Goal: Task Accomplishment & Management: Complete application form

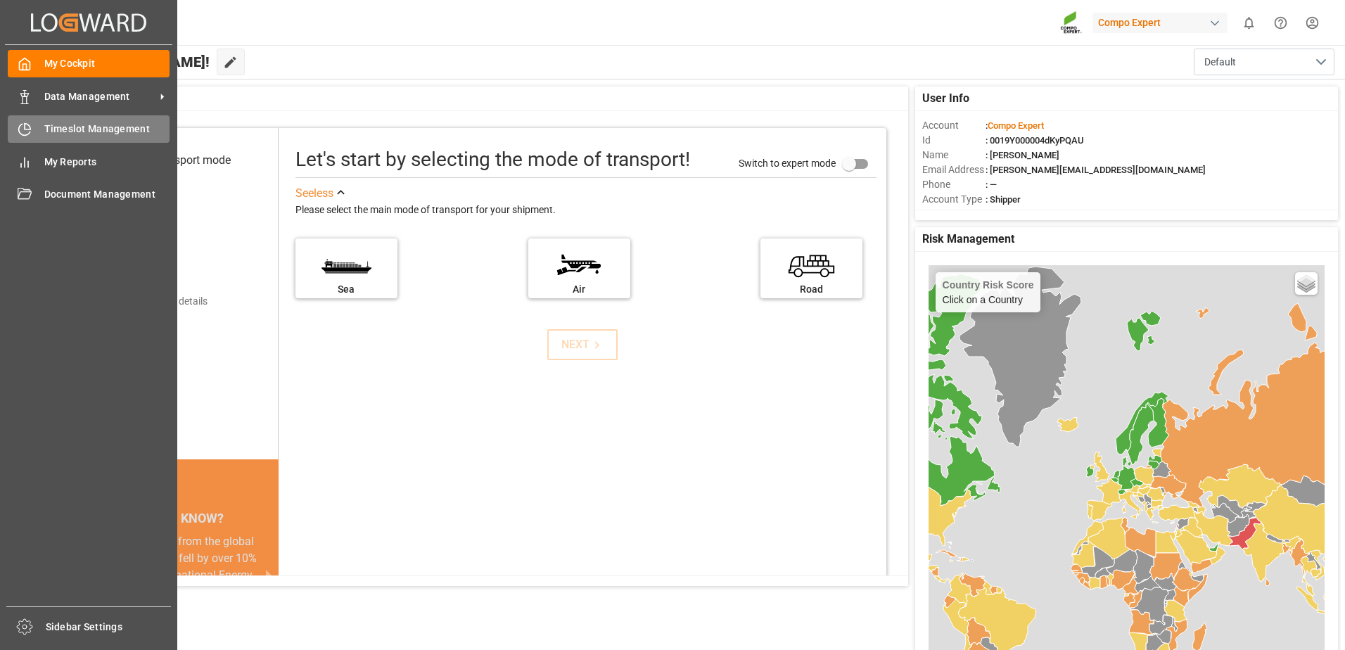
click at [56, 131] on span "Timeslot Management" at bounding box center [107, 129] width 126 height 15
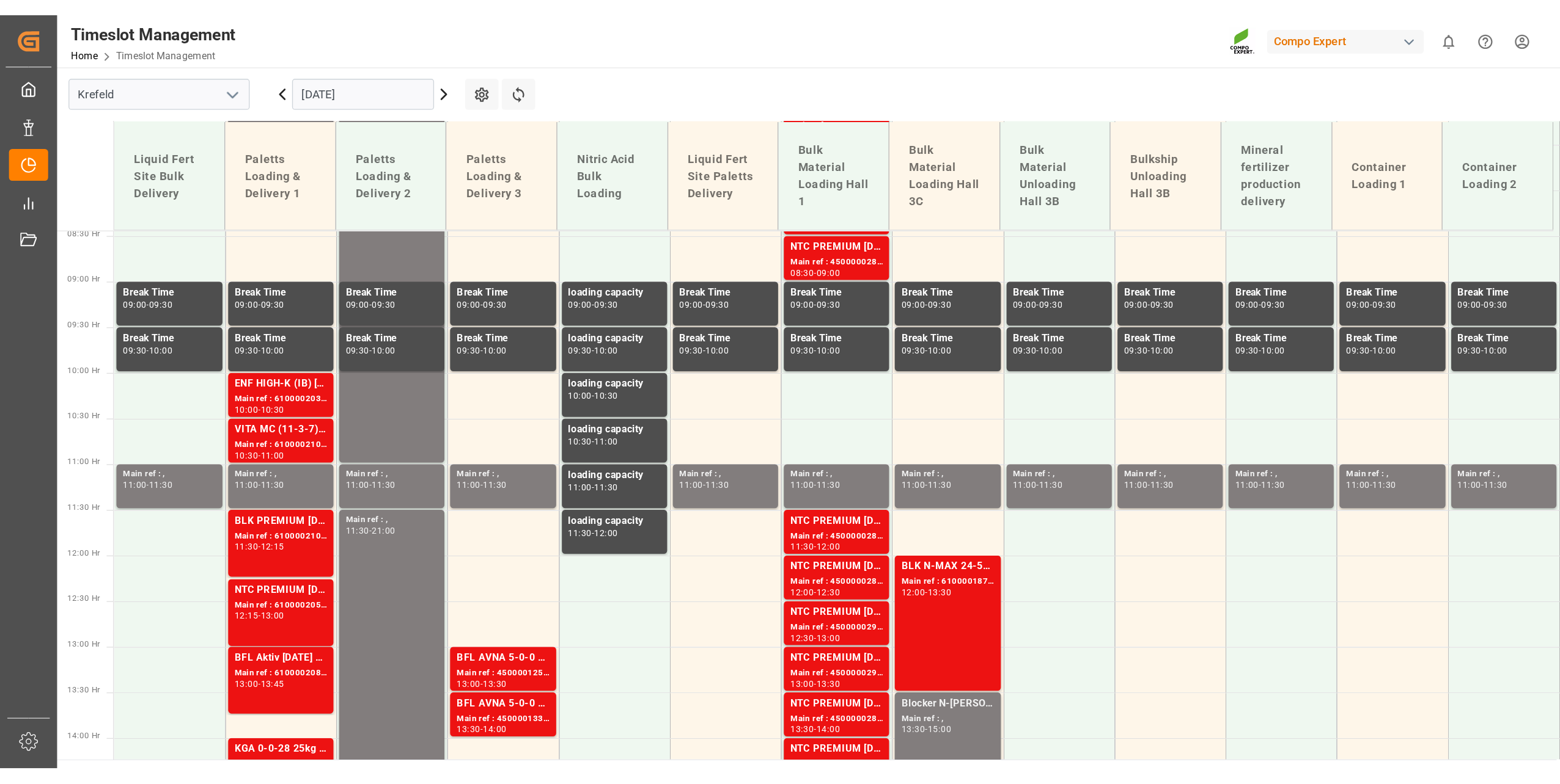
scroll to position [578, 0]
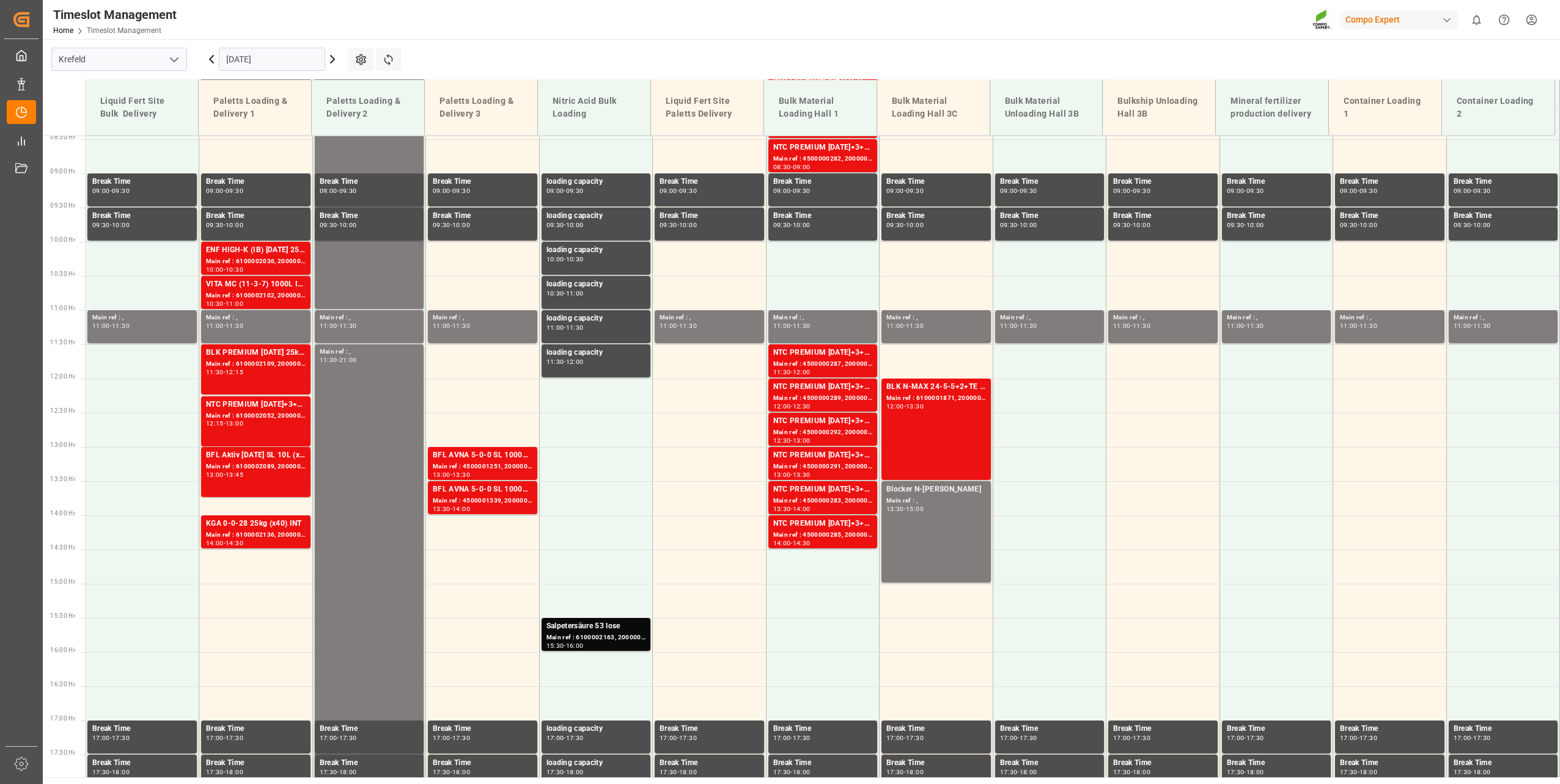
click at [241, 55] on input "23.09.2025" at bounding box center [272, 59] width 106 height 23
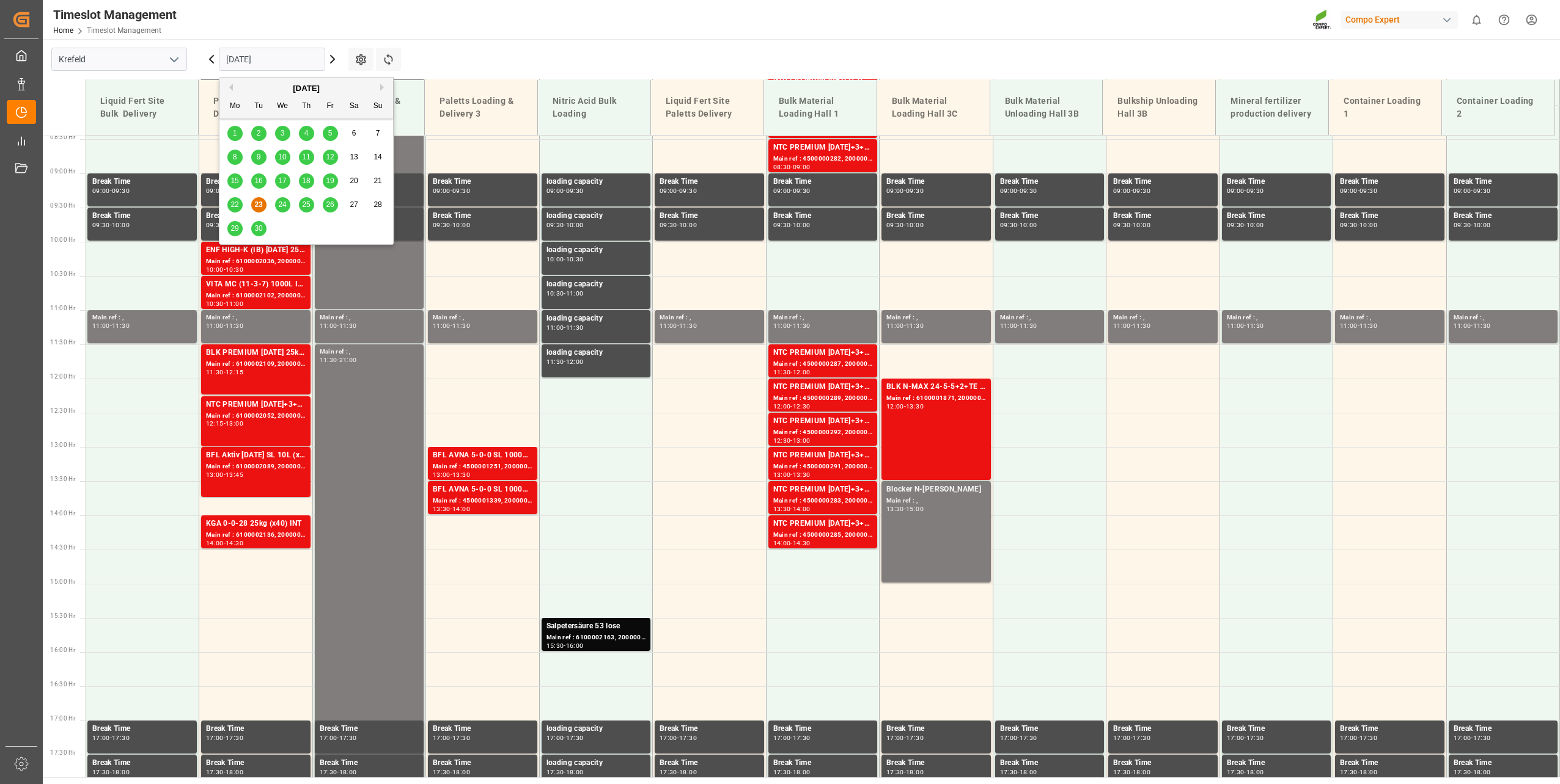
click at [287, 205] on div "24" at bounding box center [283, 205] width 16 height 15
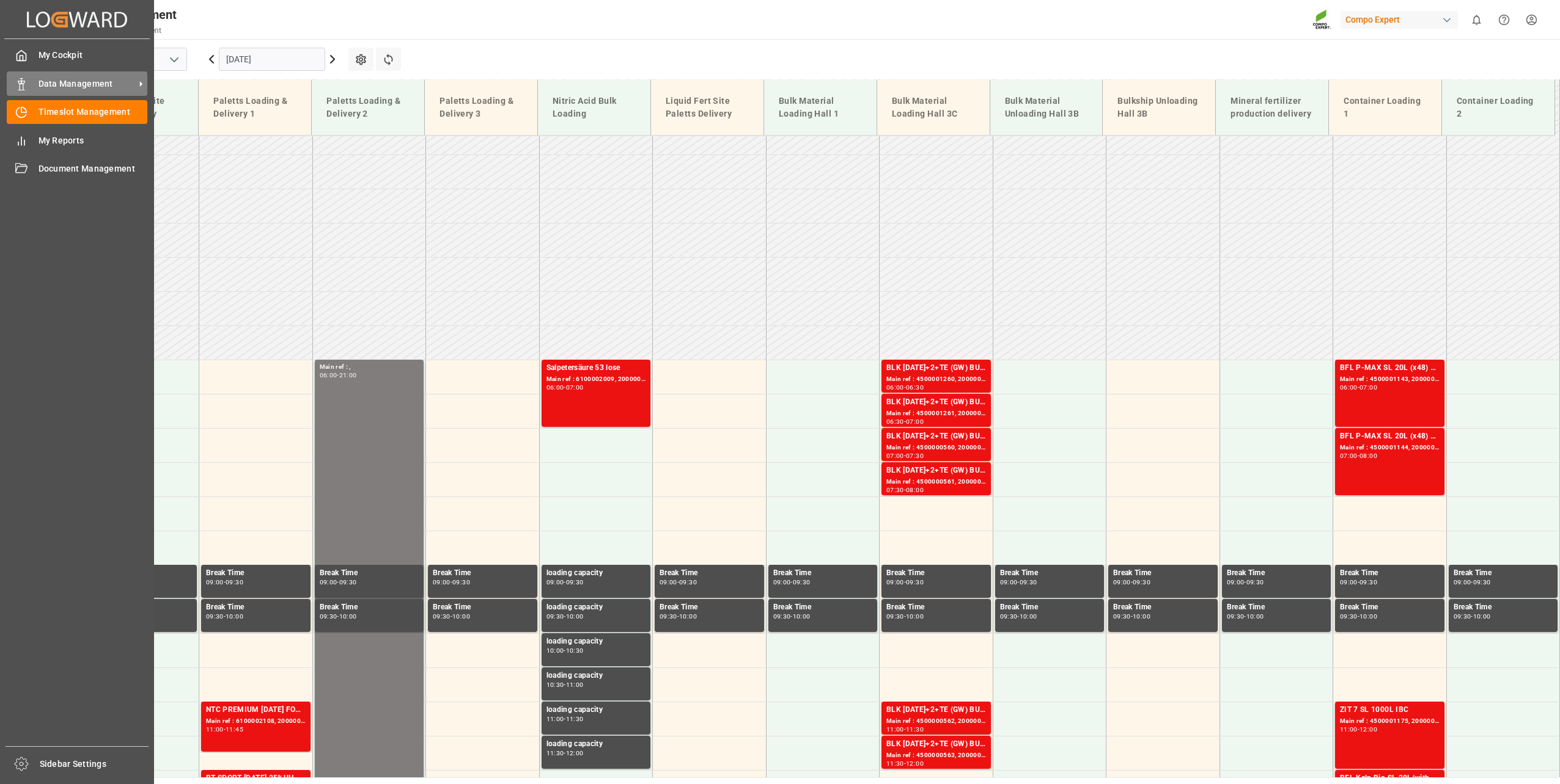
scroll to position [186, 0]
click at [10, 79] on div at bounding box center [17, 83] width 21 height 13
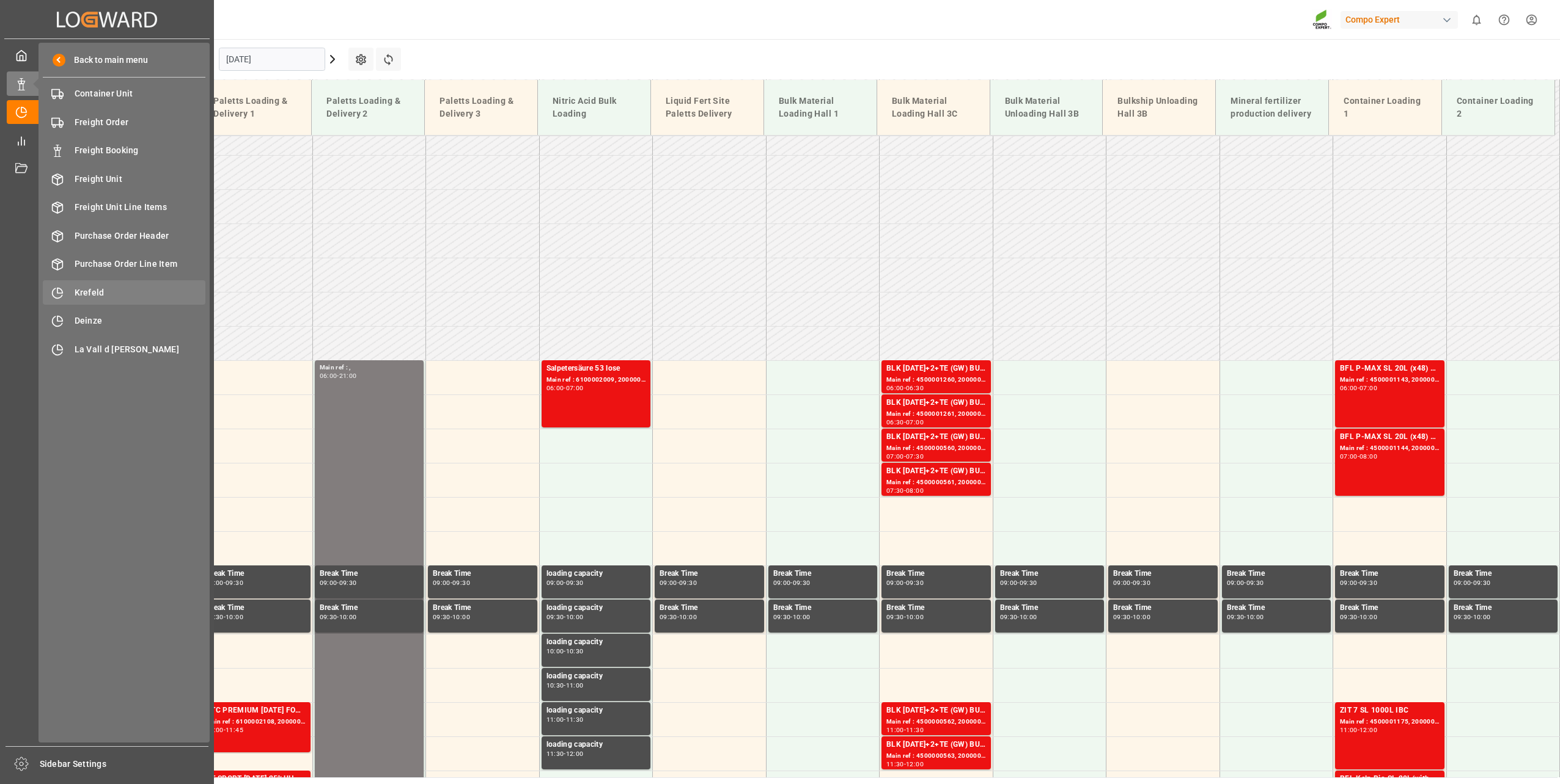
click at [88, 287] on span "Krefeld" at bounding box center [140, 293] width 131 height 13
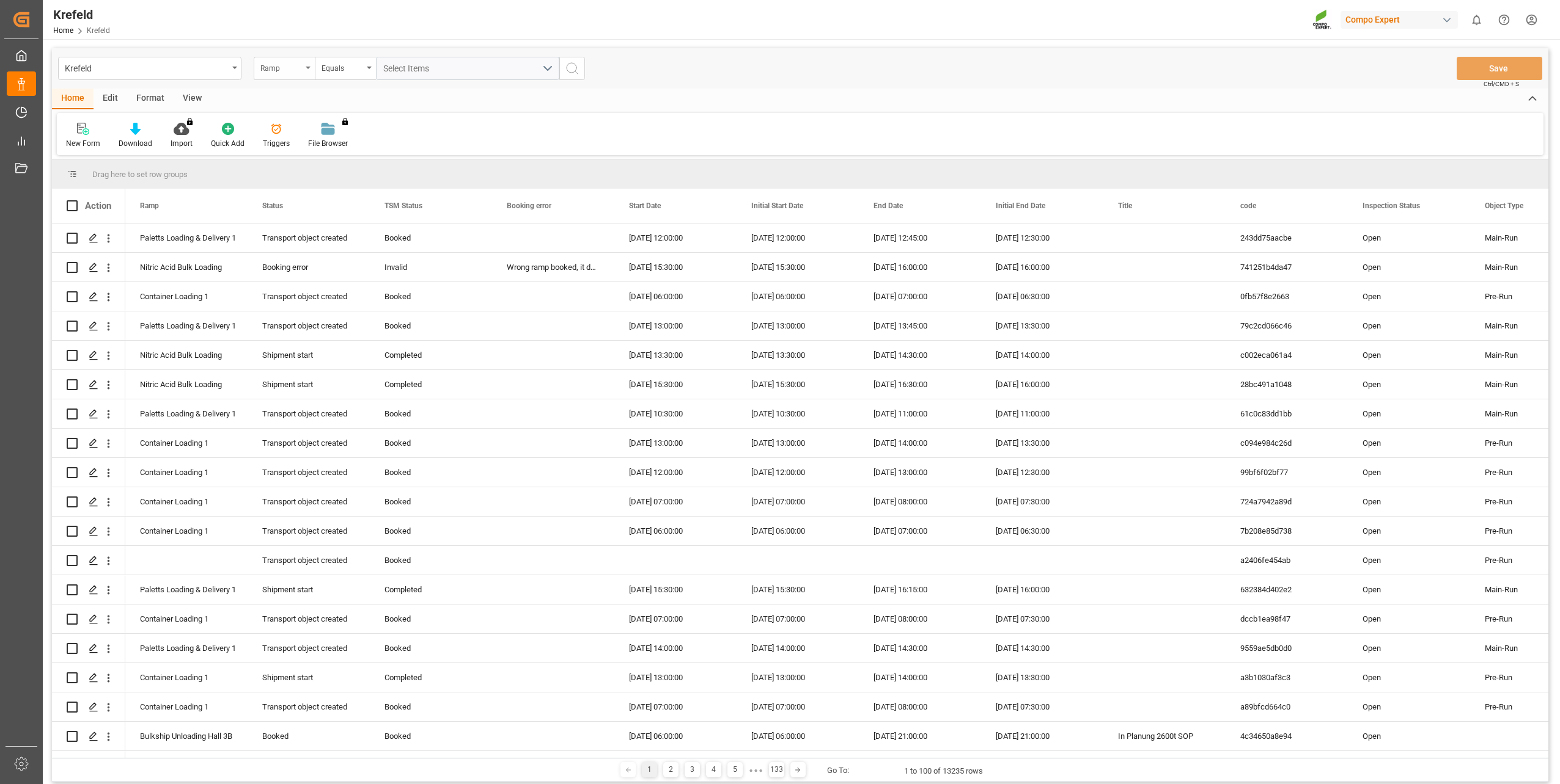
click at [283, 68] on div "Ramp" at bounding box center [281, 67] width 42 height 14
click at [459, 59] on button "Select Items" at bounding box center [467, 68] width 183 height 23
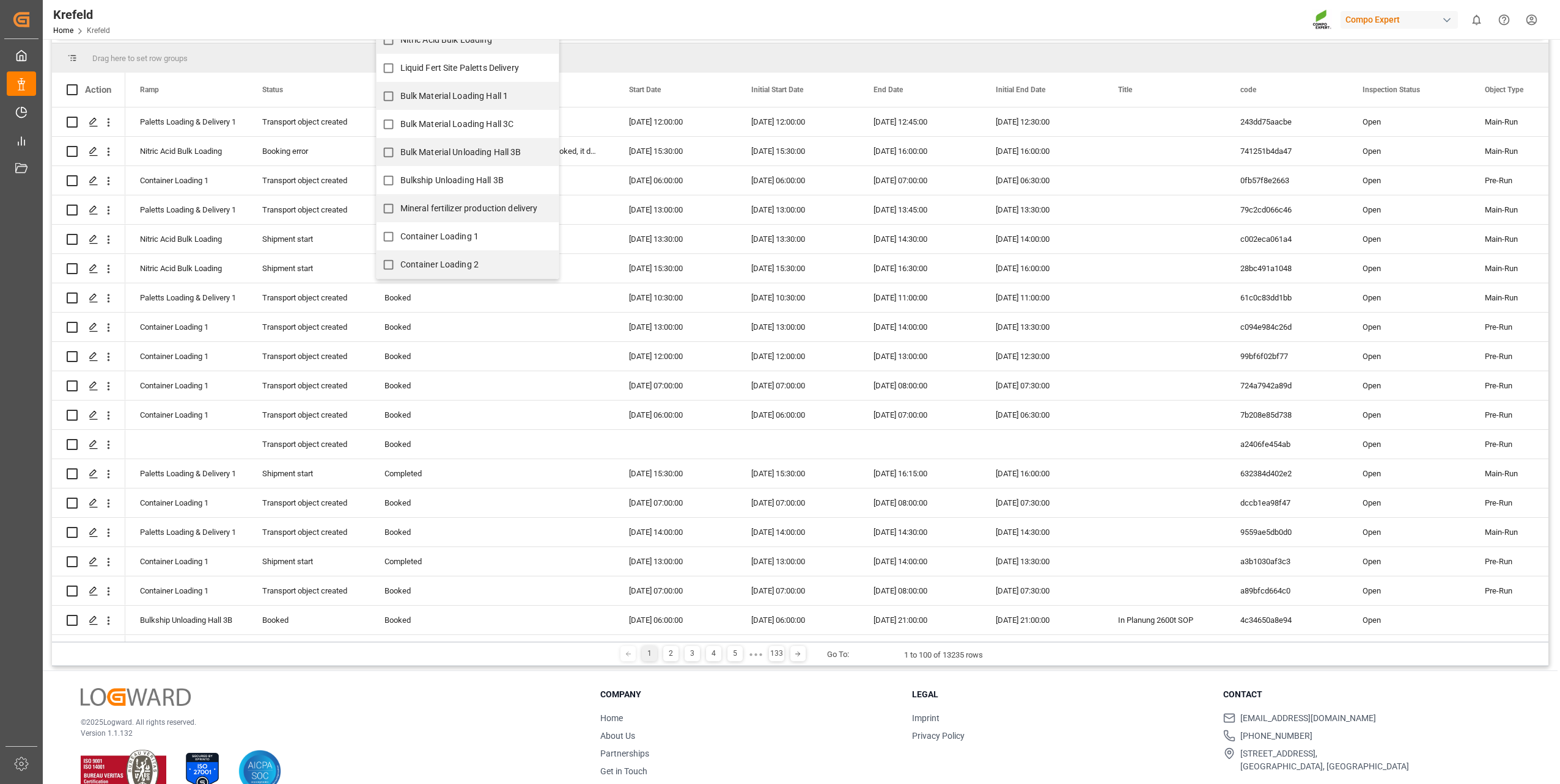
scroll to position [142, 0]
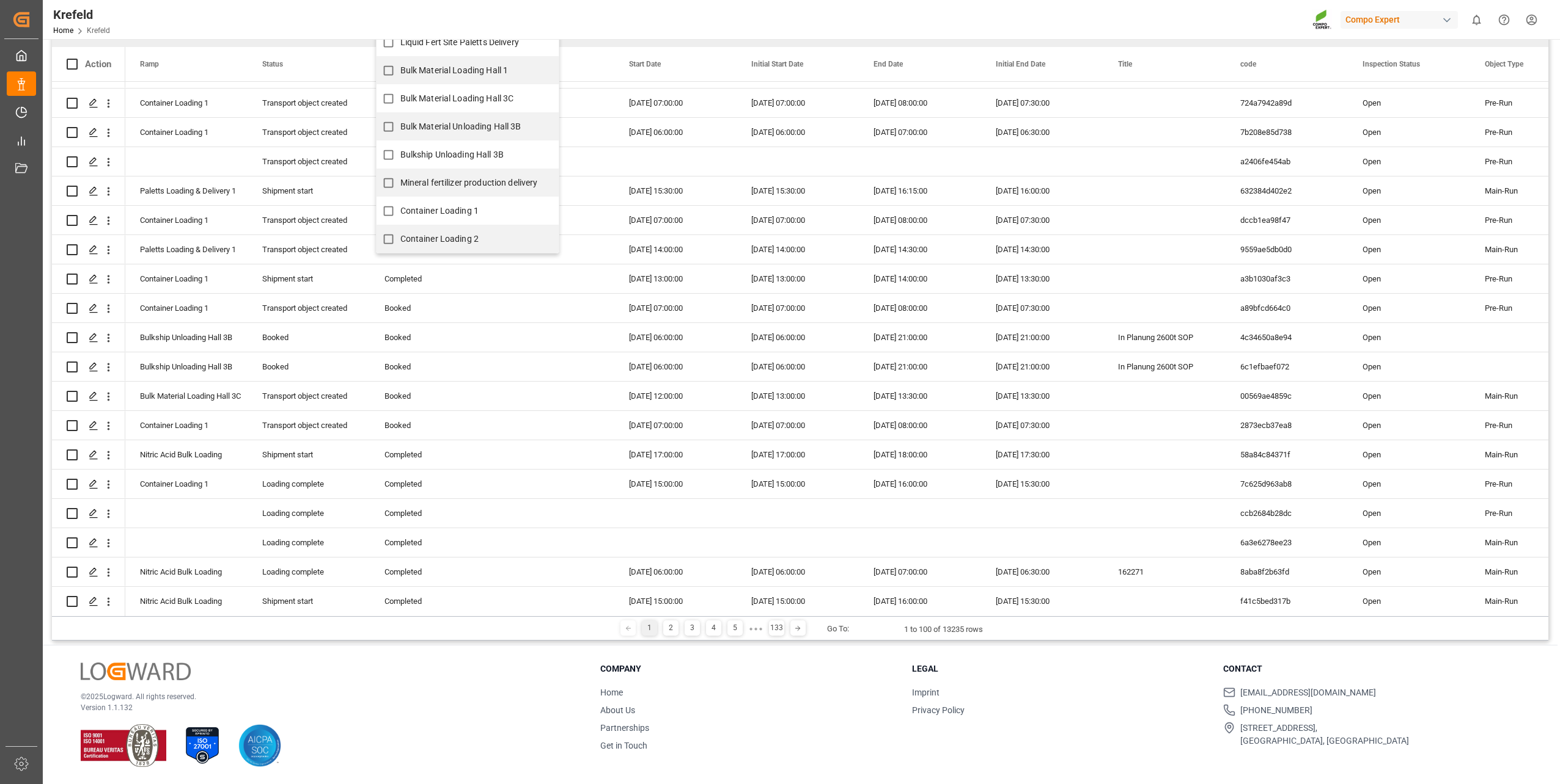
click at [434, 203] on label "Container Loading 1" at bounding box center [427, 210] width 102 height 23
click at [400, 203] on input "Container Loading 1" at bounding box center [387, 210] width 23 height 23
checkbox input "true"
click at [437, 237] on span "Container Loading 2" at bounding box center [440, 238] width 79 height 10
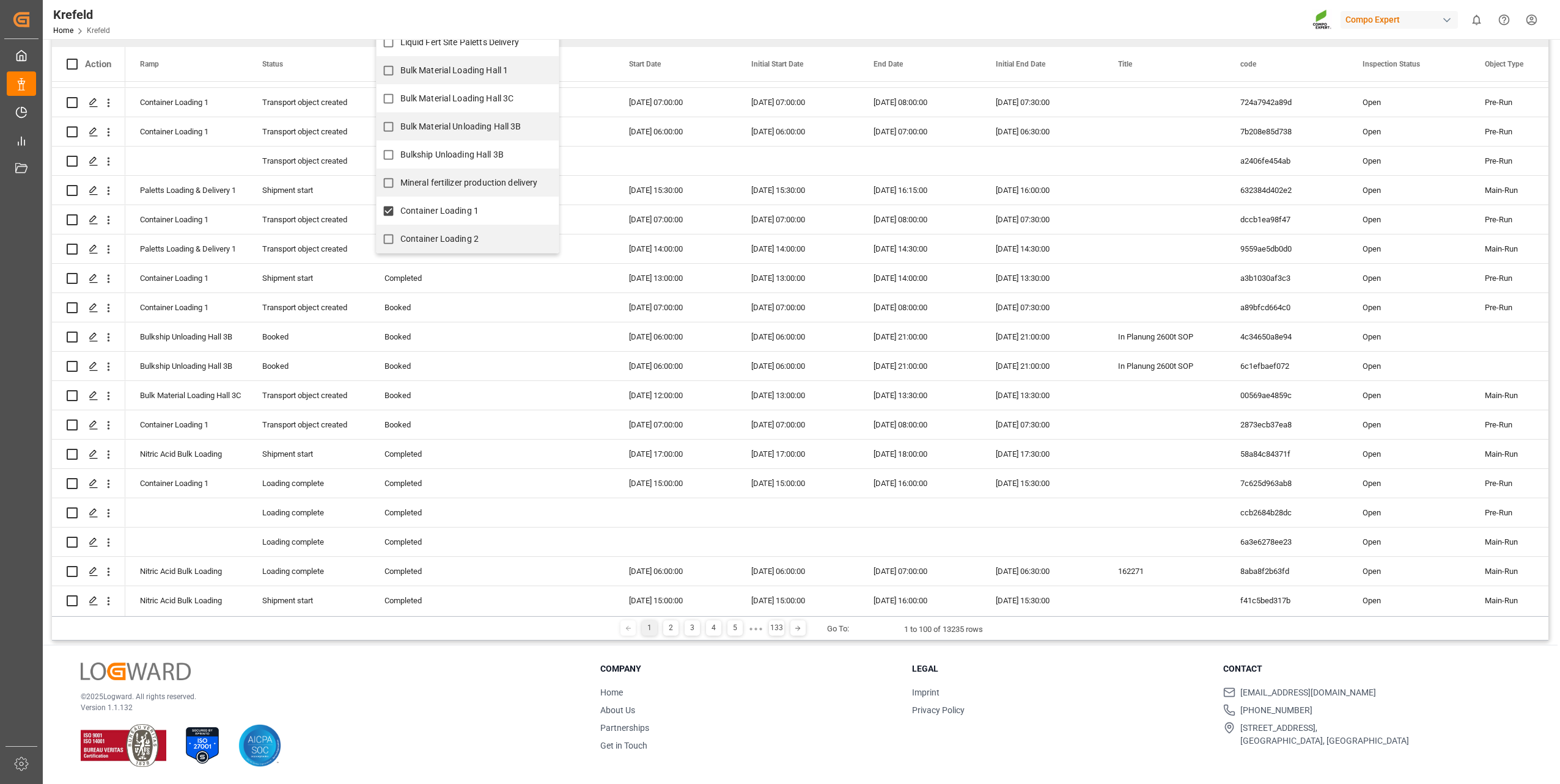
click at [400, 237] on input "Container Loading 2" at bounding box center [387, 239] width 23 height 23
checkbox input "true"
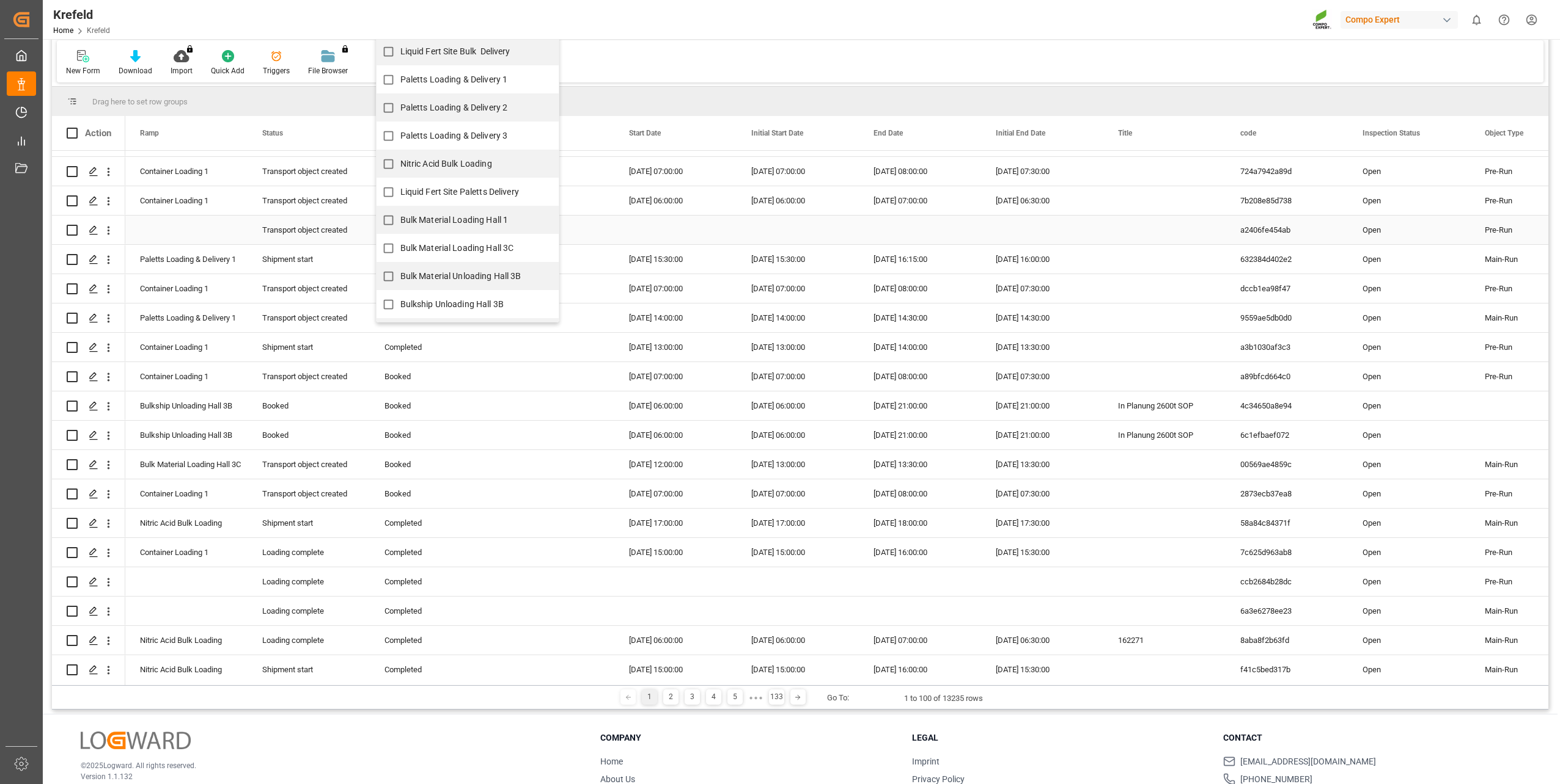
scroll to position [0, 0]
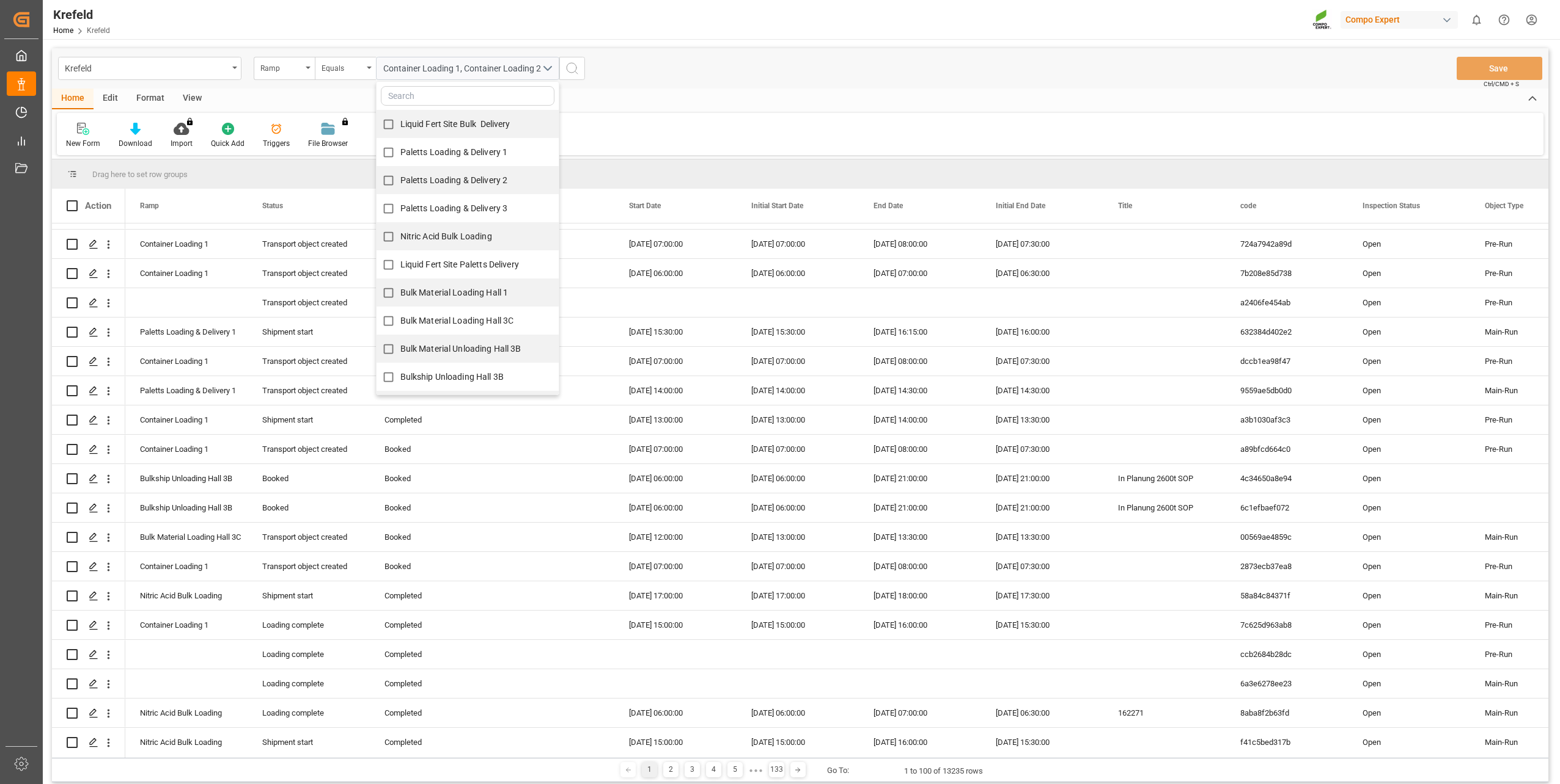
click at [568, 73] on div "Container Loading 1, Container Loading 2 Liquid Fert Site Bulk Delivery Paletts…" at bounding box center [467, 68] width 202 height 23
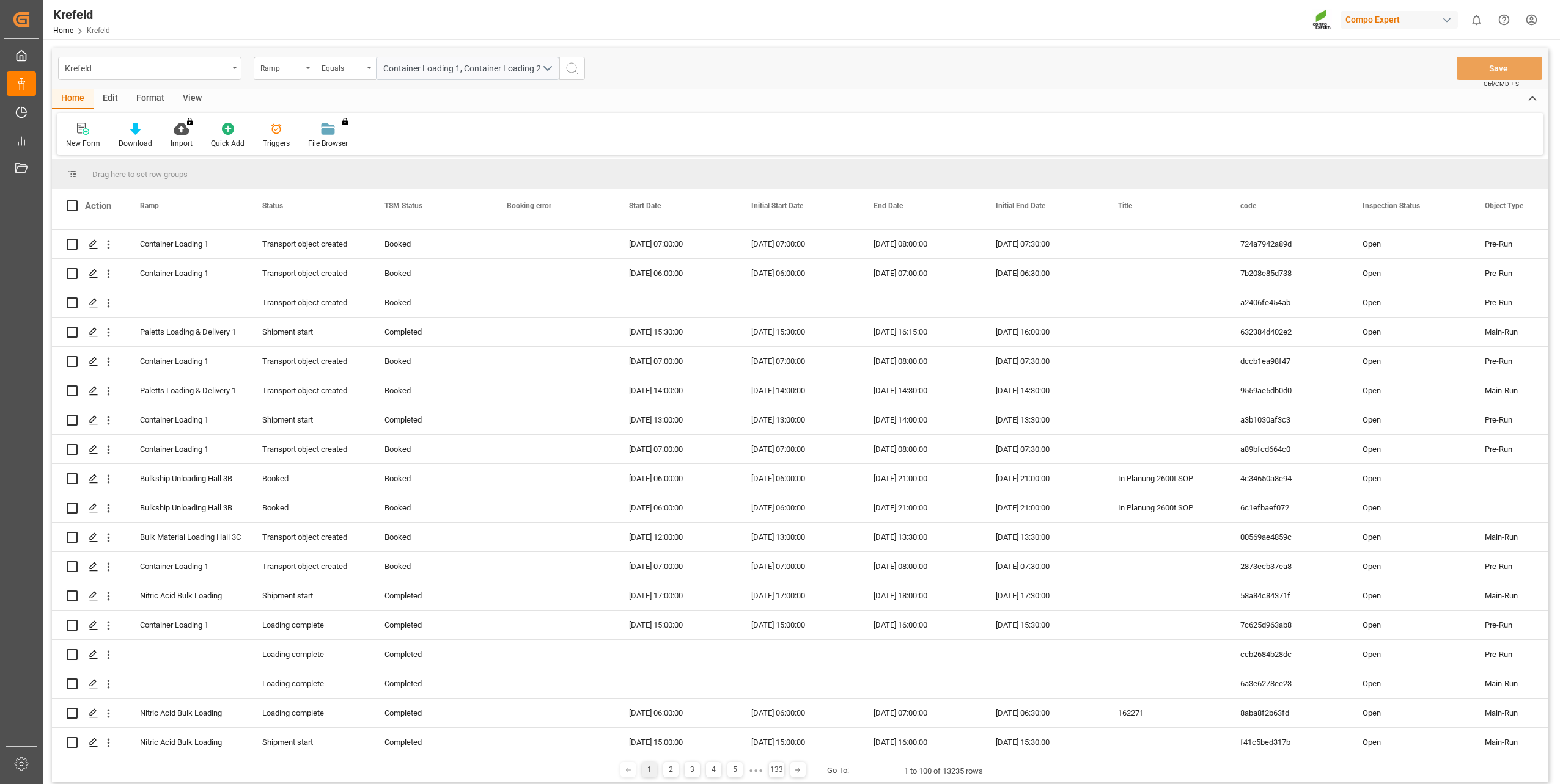
click at [577, 68] on icon "search button" at bounding box center [572, 68] width 15 height 15
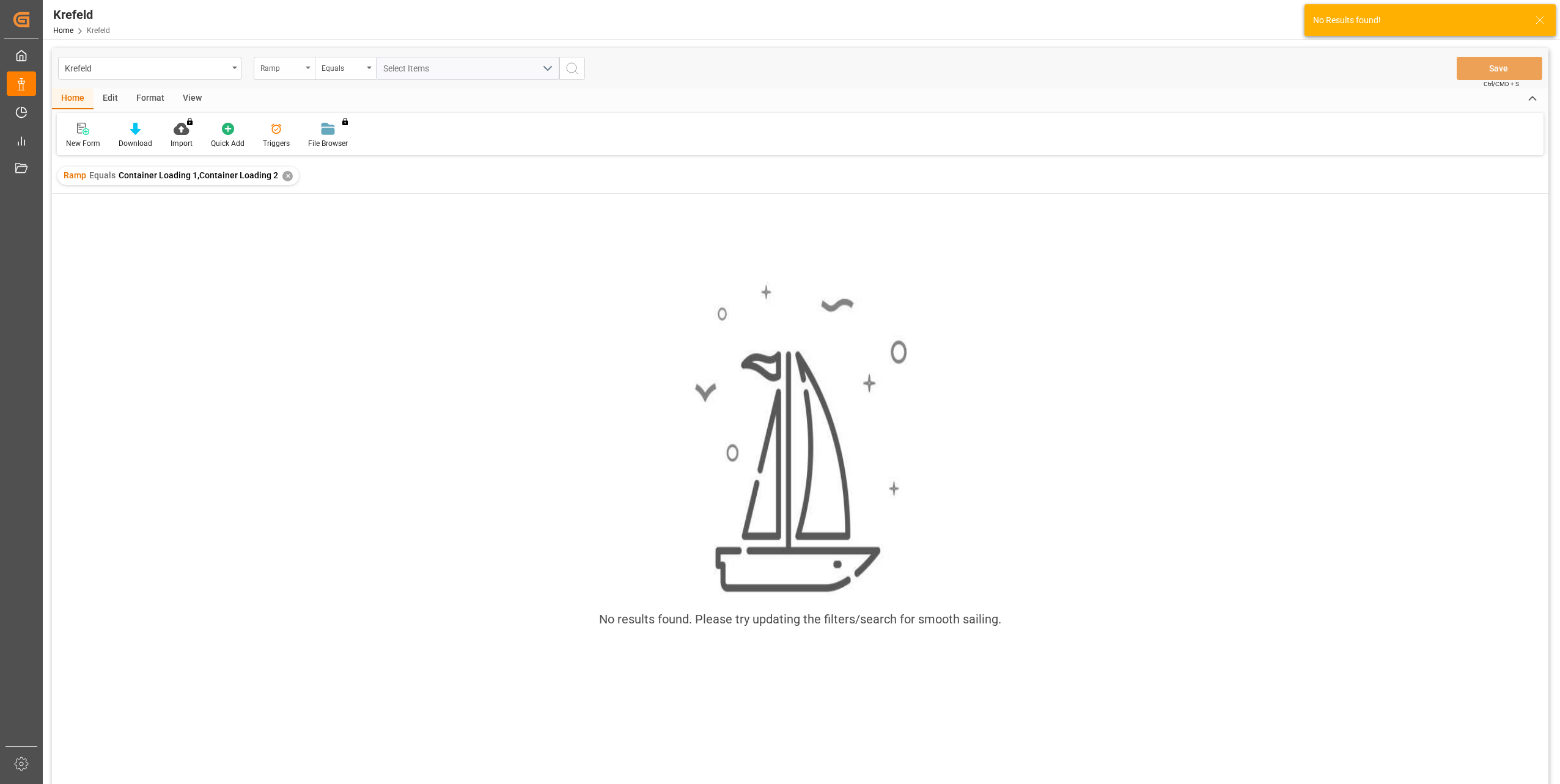
click at [281, 73] on div "Ramp" at bounding box center [281, 67] width 42 height 14
click at [279, 221] on div "Start Date" at bounding box center [346, 227] width 182 height 26
click at [501, 68] on input "text" at bounding box center [467, 68] width 183 height 23
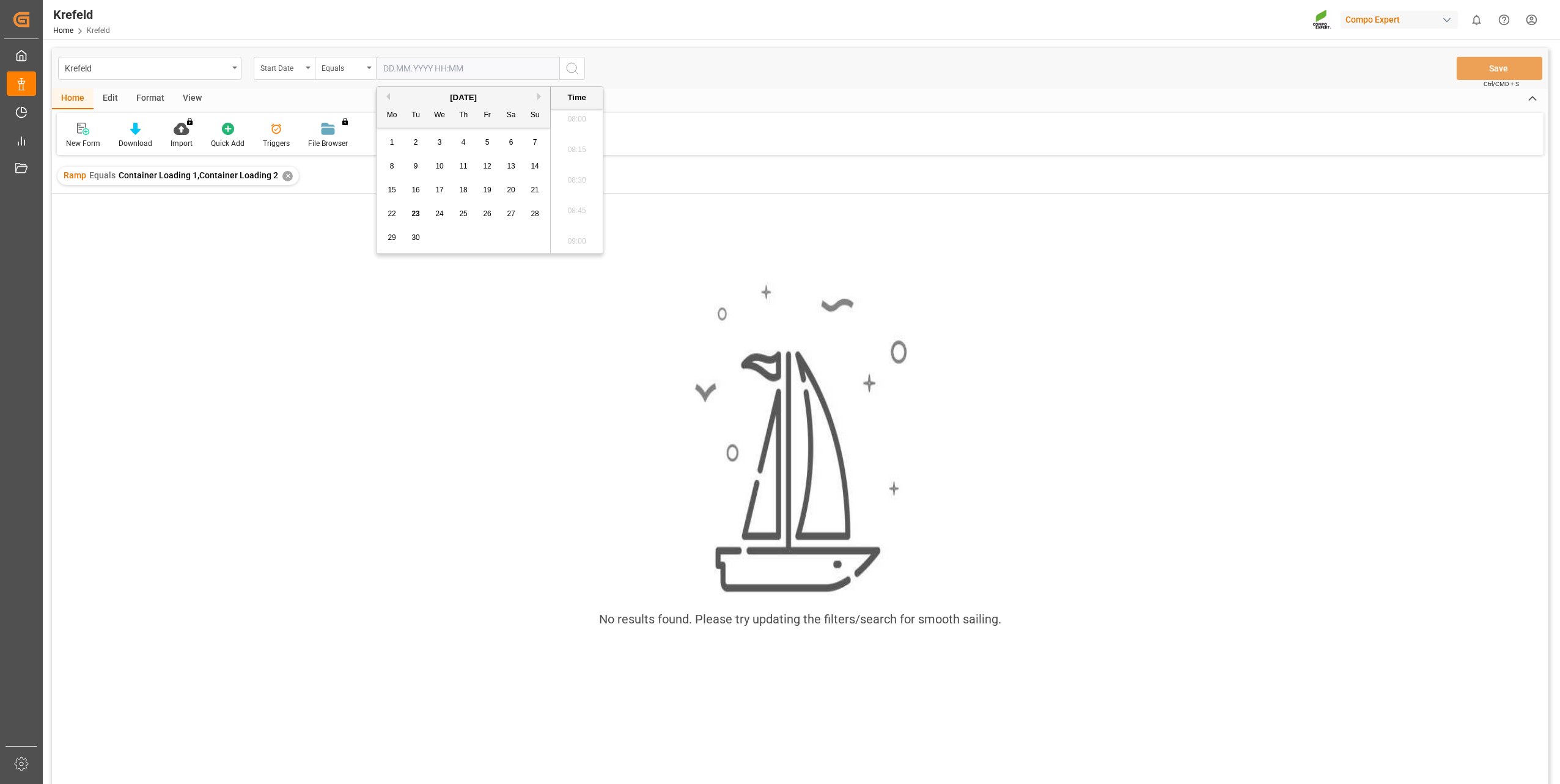
click at [347, 89] on div "Home Edit Format View" at bounding box center [800, 99] width 1497 height 21
click at [347, 72] on div "Equals" at bounding box center [342, 67] width 42 height 14
drag, startPoint x: 354, startPoint y: 233, endPoint x: 394, endPoint y: 172, distance: 72.9
click at [354, 232] on div "In range" at bounding box center [407, 227] width 182 height 26
click at [420, 66] on input "text" at bounding box center [422, 68] width 92 height 23
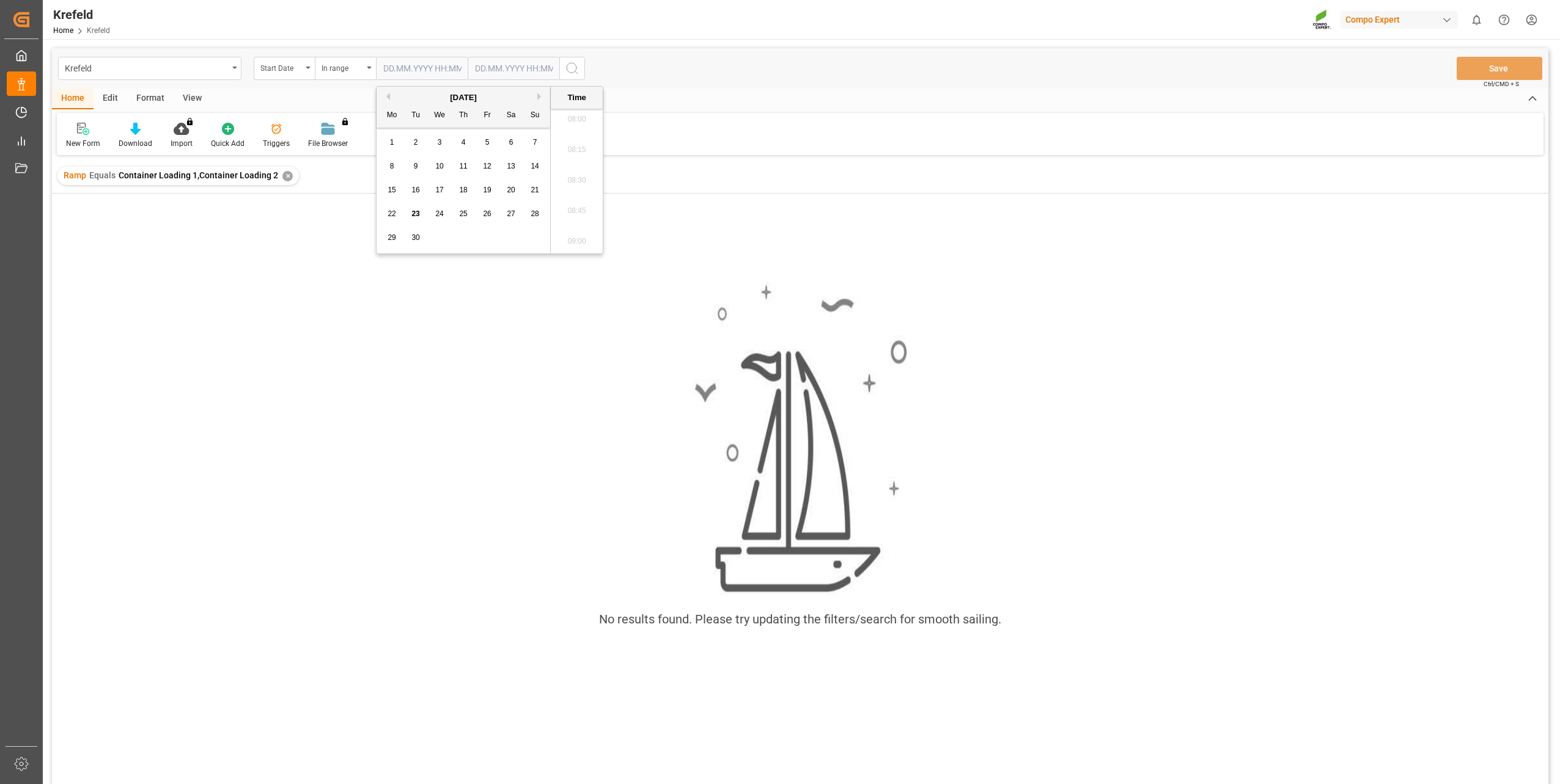
click at [443, 213] on span "24" at bounding box center [439, 214] width 8 height 9
type input "24.09.2025 00:00"
click at [347, 64] on div "In range" at bounding box center [342, 67] width 42 height 14
click at [352, 128] on div "Equals" at bounding box center [407, 125] width 182 height 26
click at [430, 72] on input "text" at bounding box center [467, 68] width 183 height 23
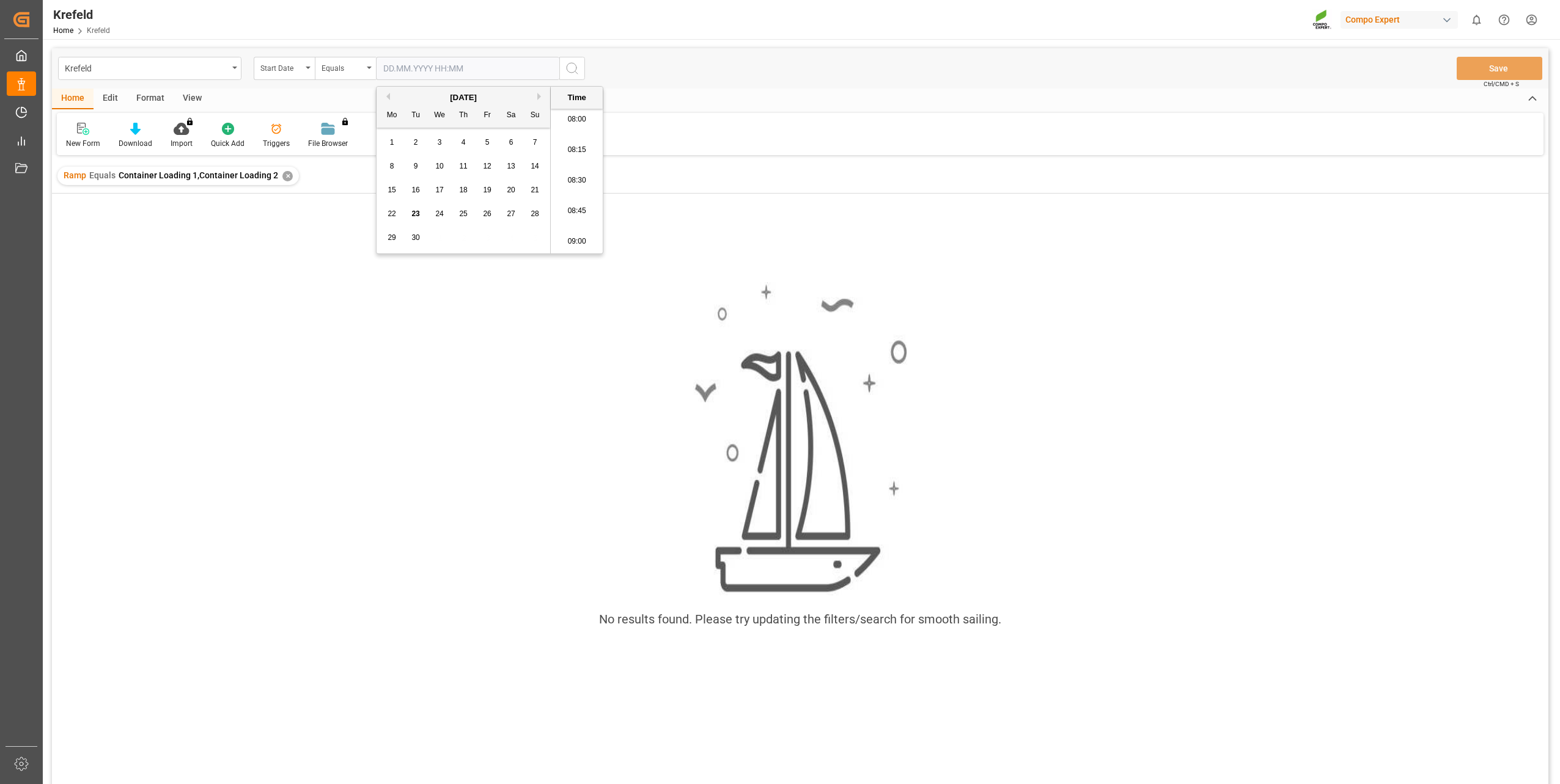
click at [442, 214] on span "24" at bounding box center [439, 214] width 8 height 9
type input "24.09.2025 00:00"
click at [791, 76] on div "Krefeld Start Date Equals 24.09.2025 00:00 Save Ctrl/CMD + S" at bounding box center [800, 69] width 1497 height 40
click at [569, 69] on icon "search button" at bounding box center [572, 68] width 15 height 15
click at [459, 175] on div "✕" at bounding box center [453, 176] width 10 height 10
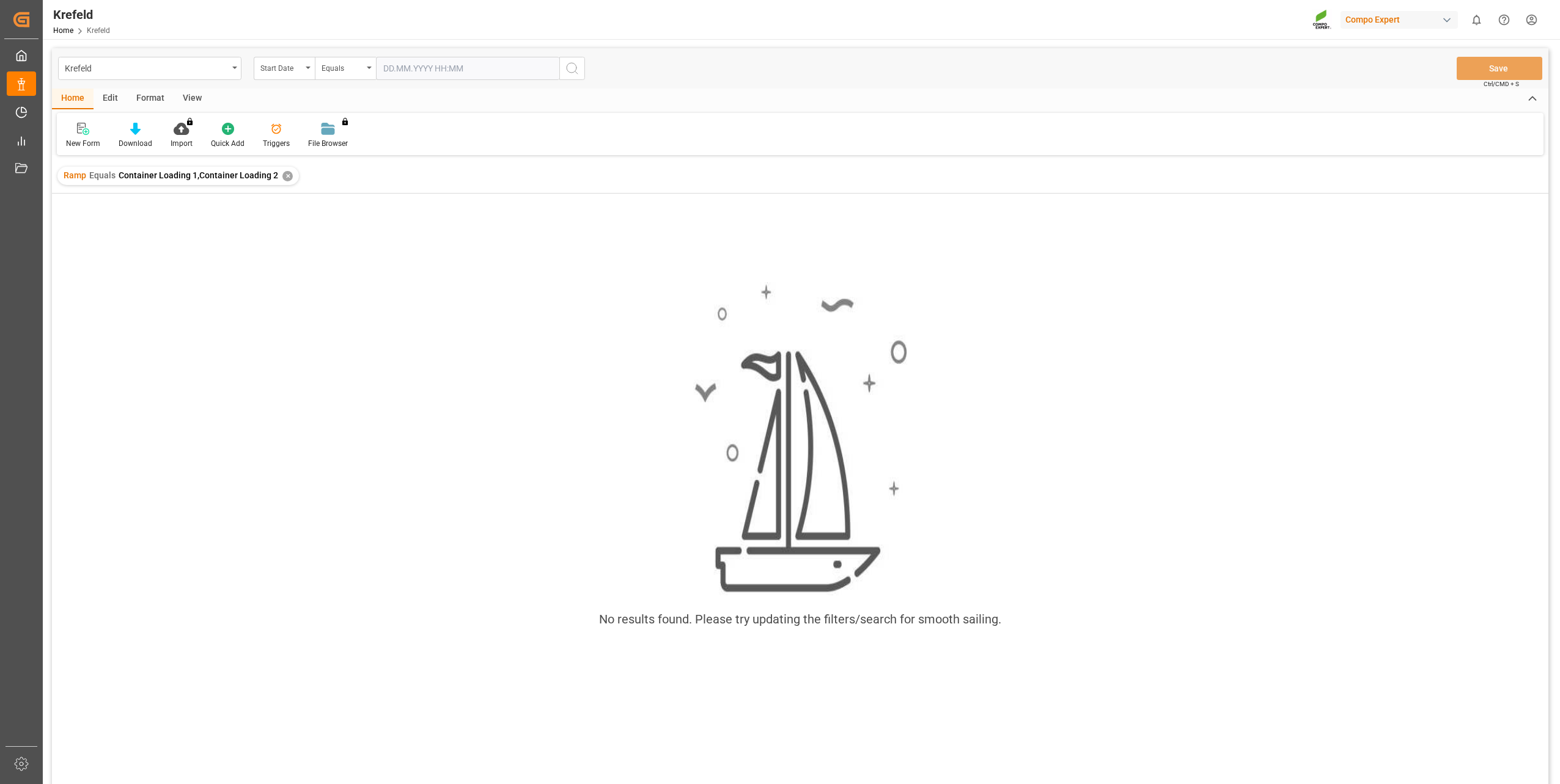
click at [288, 179] on div "Ramp Equals Container Loading 1,Container Loading 2 ✕" at bounding box center [178, 175] width 241 height 18
click at [284, 179] on div "✕" at bounding box center [288, 176] width 10 height 10
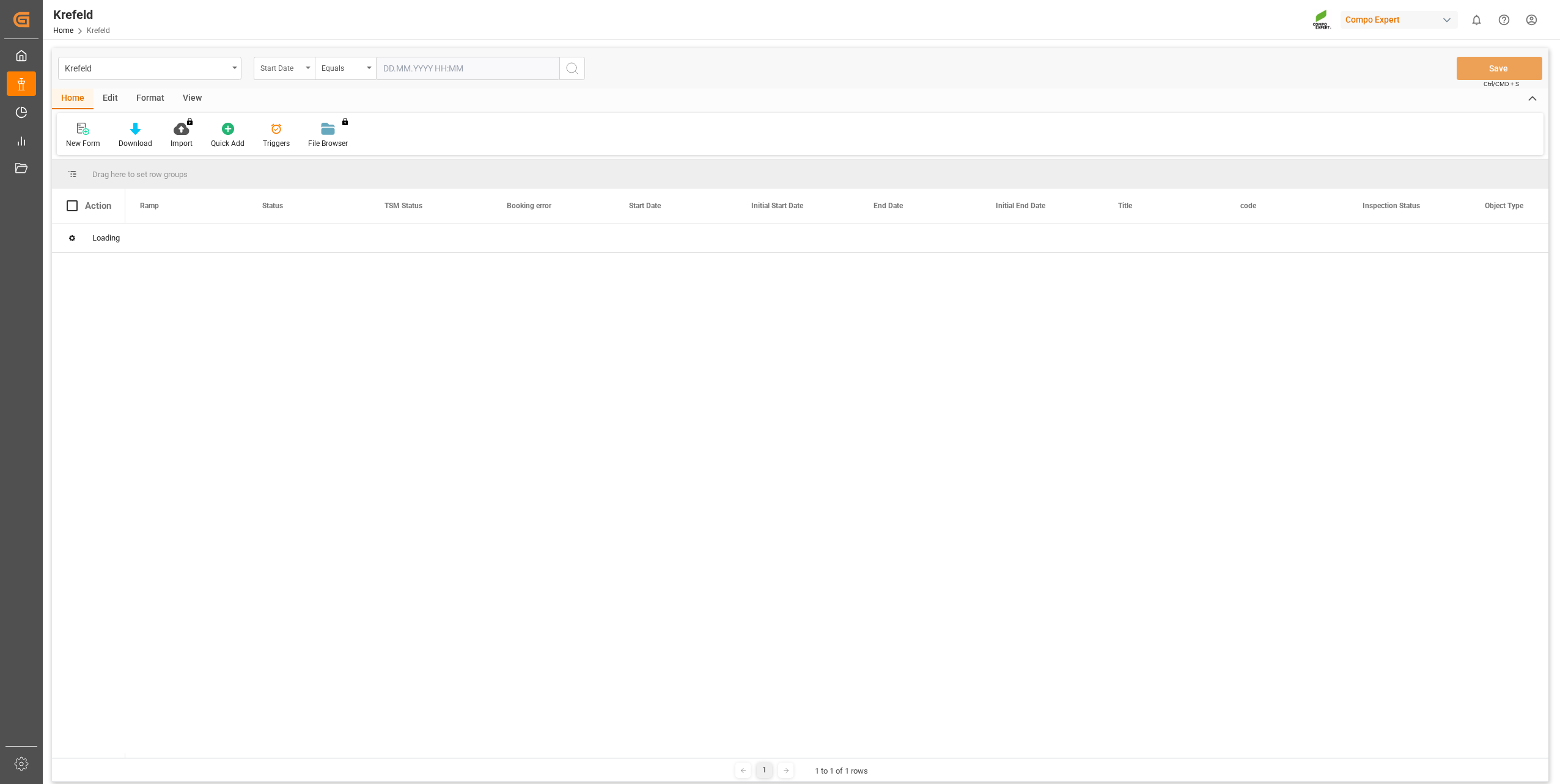
click at [281, 72] on div "Start Date" at bounding box center [281, 67] width 42 height 14
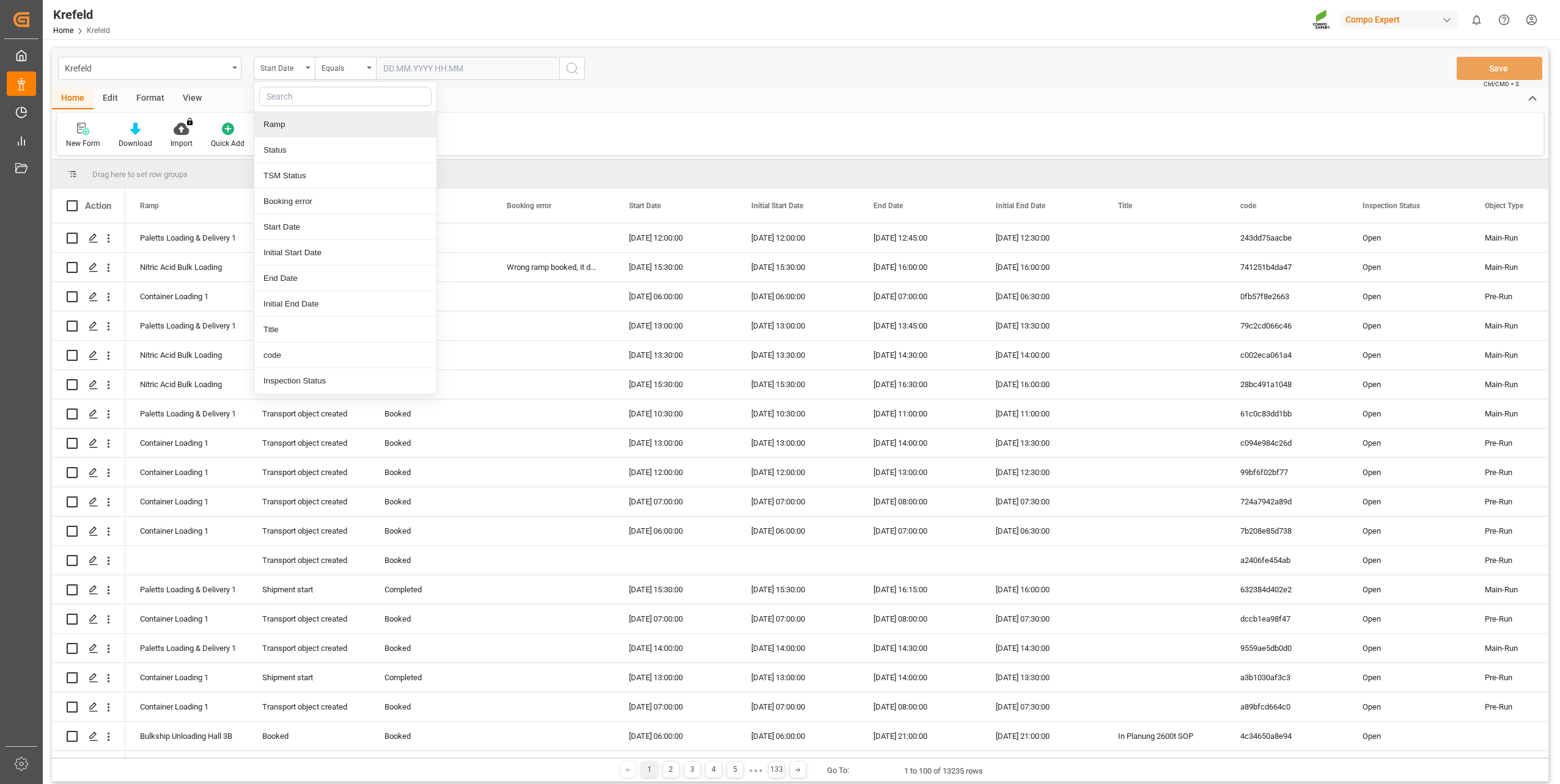
click at [286, 119] on div "Ramp" at bounding box center [346, 125] width 182 height 26
click at [334, 75] on div "Equals" at bounding box center [345, 68] width 61 height 23
click at [362, 172] on div "Contains" at bounding box center [407, 176] width 182 height 26
click at [418, 66] on span "Select Items" at bounding box center [409, 68] width 52 height 10
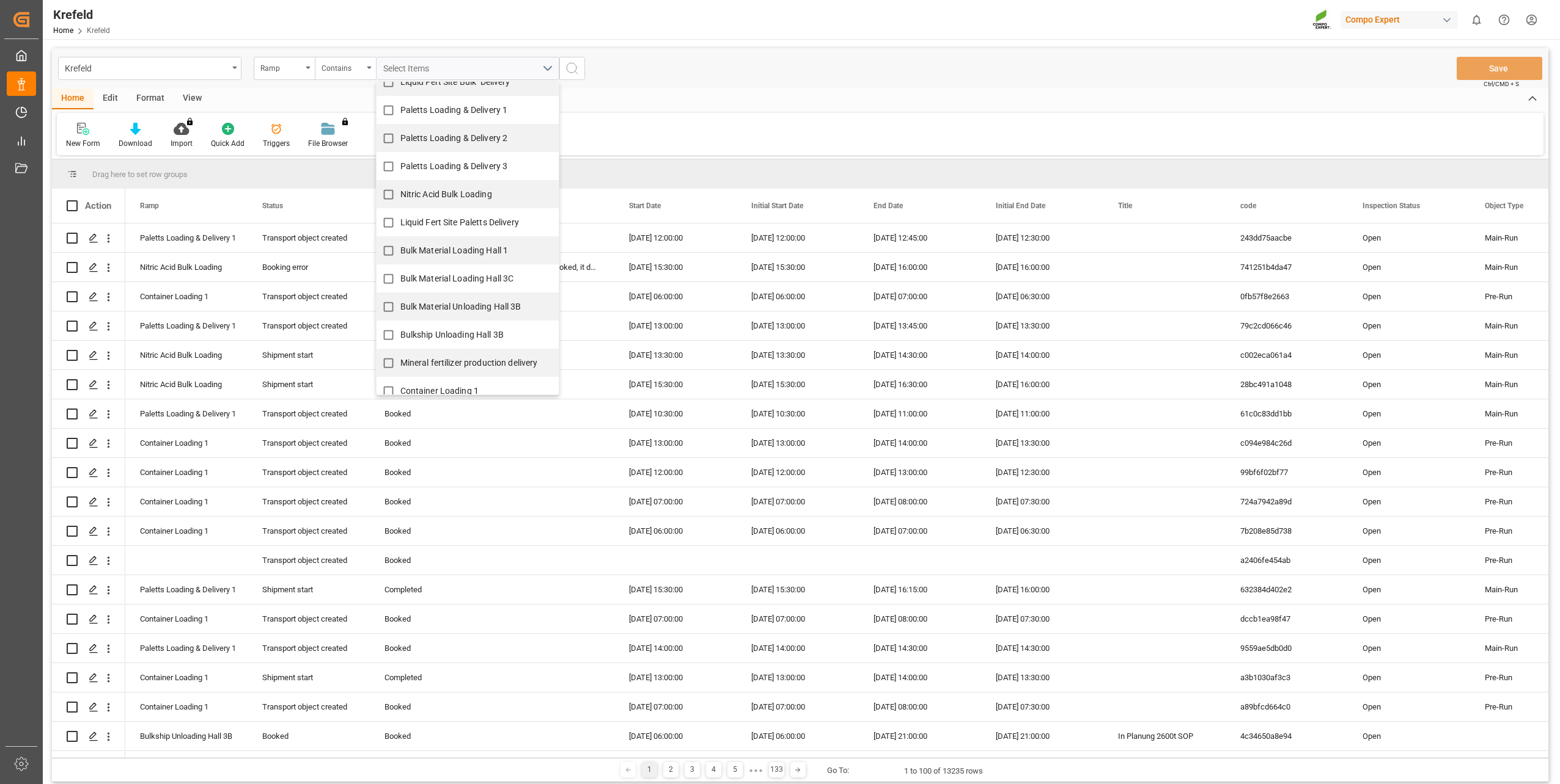
scroll to position [82, 0]
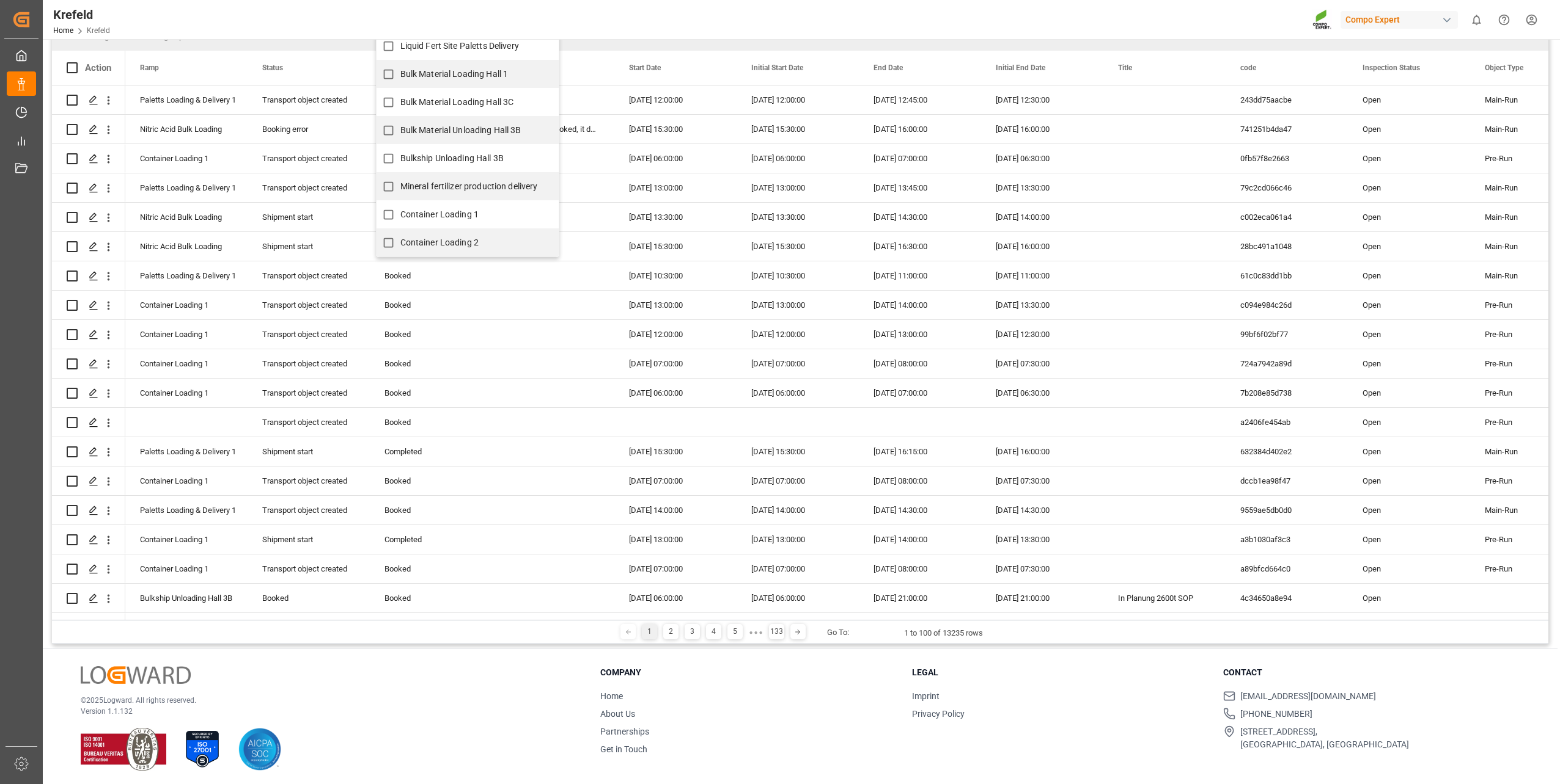
click at [459, 221] on span "Container Loading 1" at bounding box center [440, 214] width 79 height 13
click at [400, 221] on input "Container Loading 1" at bounding box center [387, 214] width 23 height 23
checkbox input "true"
click at [445, 238] on span "Container Loading 2" at bounding box center [440, 242] width 79 height 10
click at [400, 237] on input "Container Loading 2" at bounding box center [387, 242] width 23 height 23
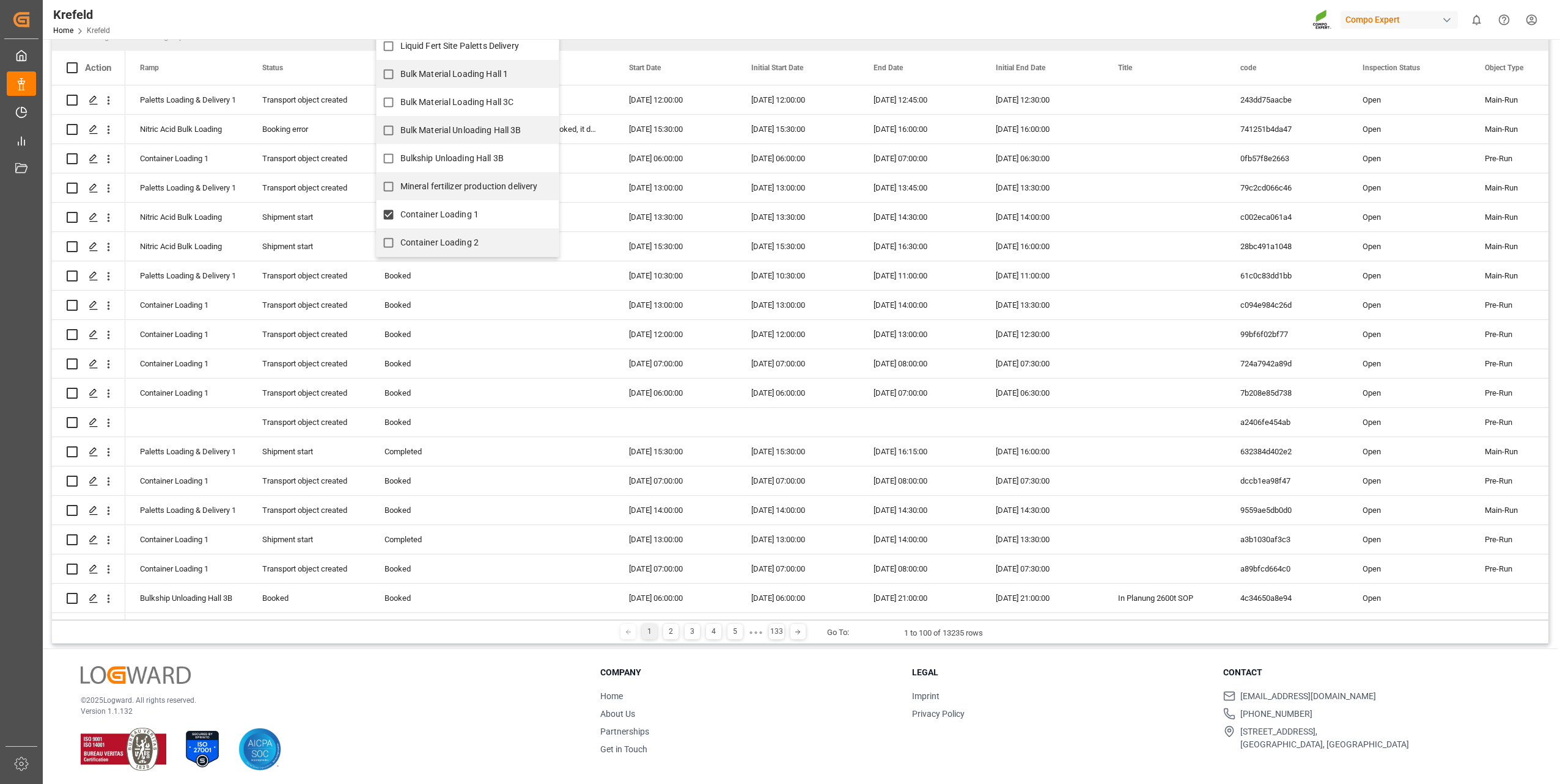
checkbox input "true"
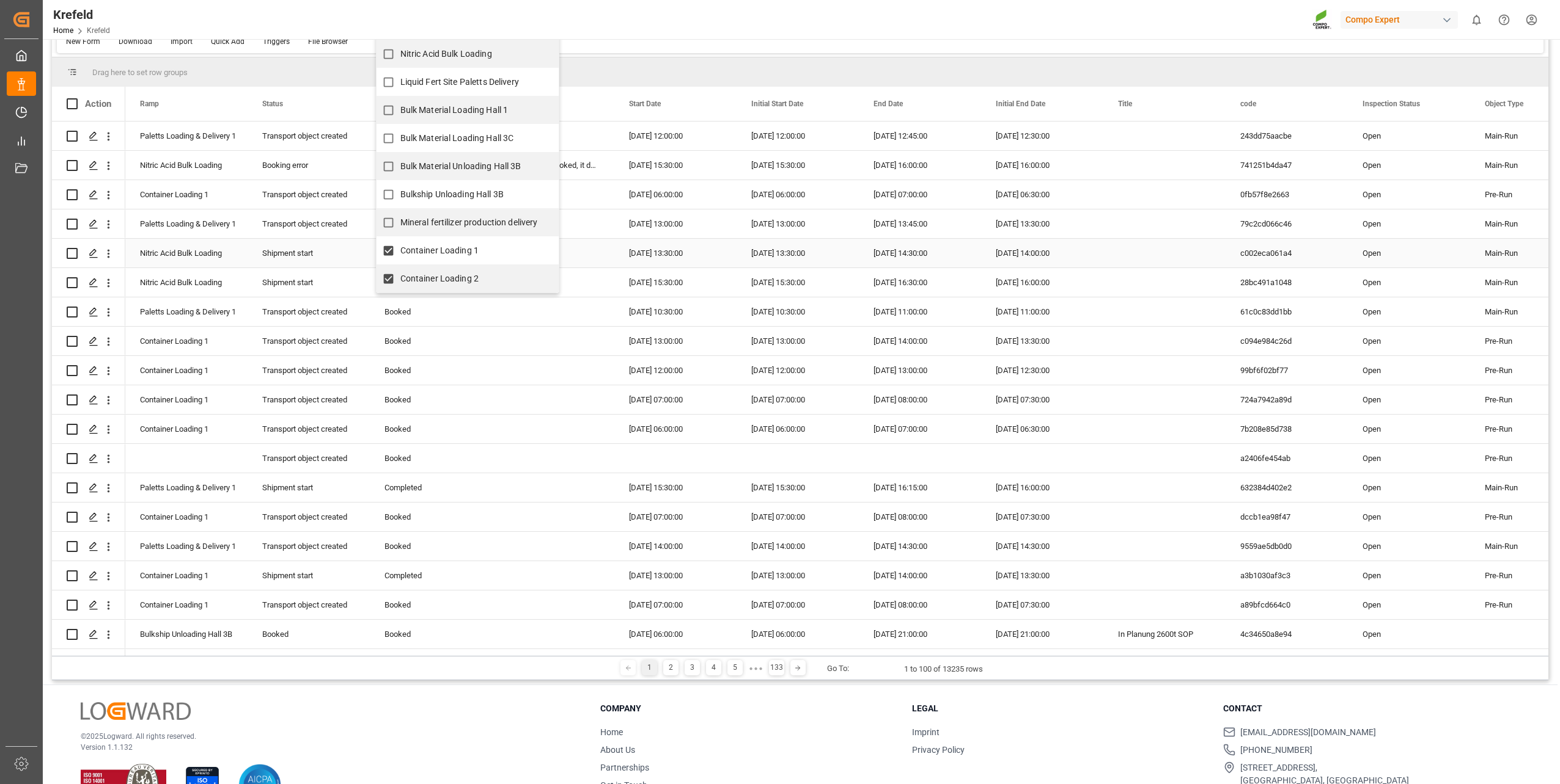
scroll to position [0, 0]
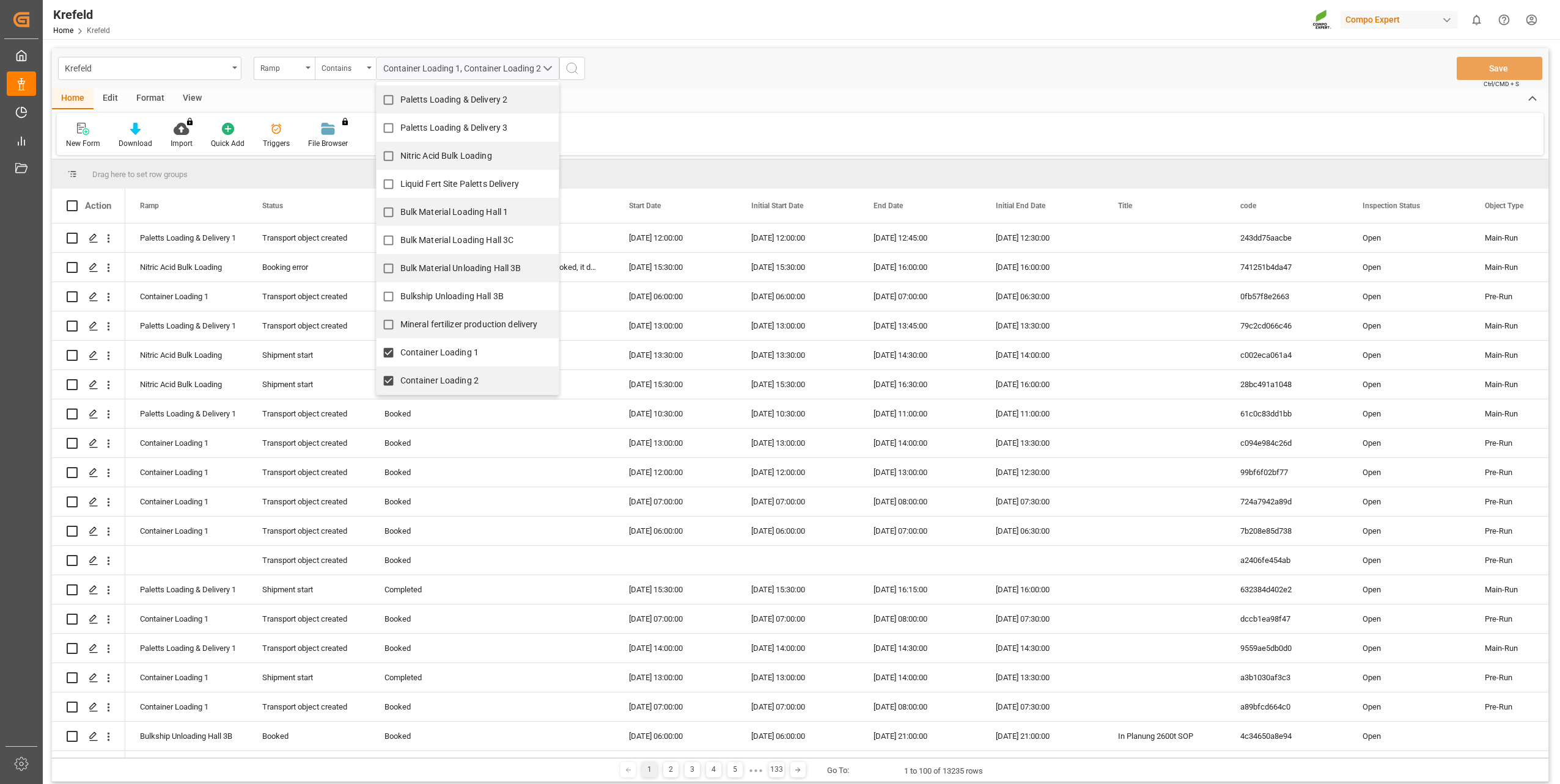
click at [610, 115] on div "New Form Download Import You don't have permission for this feature. Contact ad…" at bounding box center [799, 134] width 1486 height 43
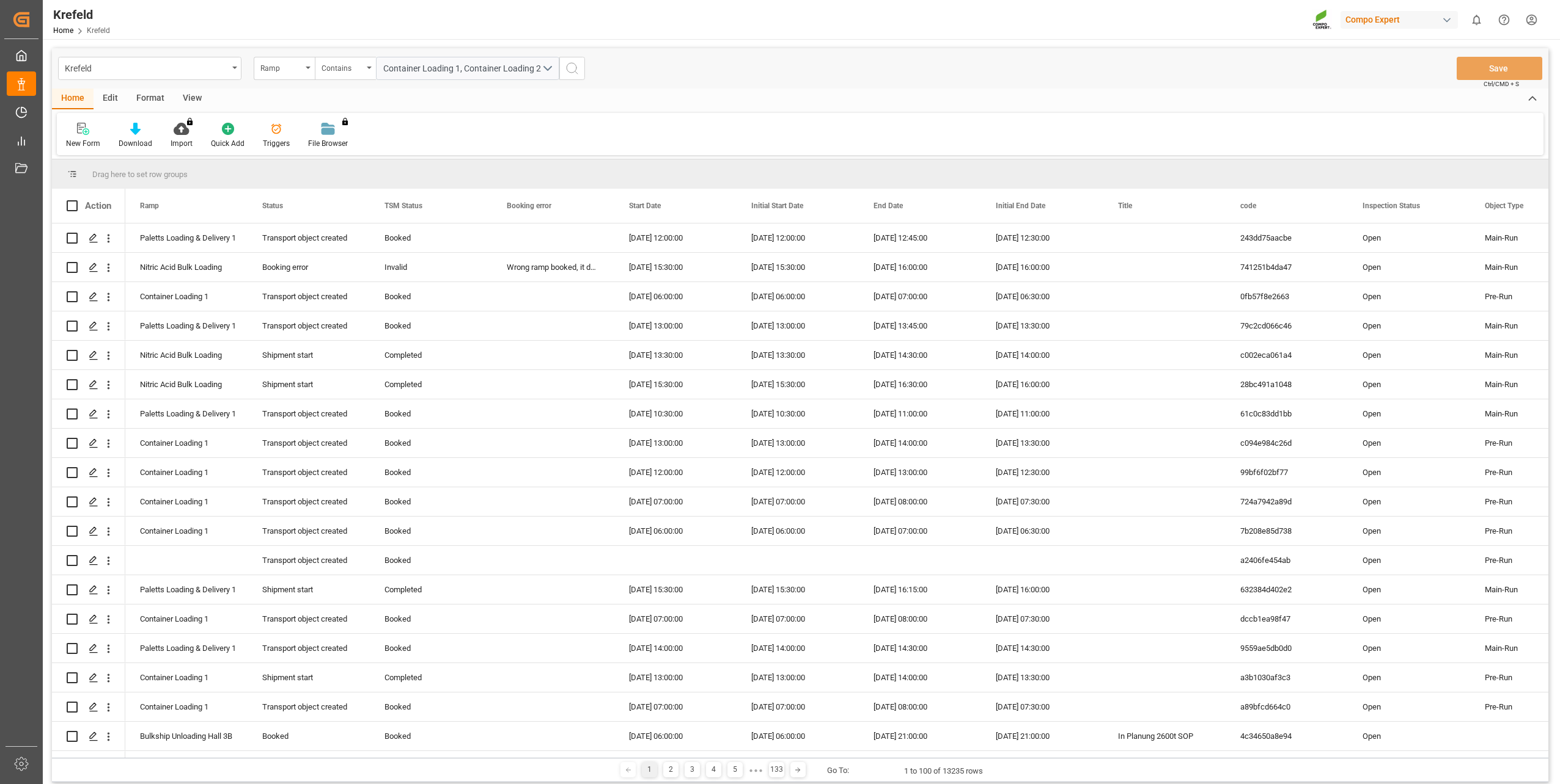
click at [572, 74] on icon "search button" at bounding box center [572, 68] width 15 height 15
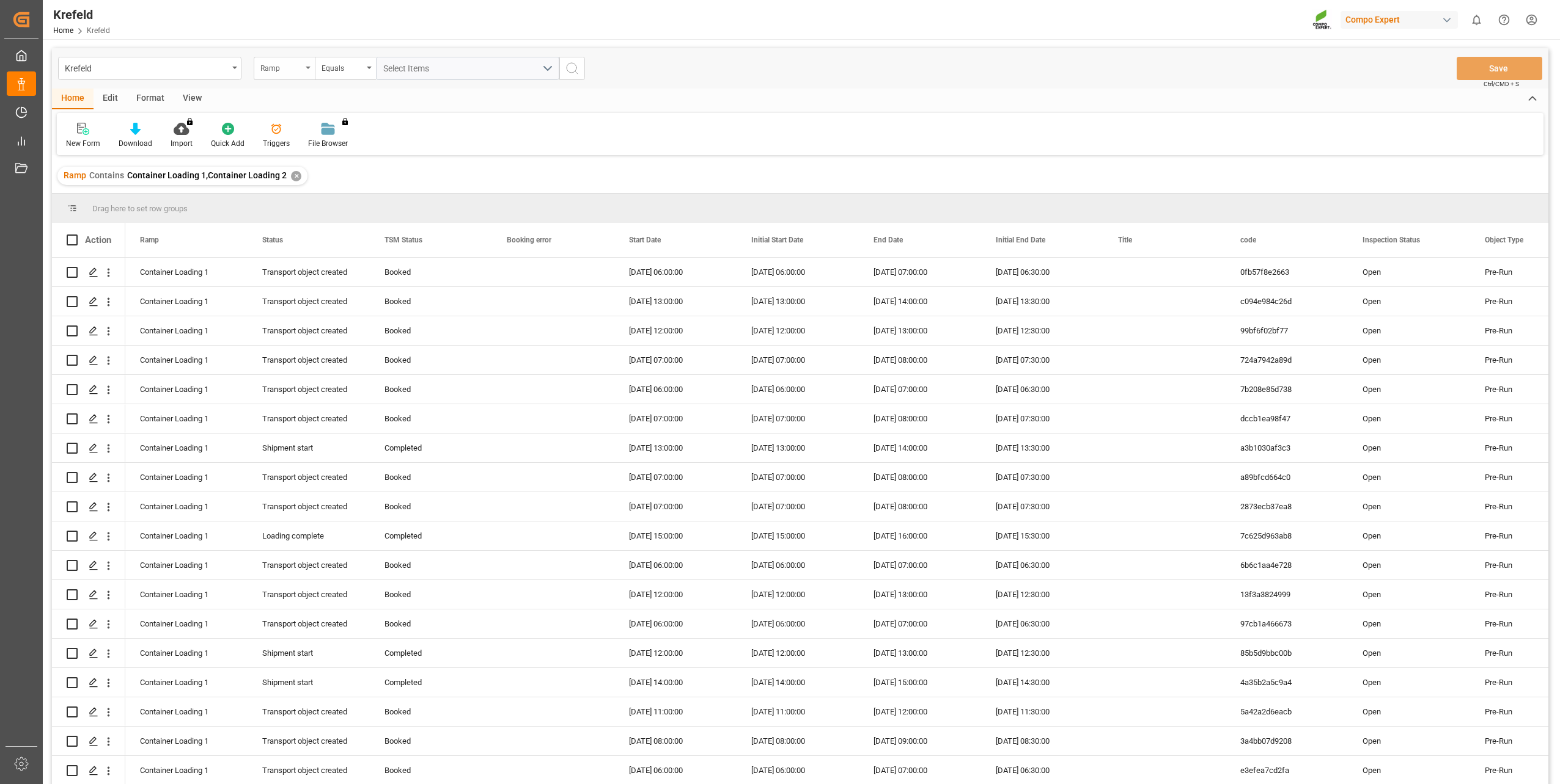
click at [284, 77] on div "Ramp" at bounding box center [284, 68] width 61 height 23
click at [313, 221] on div "Start Date" at bounding box center [346, 227] width 182 height 26
click at [470, 60] on input "text" at bounding box center [467, 68] width 183 height 23
click at [442, 217] on span "24" at bounding box center [439, 214] width 8 height 9
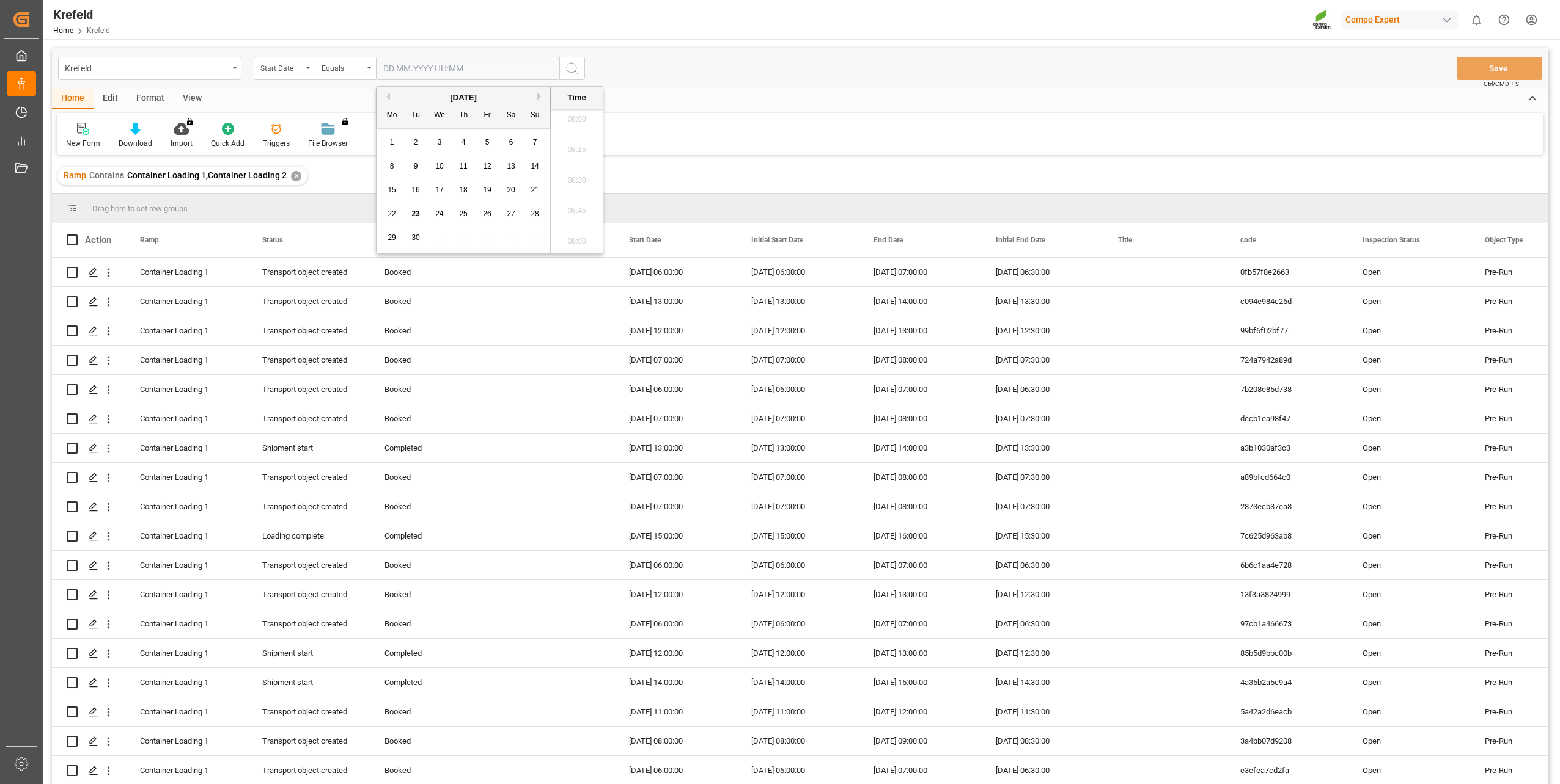
type input "24.09.2025 00:00"
click at [572, 69] on icon "search button" at bounding box center [572, 68] width 15 height 15
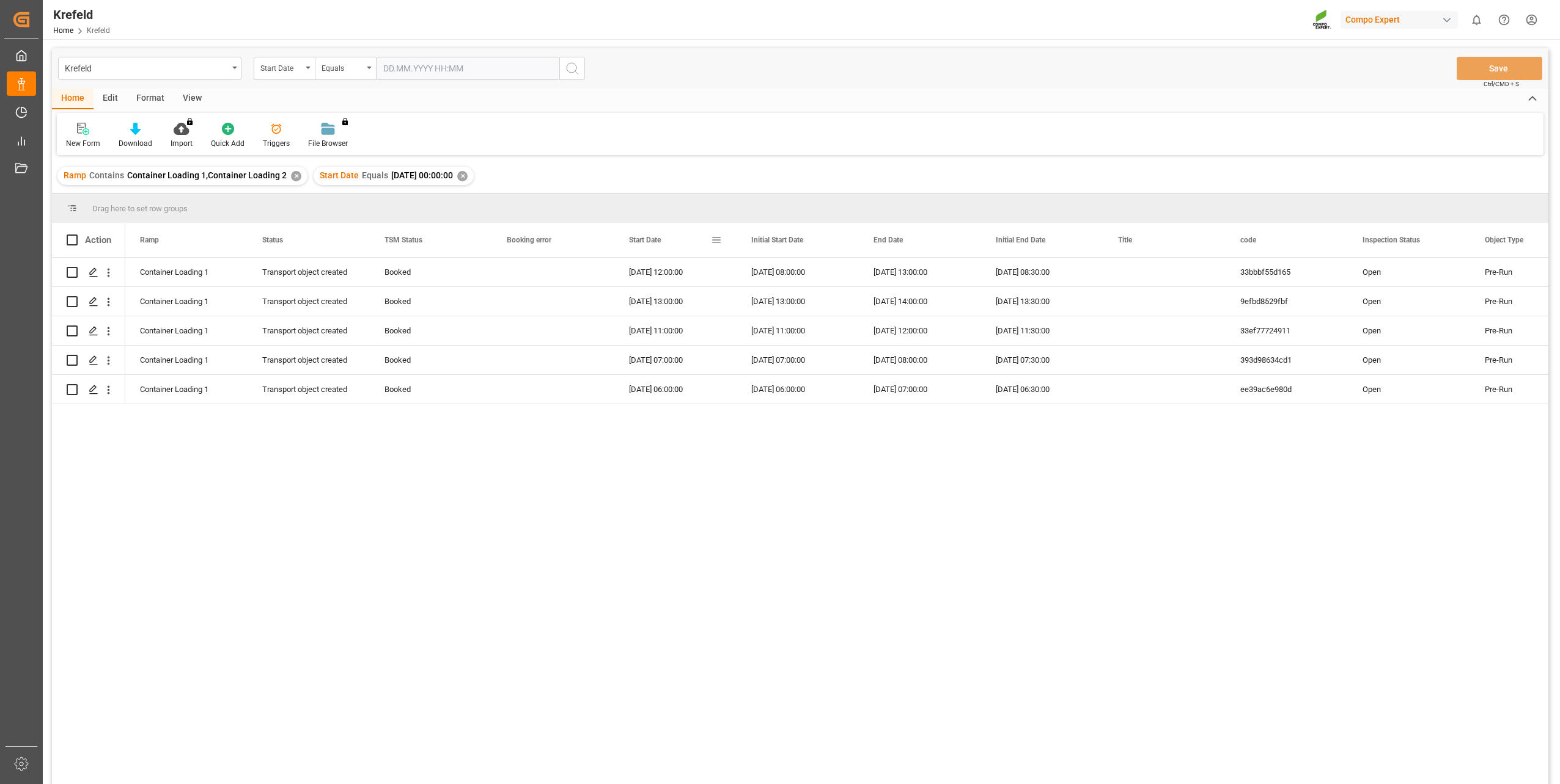
click at [643, 245] on div "Start Date" at bounding box center [670, 240] width 82 height 34
click at [664, 294] on div "24.09.2025 07:00:00" at bounding box center [675, 301] width 122 height 29
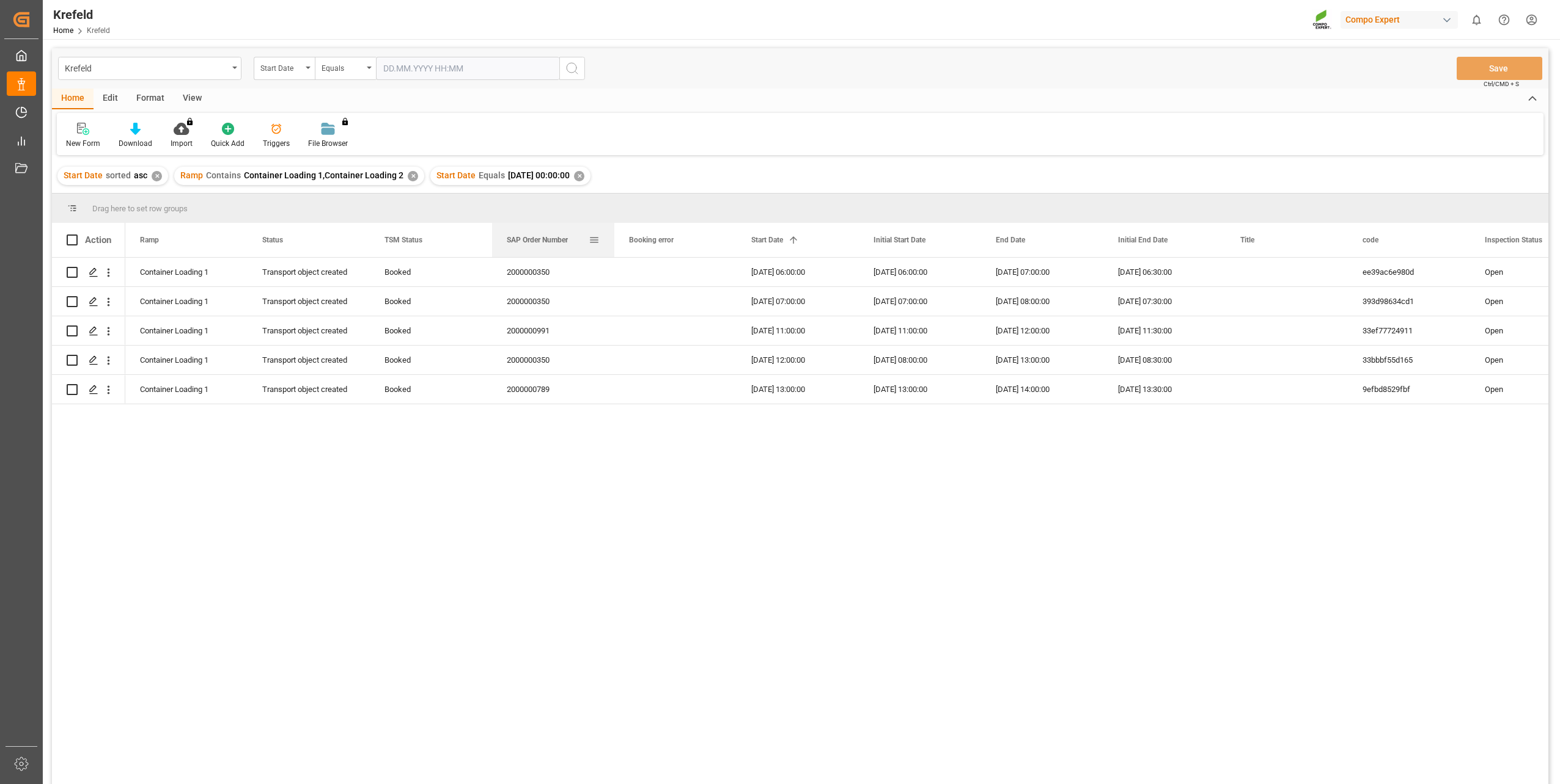
drag, startPoint x: 1224, startPoint y: 240, endPoint x: 570, endPoint y: 245, distance: 654.0
click at [570, 245] on div "SAP Order Number" at bounding box center [547, 240] width 82 height 34
click at [782, 563] on div "2000000350 Pre-Run Open ee39ac6e980d 24.09.2025 06:30:00 24.09.2025 07:00:00 24…" at bounding box center [836, 525] width 1423 height 535
click at [525, 273] on div "2000000350" at bounding box center [552, 272] width 122 height 29
click at [541, 334] on div "2000000991" at bounding box center [552, 330] width 122 height 29
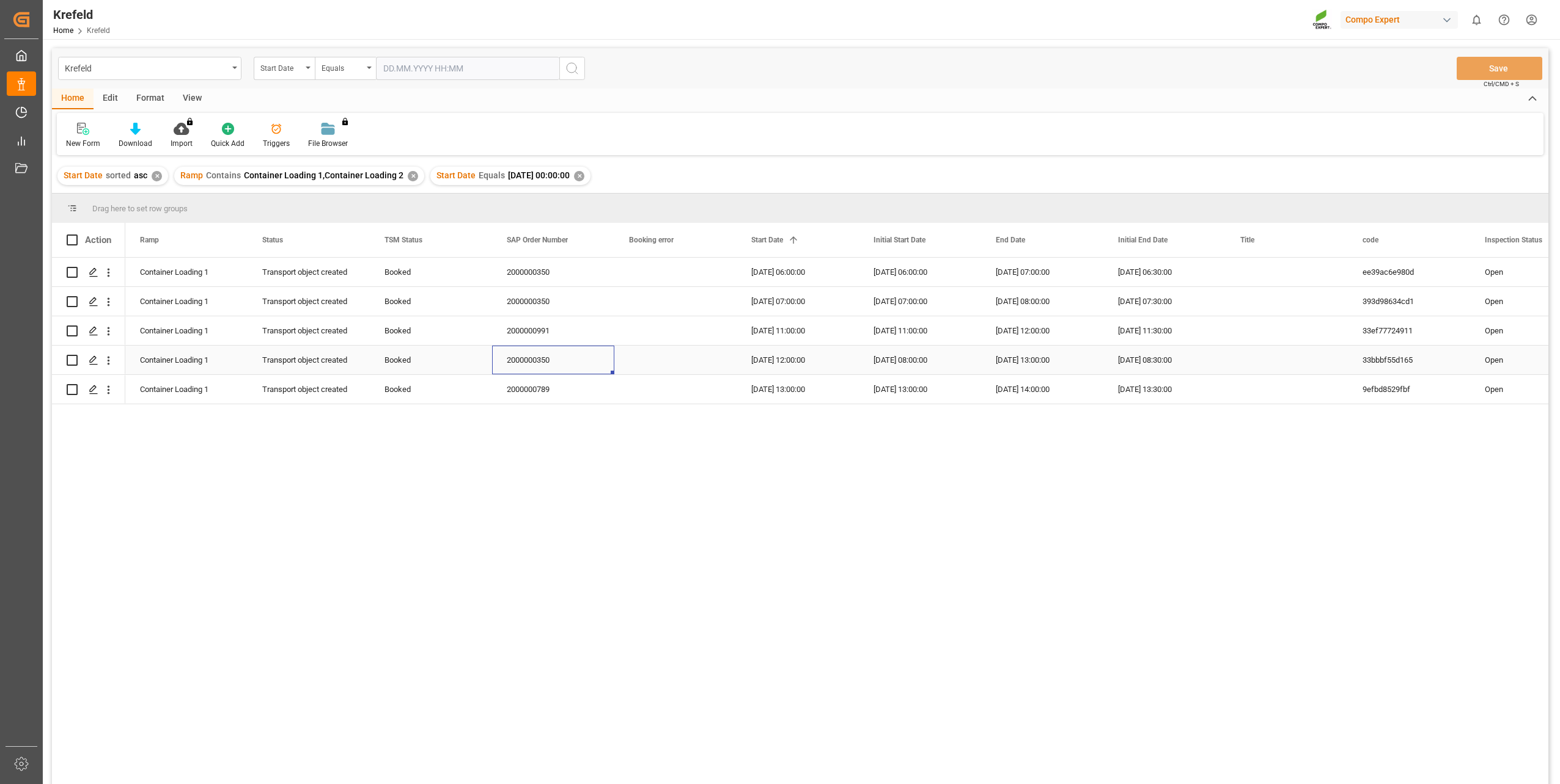
click at [544, 366] on div "2000000350" at bounding box center [552, 359] width 122 height 29
click at [781, 360] on div "[DATE] 12:00:00" at bounding box center [797, 359] width 122 height 29
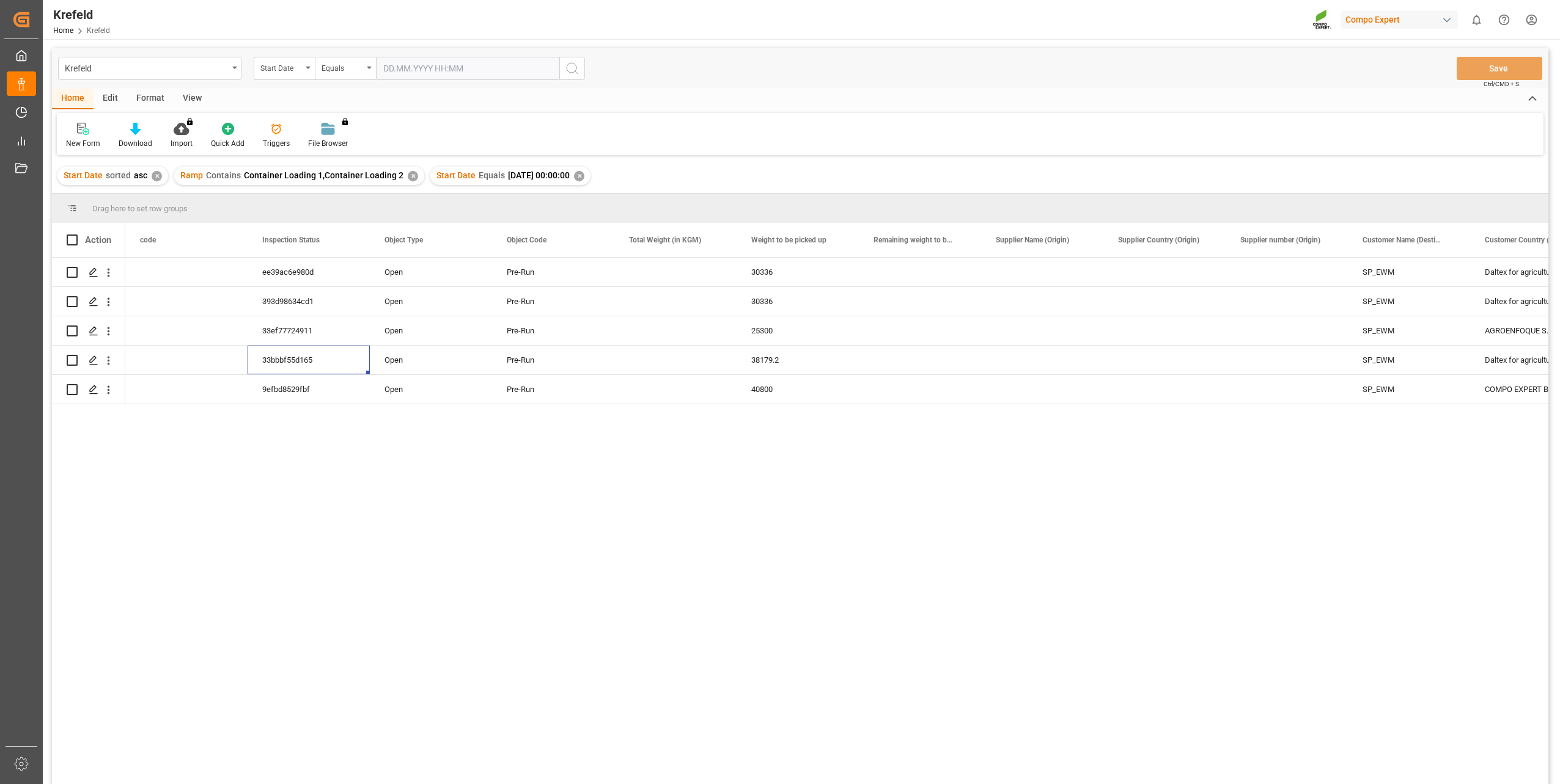
scroll to position [0, 367]
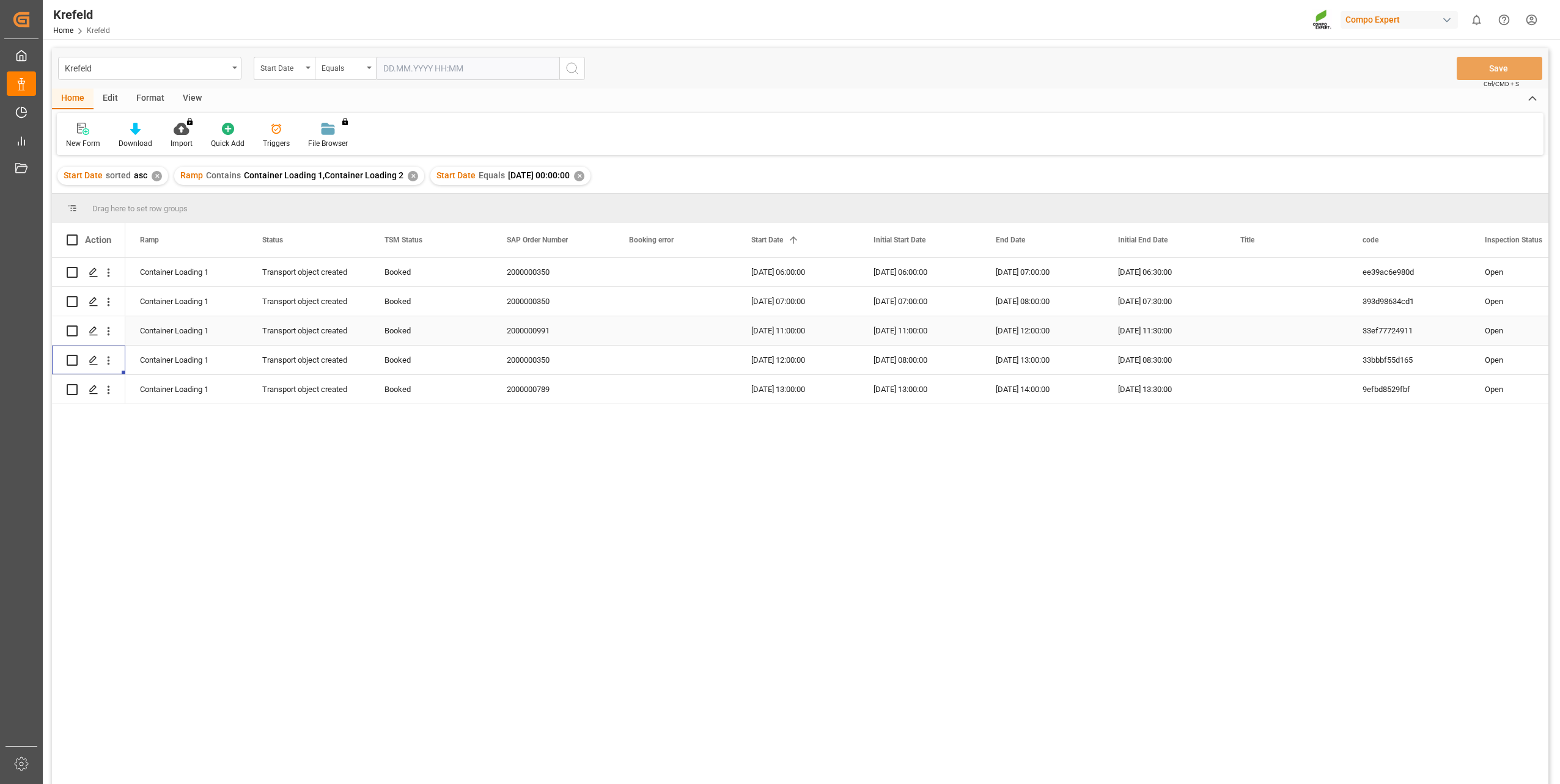
click at [1168, 324] on div "[DATE] 11:30:00" at bounding box center [1164, 330] width 122 height 29
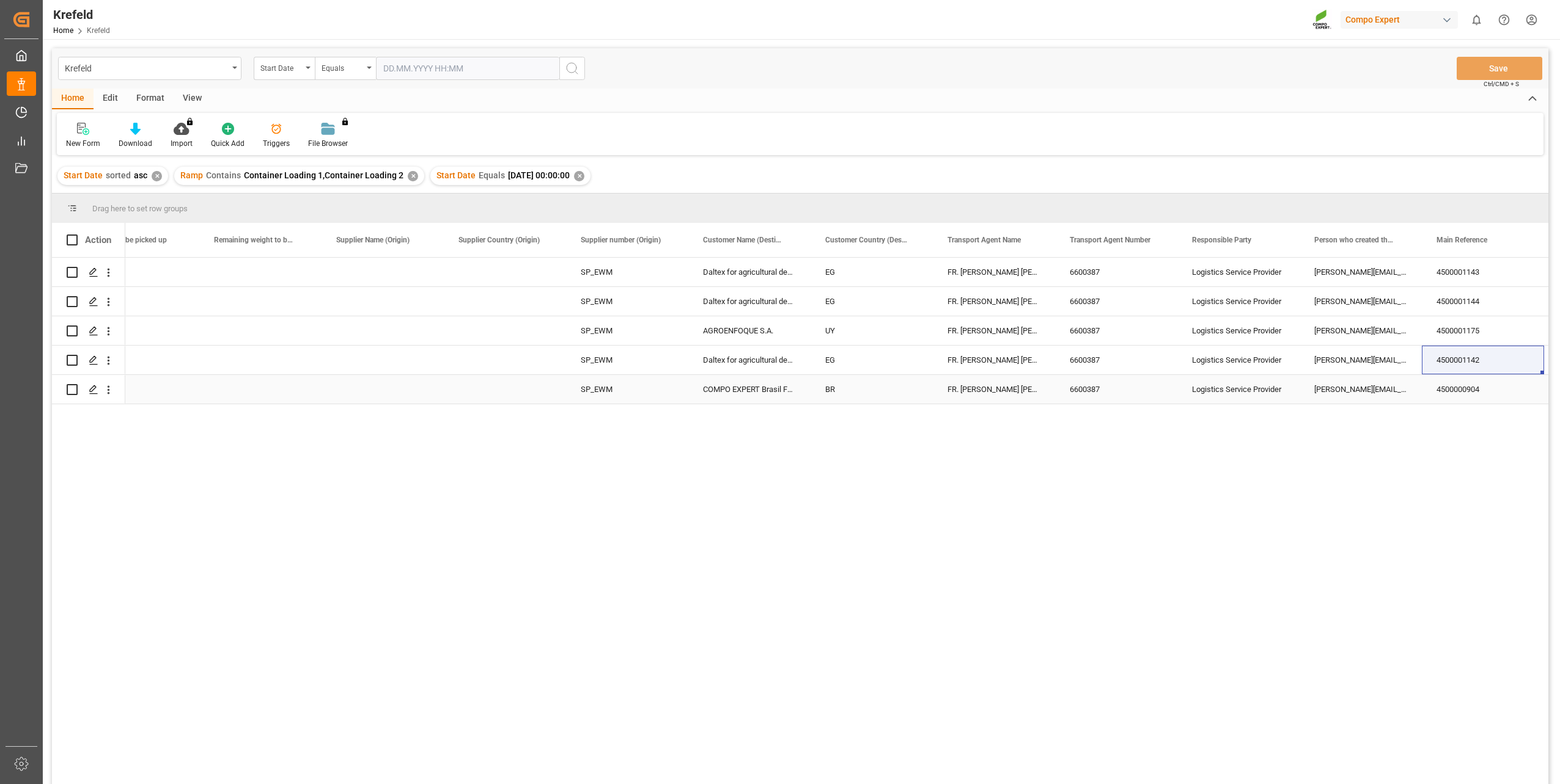
click at [1168, 383] on div "4500000904" at bounding box center [1483, 389] width 122 height 29
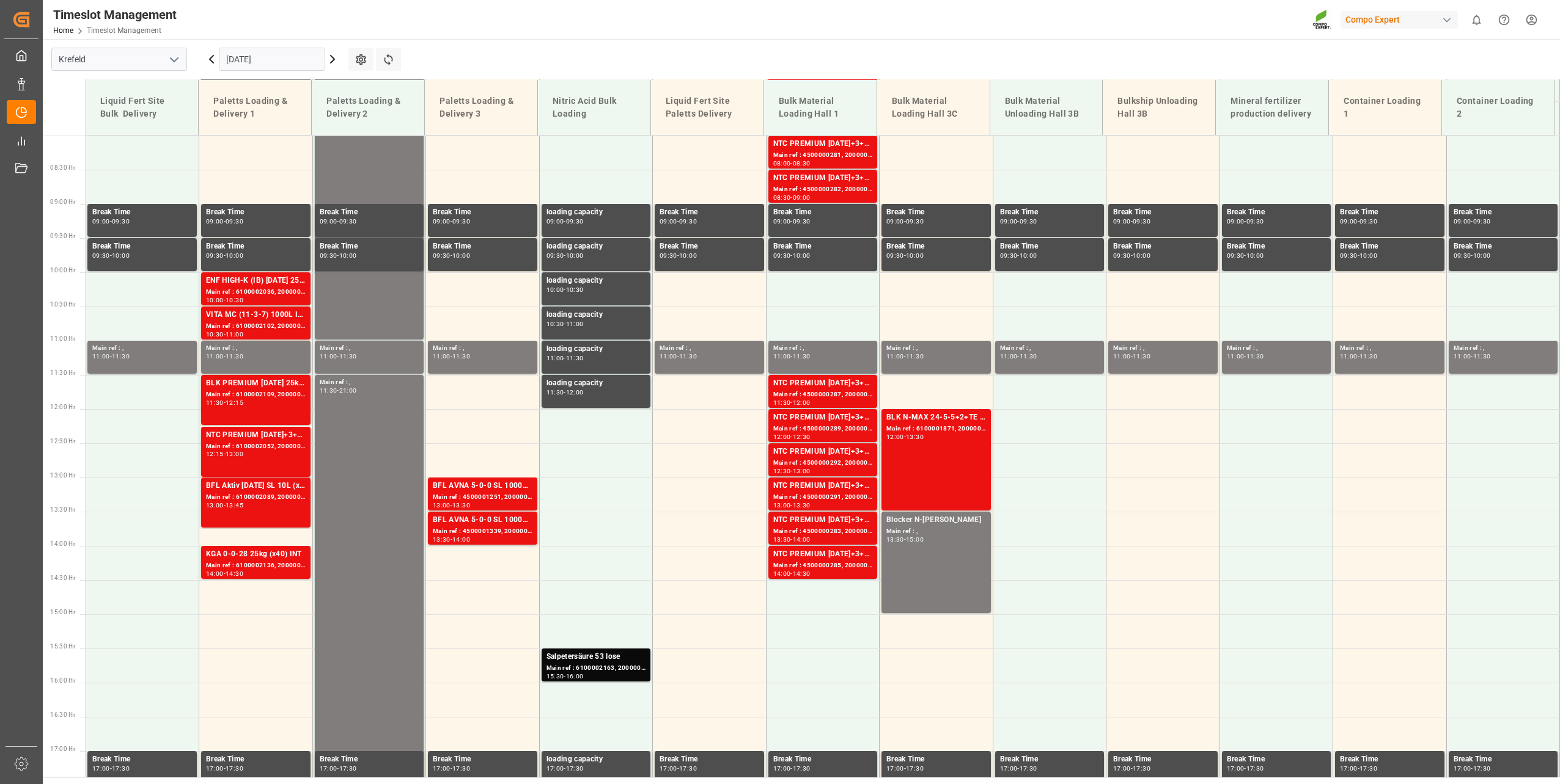
scroll to position [552, 0]
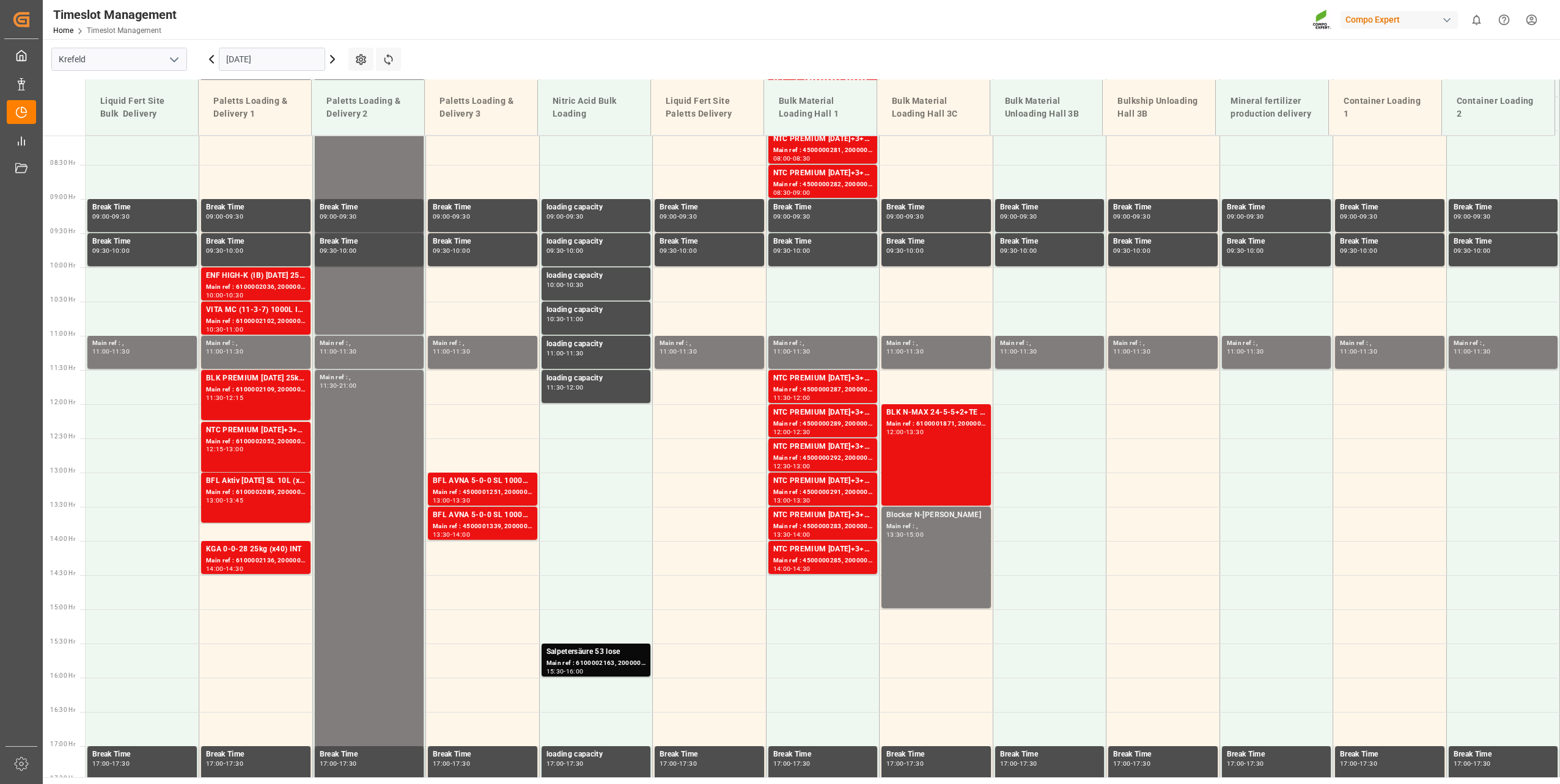
click at [259, 61] on input "[DATE]" at bounding box center [272, 59] width 106 height 23
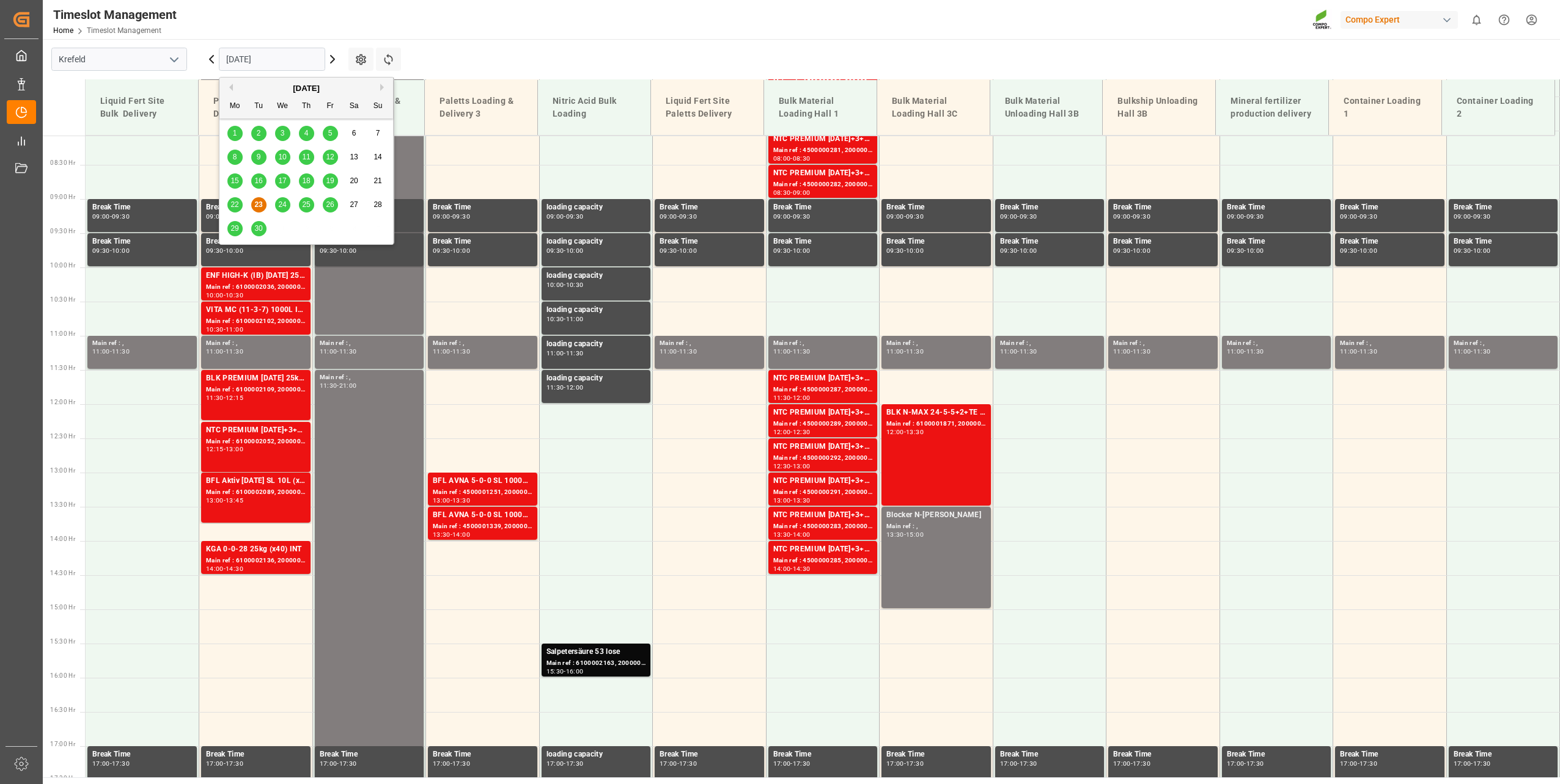
click at [283, 202] on span "24" at bounding box center [281, 205] width 8 height 9
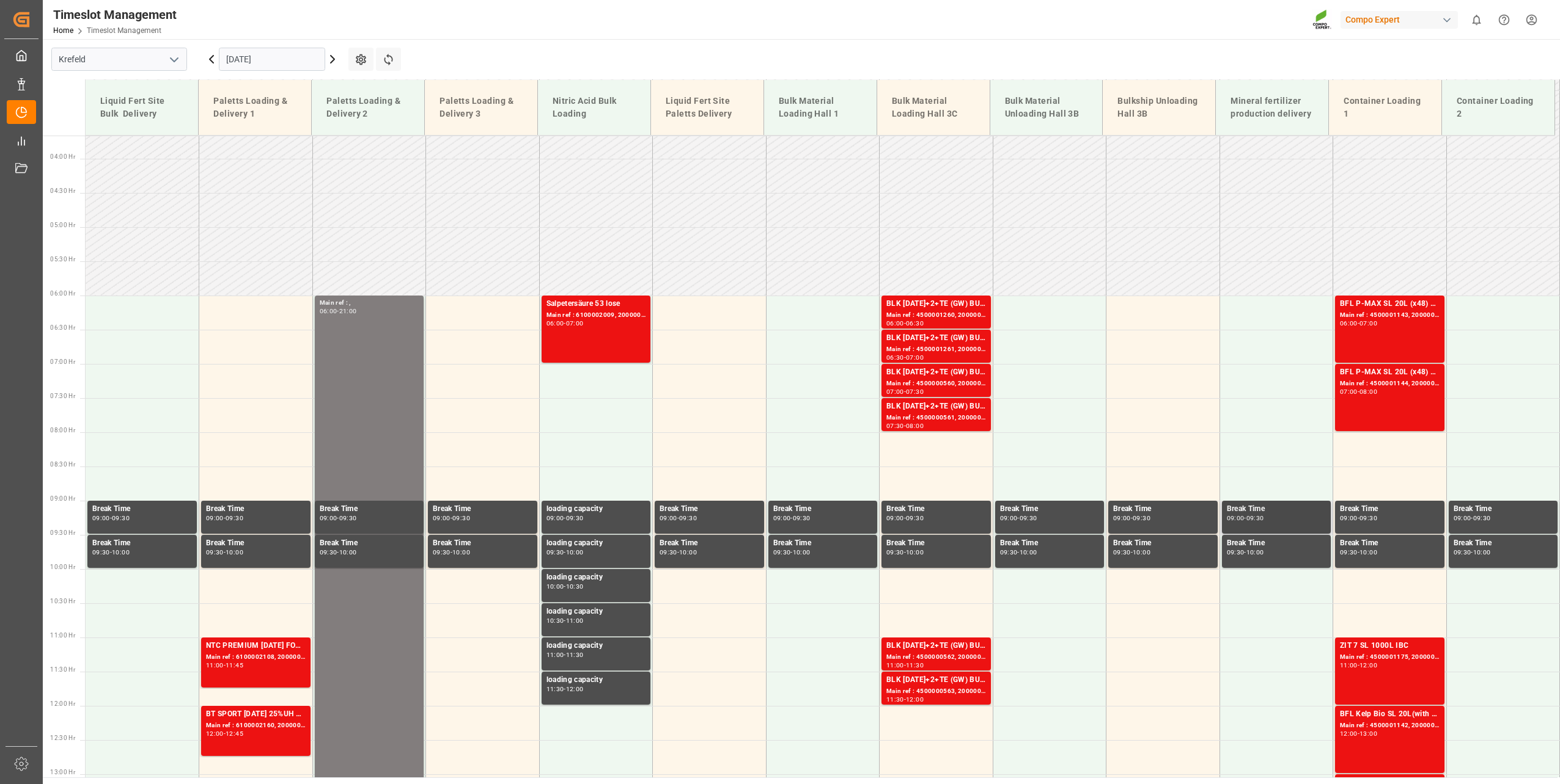
scroll to position [247, 0]
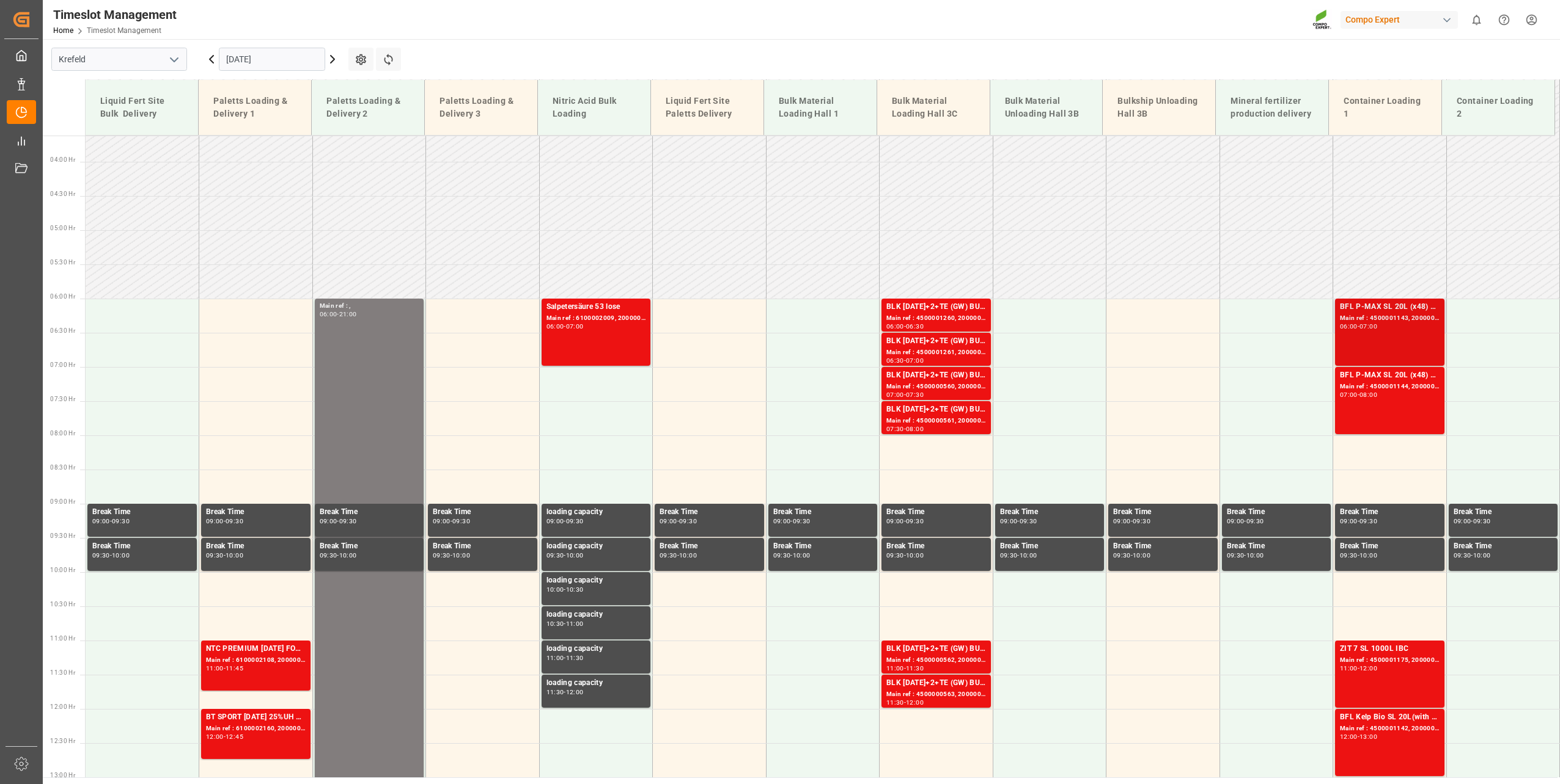
click at [1416, 306] on div "BFL P-MAX SL 20L (x48) EG MTO" at bounding box center [1389, 307] width 100 height 12
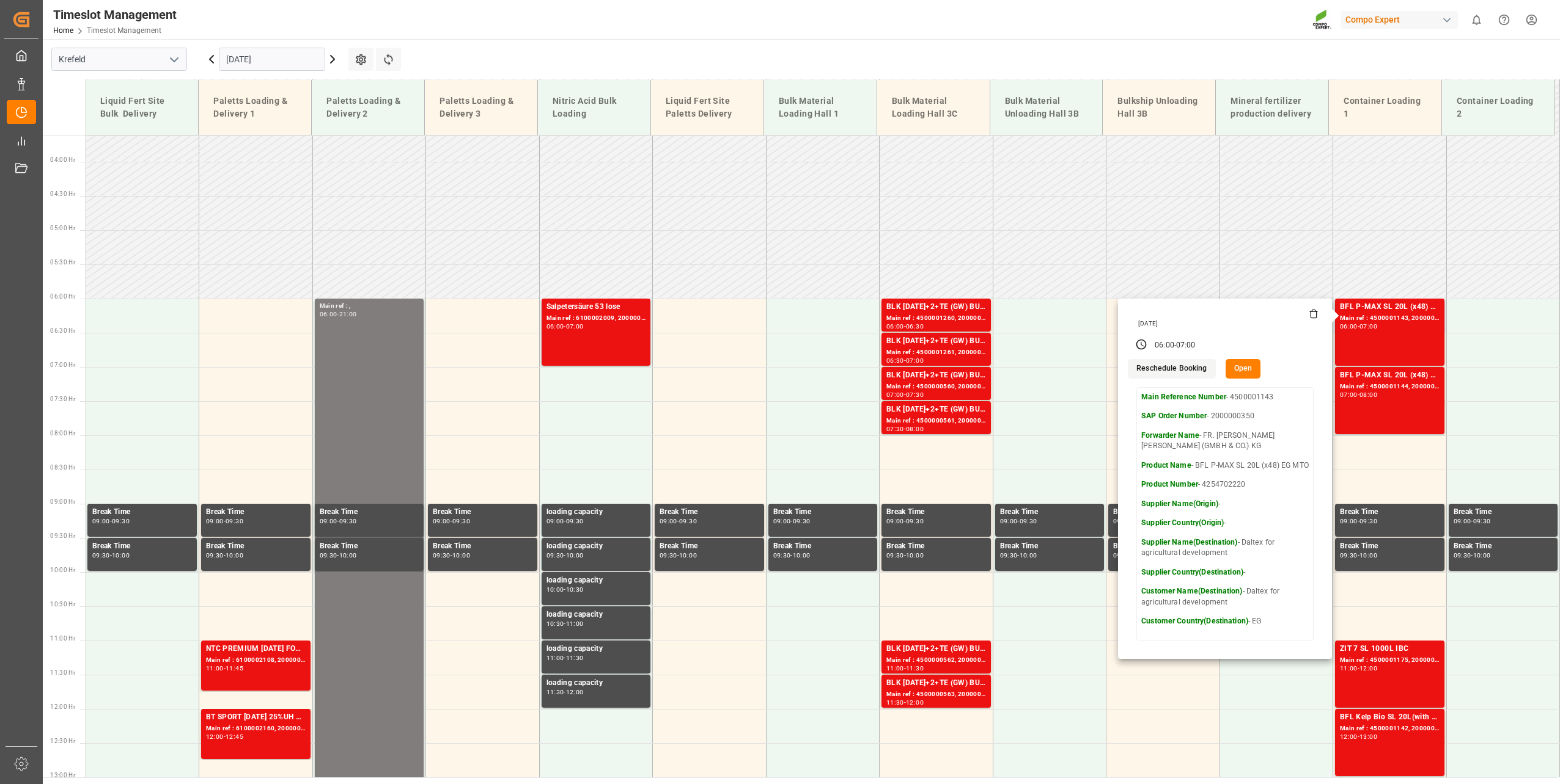
click at [1246, 364] on button "Open" at bounding box center [1243, 369] width 36 height 20
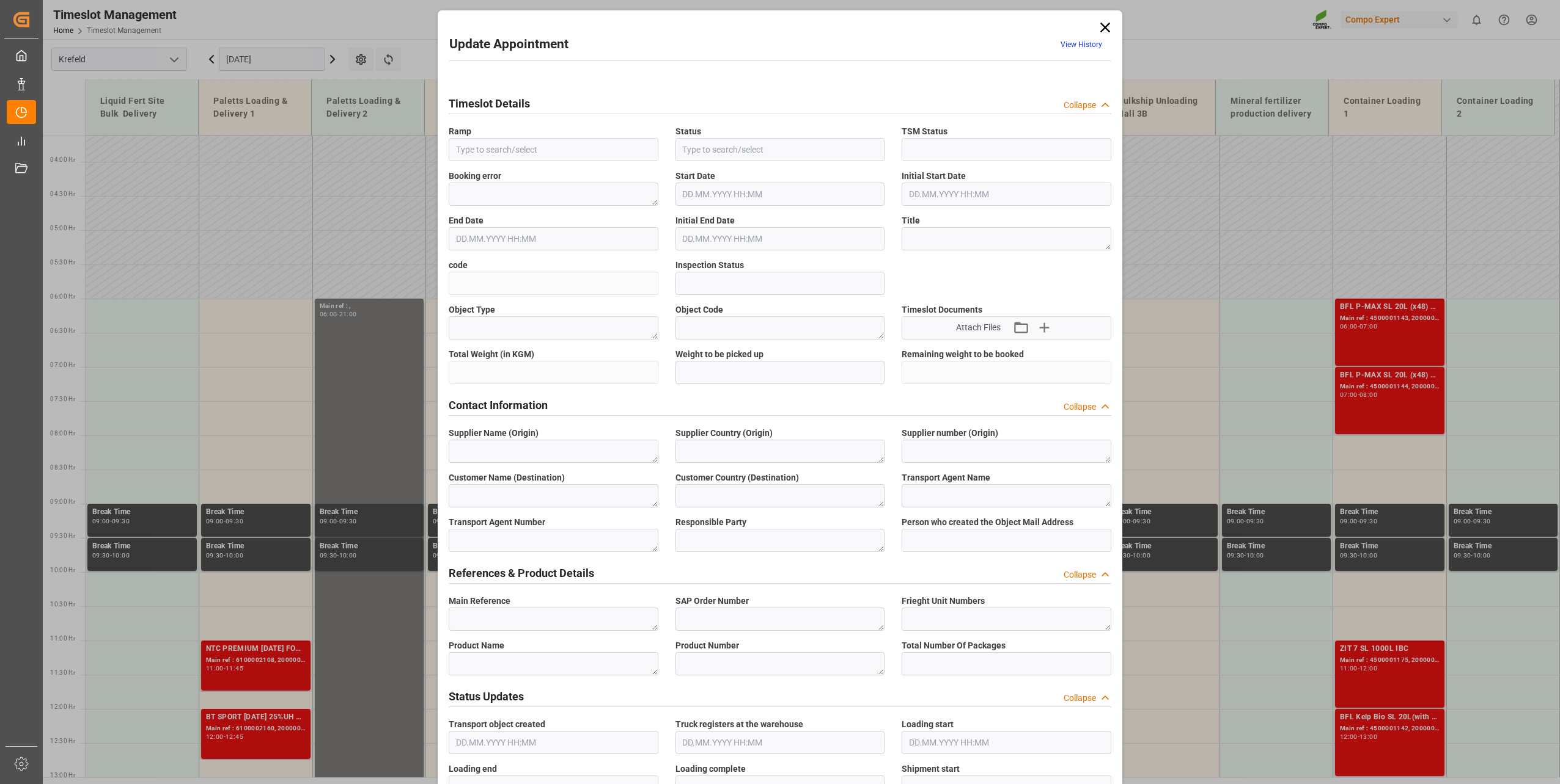
type input "Container Loading 1"
type input "Transport object created"
type input "Booked"
type input "ee39ac6e980d"
type input "Open"
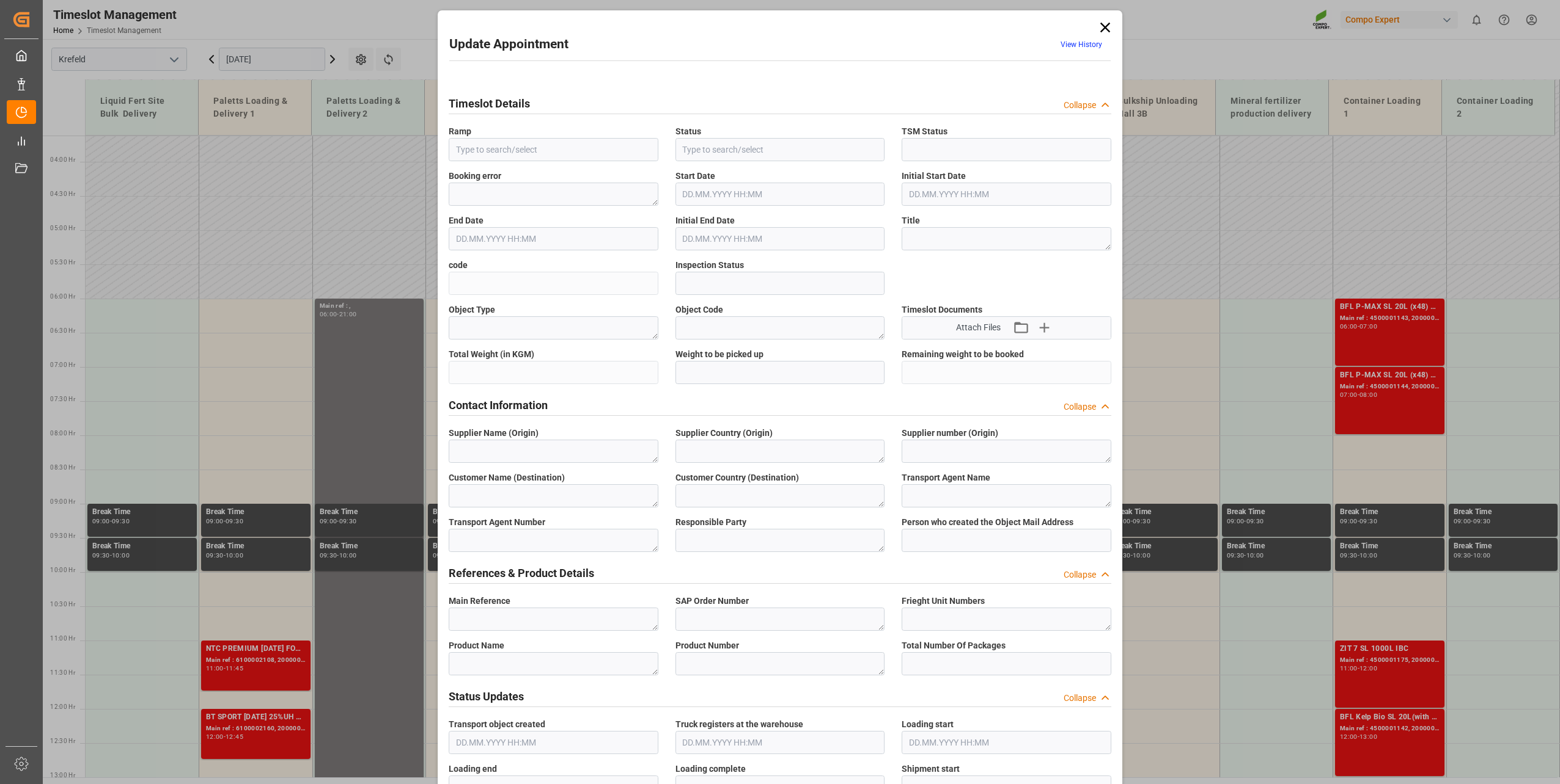
type textarea "Pre-Run"
type textarea "SP_EWM"
type textarea "Daltex for agricultural development"
type textarea "EG"
type textarea "FR. MEYER'S SOHN (GMBH & CO.) KG"
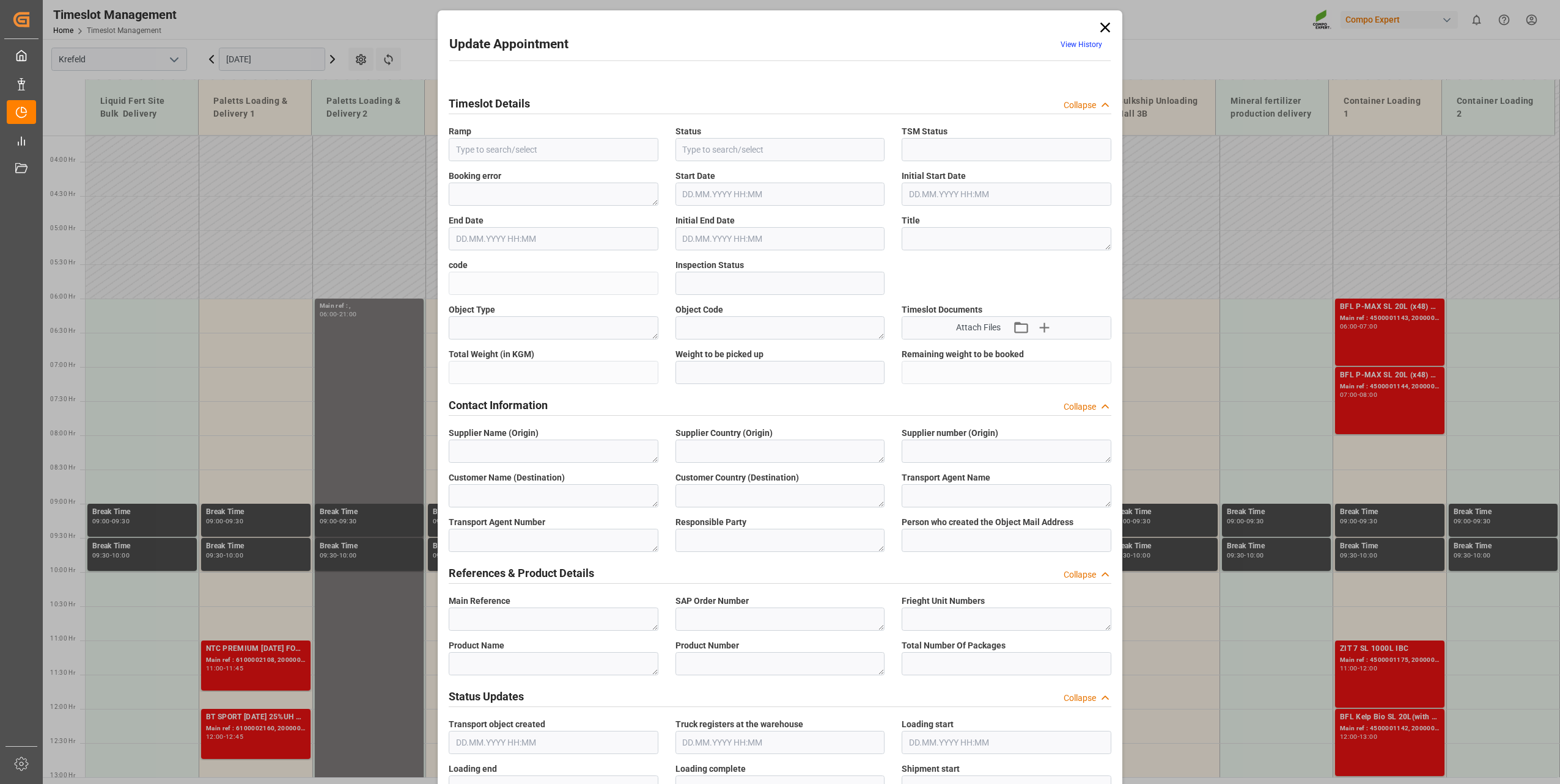
type textarea "6600387"
type textarea "Logistics Service Provider"
type input "christina.georgiadou@compo-expert.com"
type textarea "4500001143"
type textarea "2000000350"
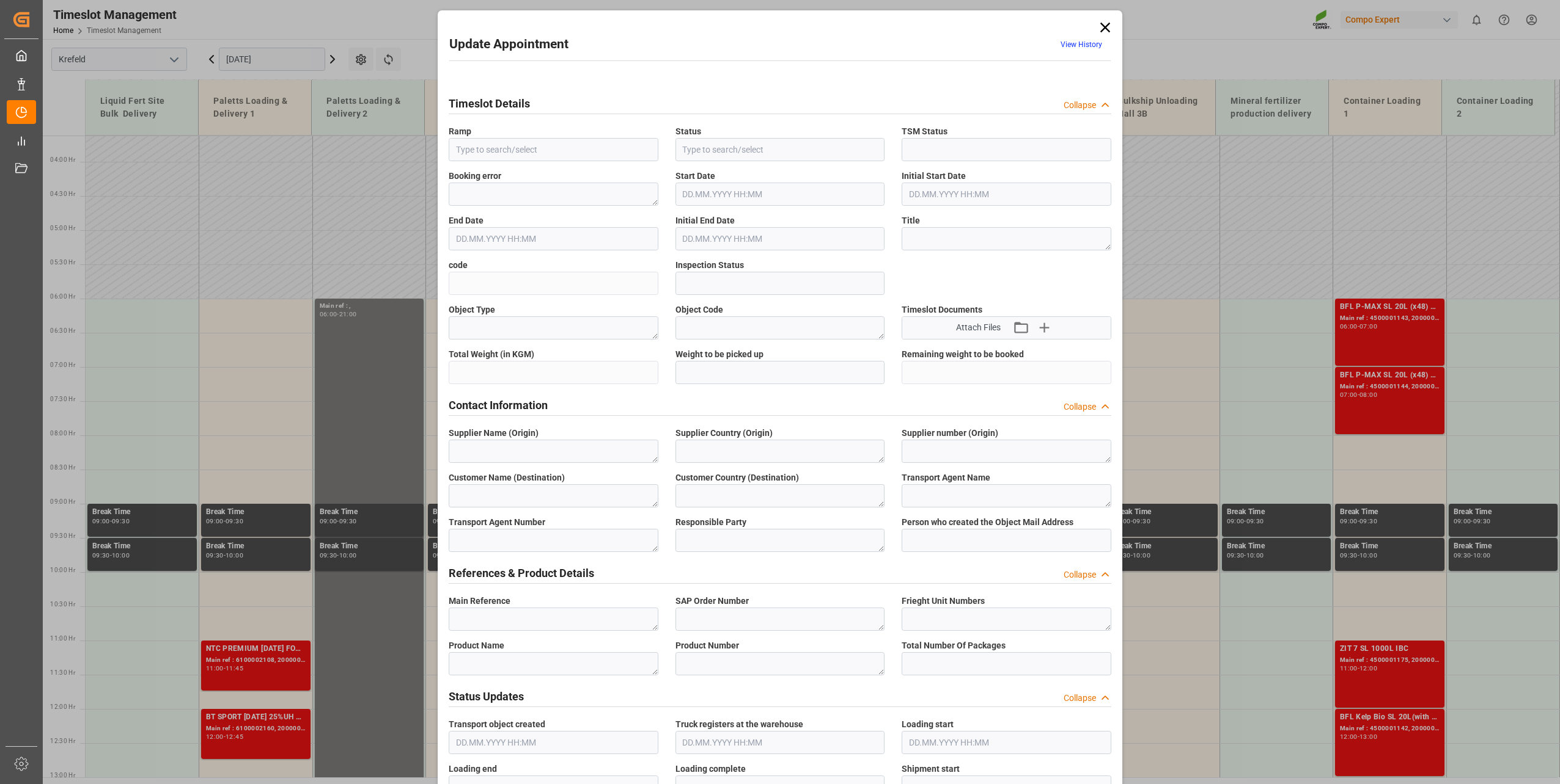
type textarea "4100004109"
type textarea "BFL P-MAX SL 20L (x48) EG MTO"
type textarea "4254702220"
type textarea "20GP"
type input "4500001143"
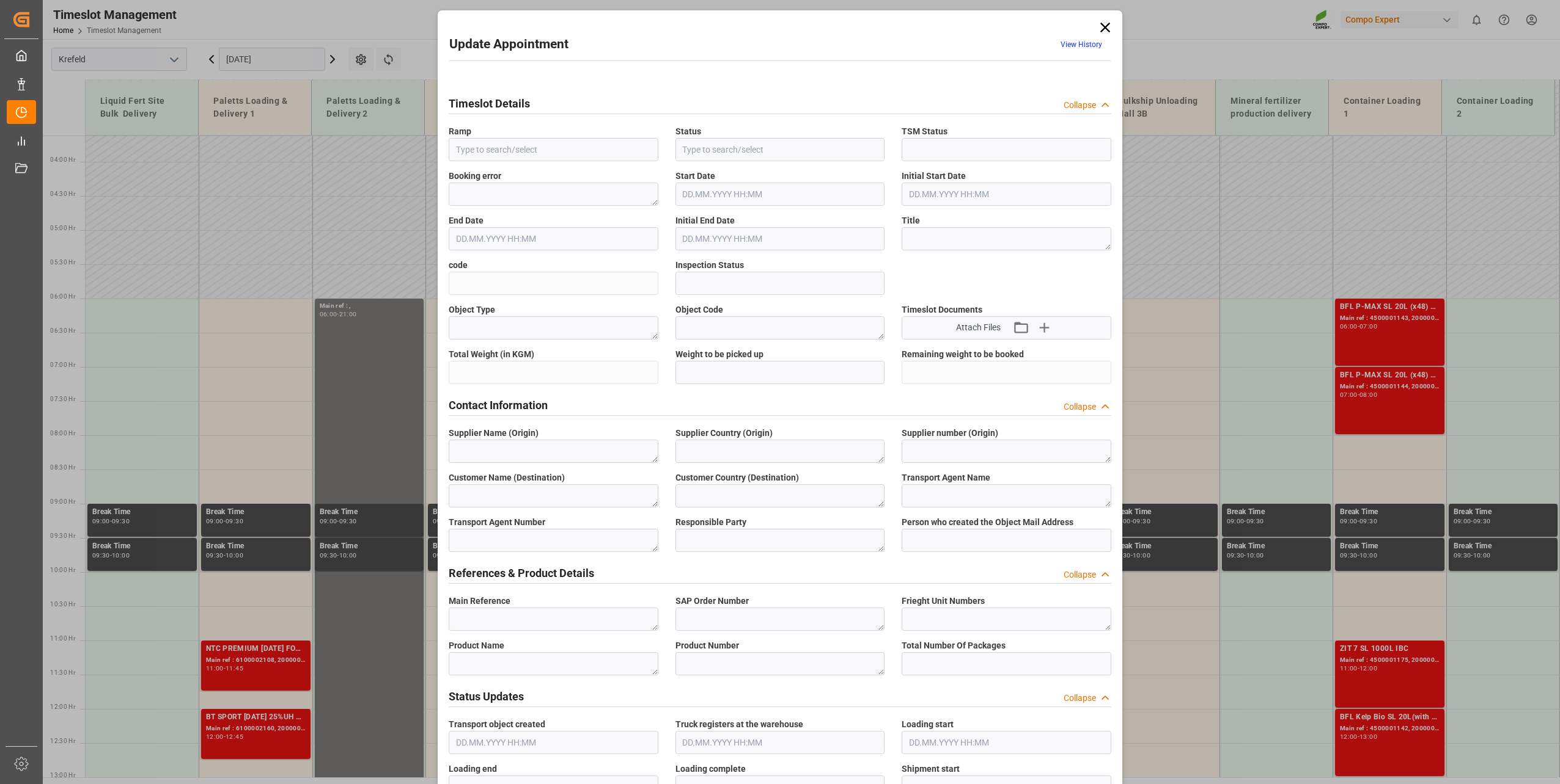
type input "4500001143"
type input "Container Loading 1"
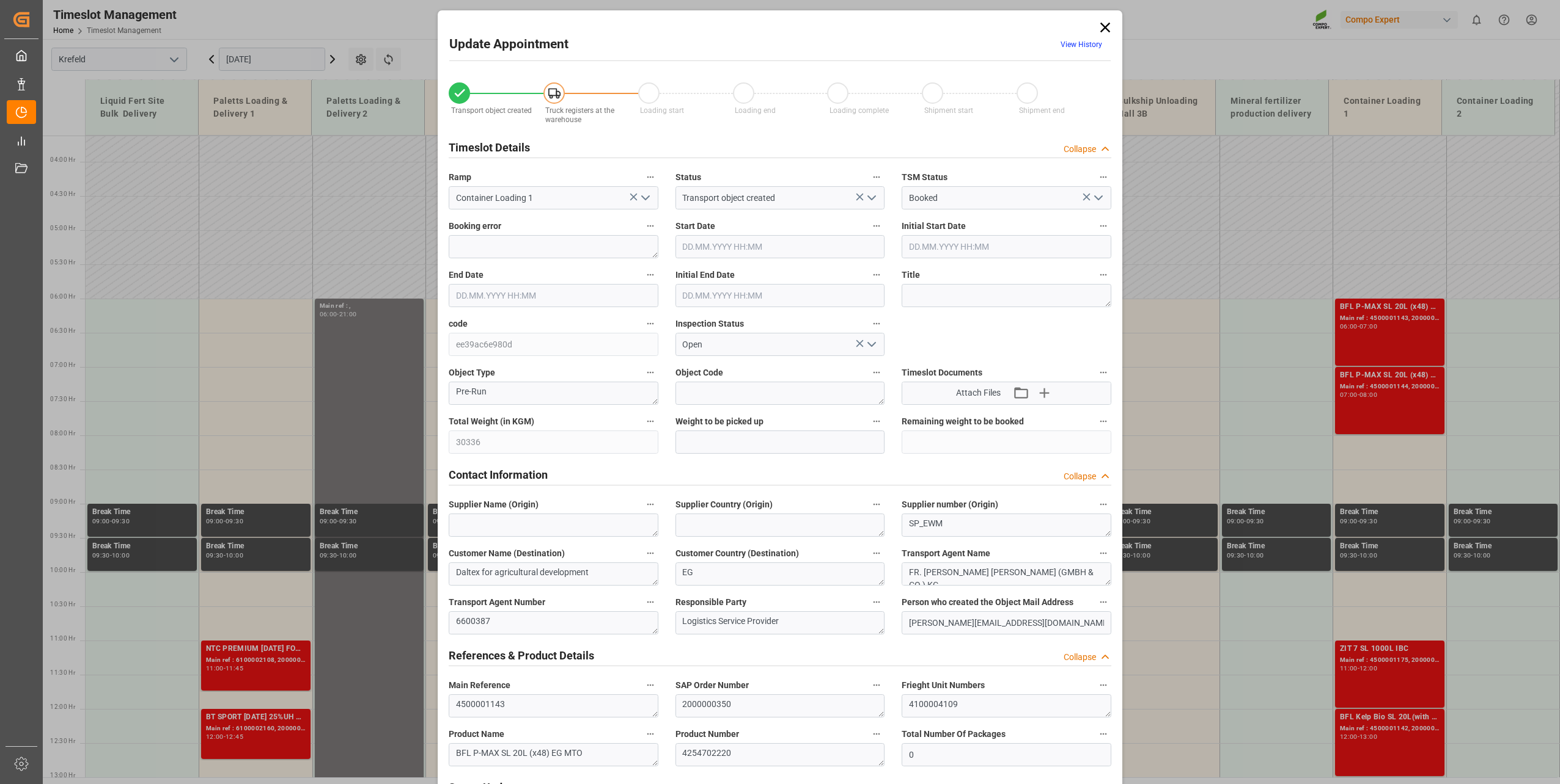
type input "30336"
type input "0"
type input "24.09.2025 06:00"
type input "24.09.2025 07:00"
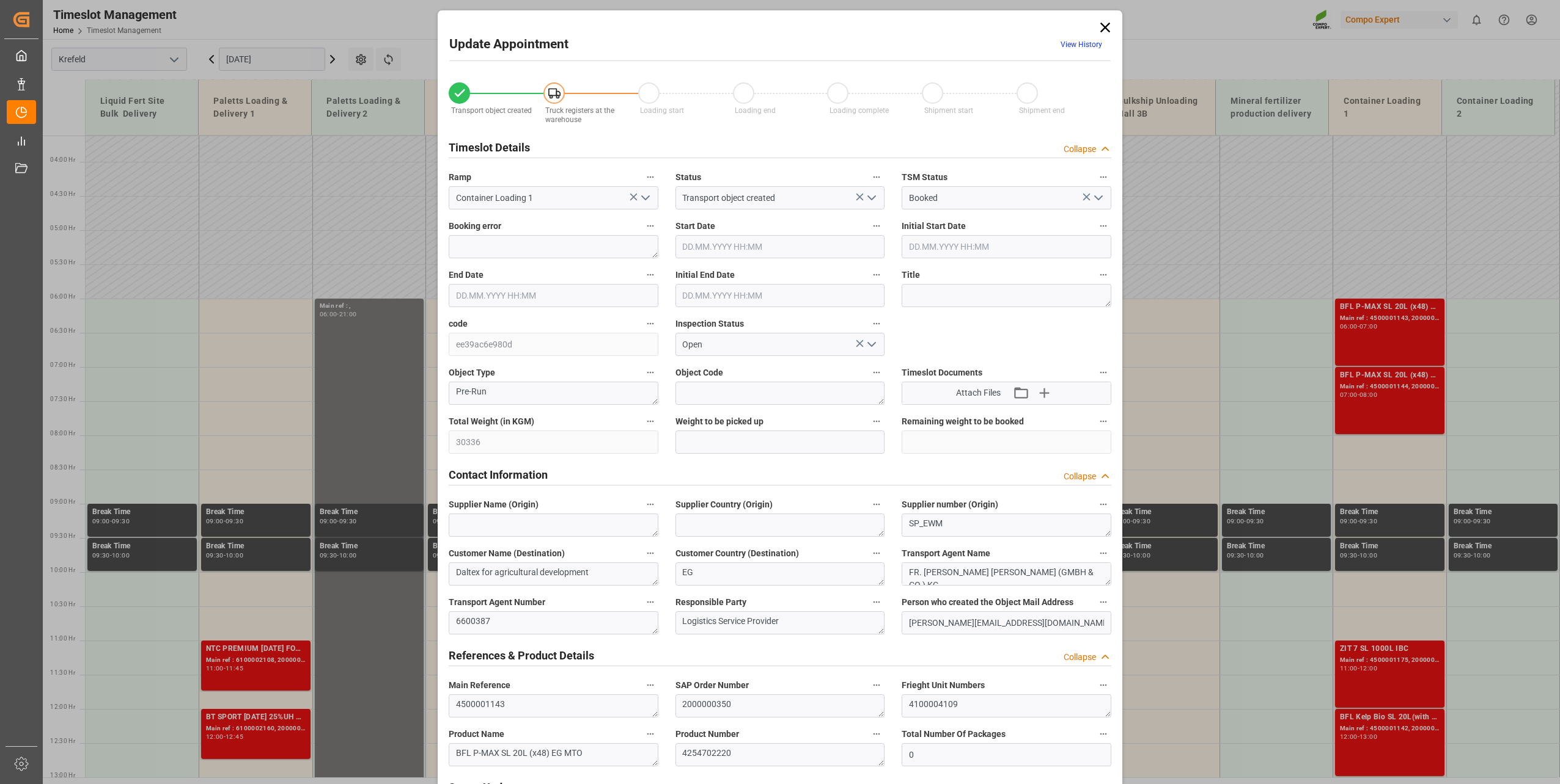
type input "24.09.2025 06:30"
type input "11.09.2025 15:18"
type input "10.09.2025 10:25"
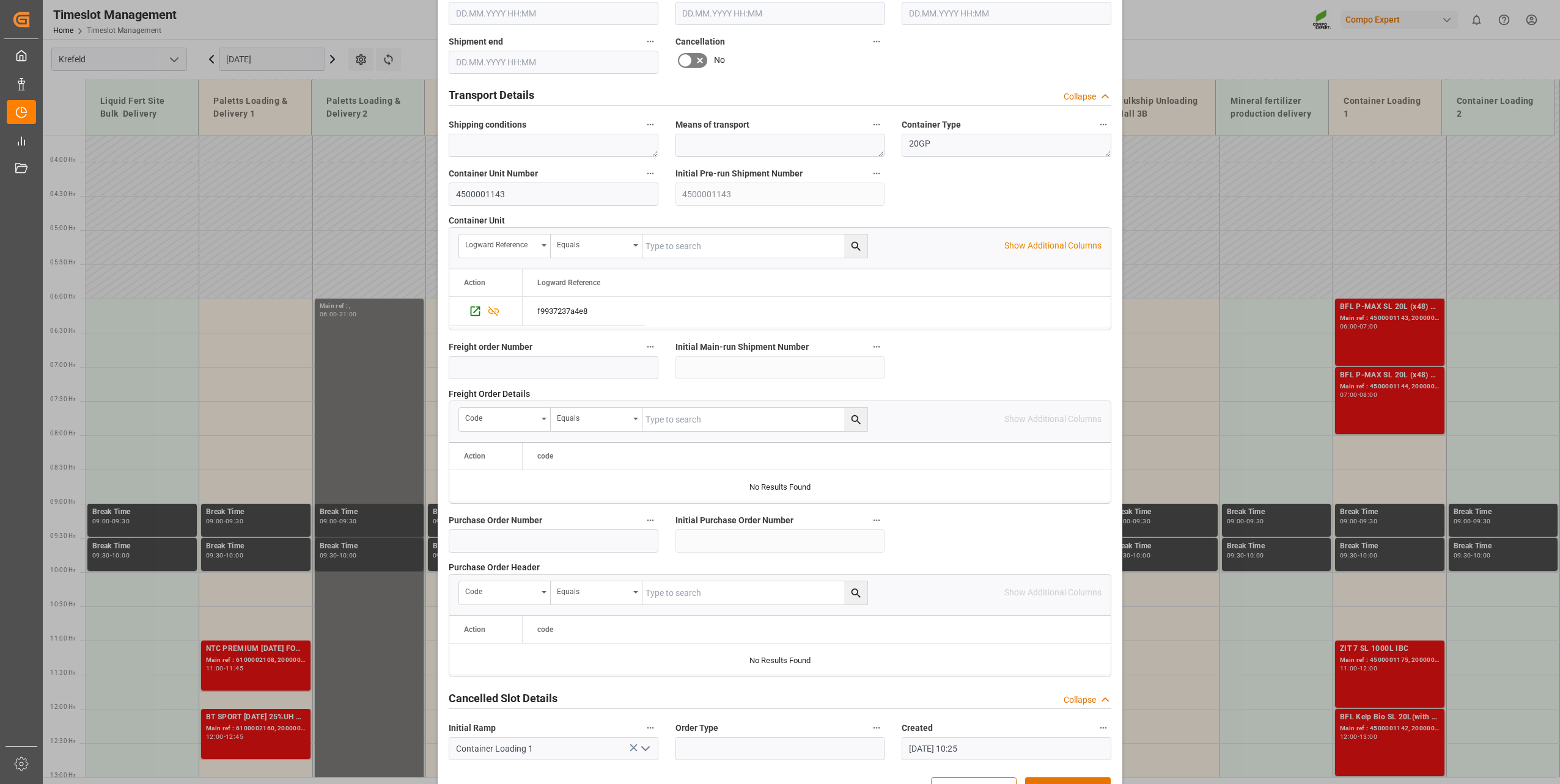
scroll to position [911, 0]
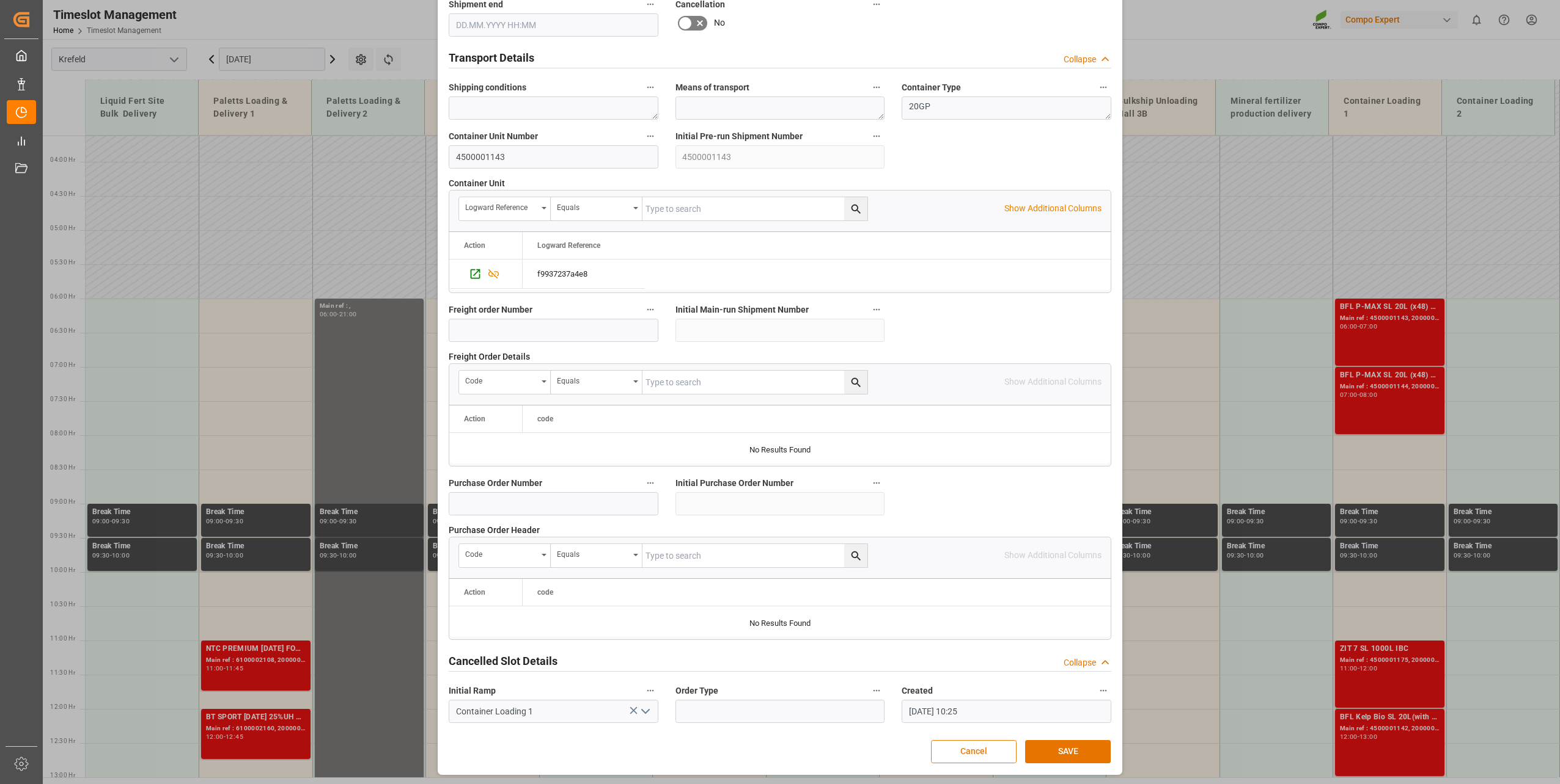
click at [970, 741] on button "Cancel" at bounding box center [974, 752] width 86 height 23
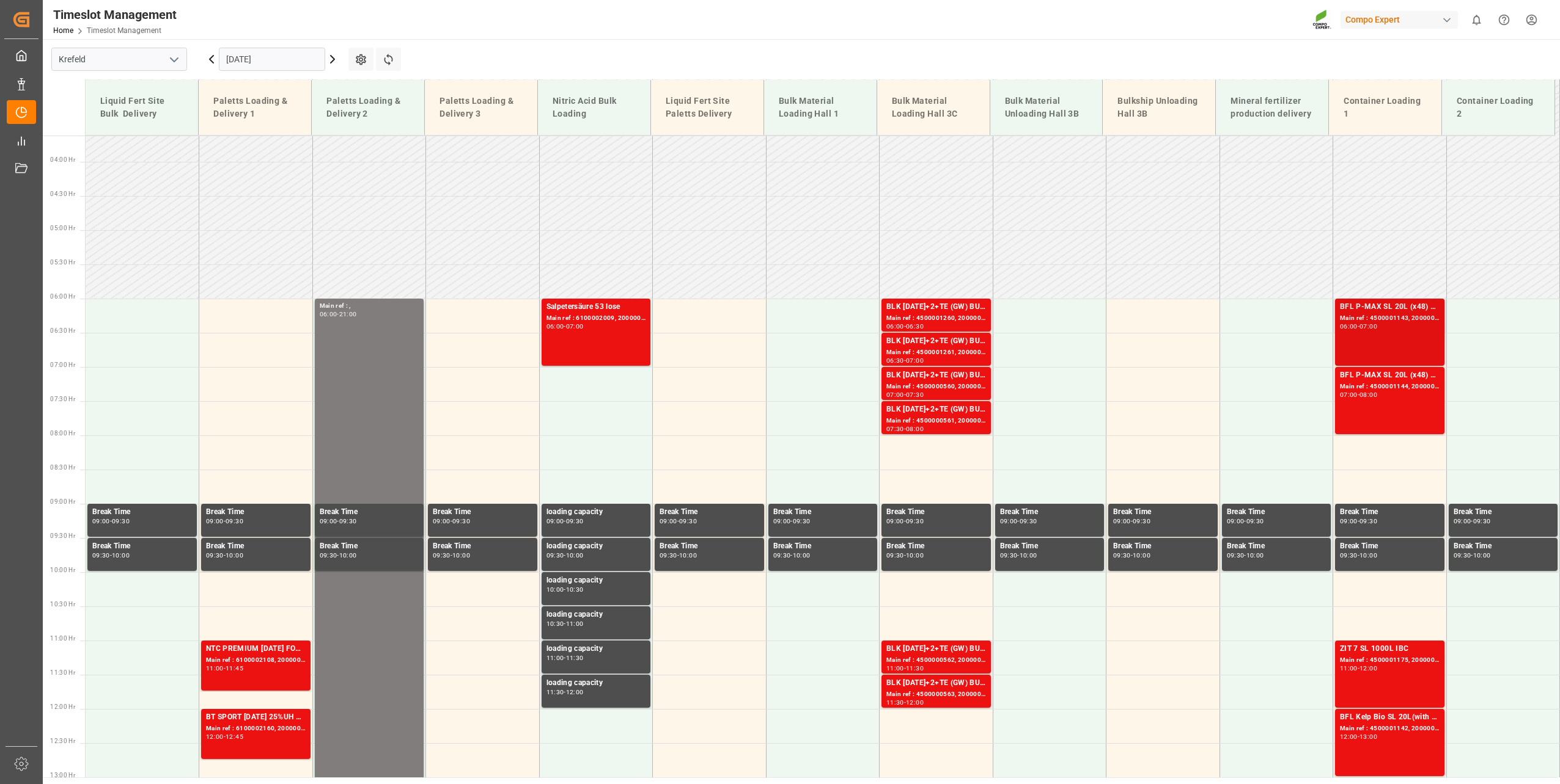
click at [1365, 313] on div "BFL P-MAX SL 20L (x48) EG MTO" at bounding box center [1389, 307] width 100 height 12
click at [1398, 404] on div "BFL P-MAX SL 20L (x48) EG MTO Main ref : 4500001144, 2000000350 07:00 - 08:00" at bounding box center [1389, 401] width 100 height 63
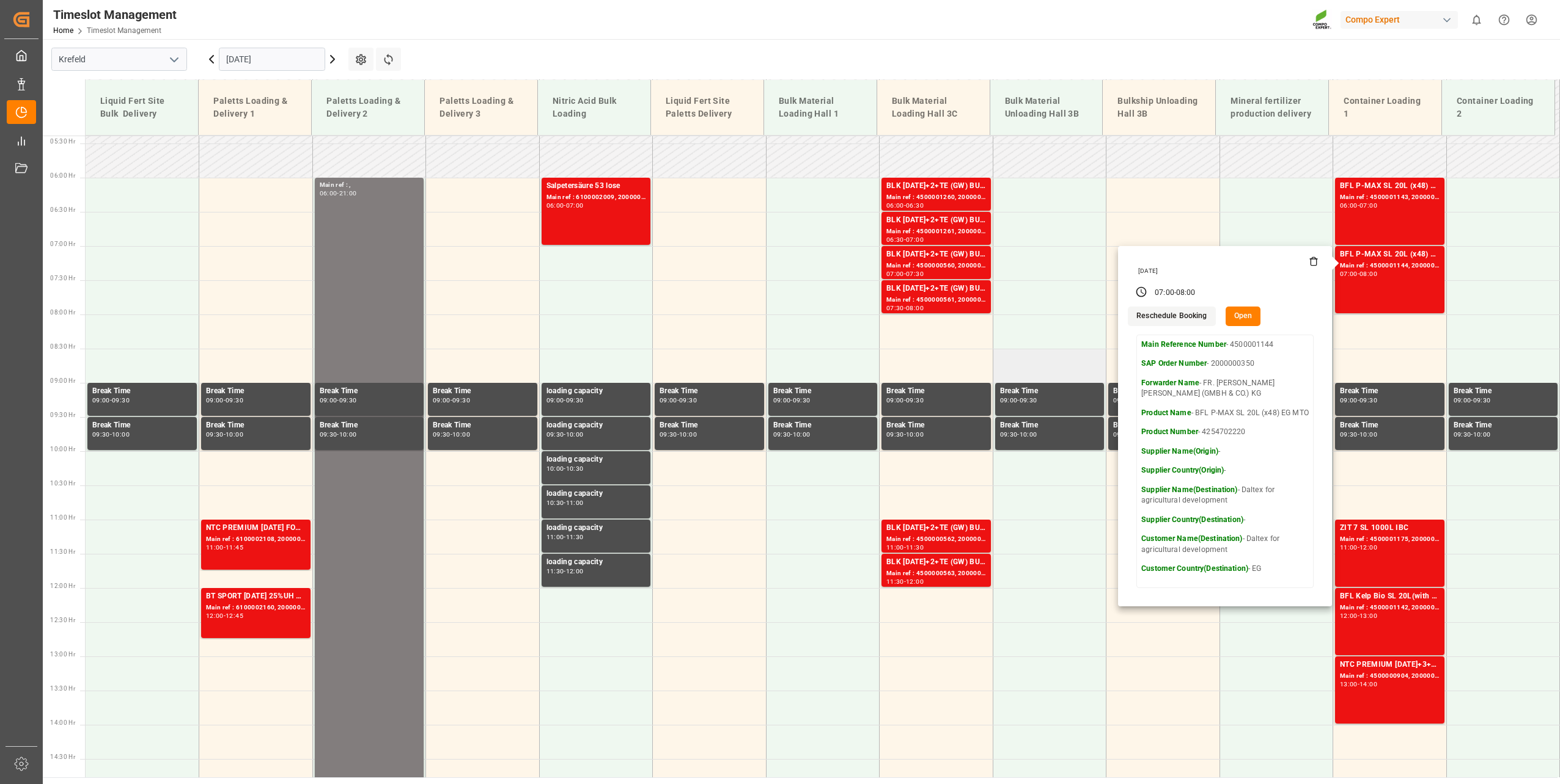
scroll to position [369, 0]
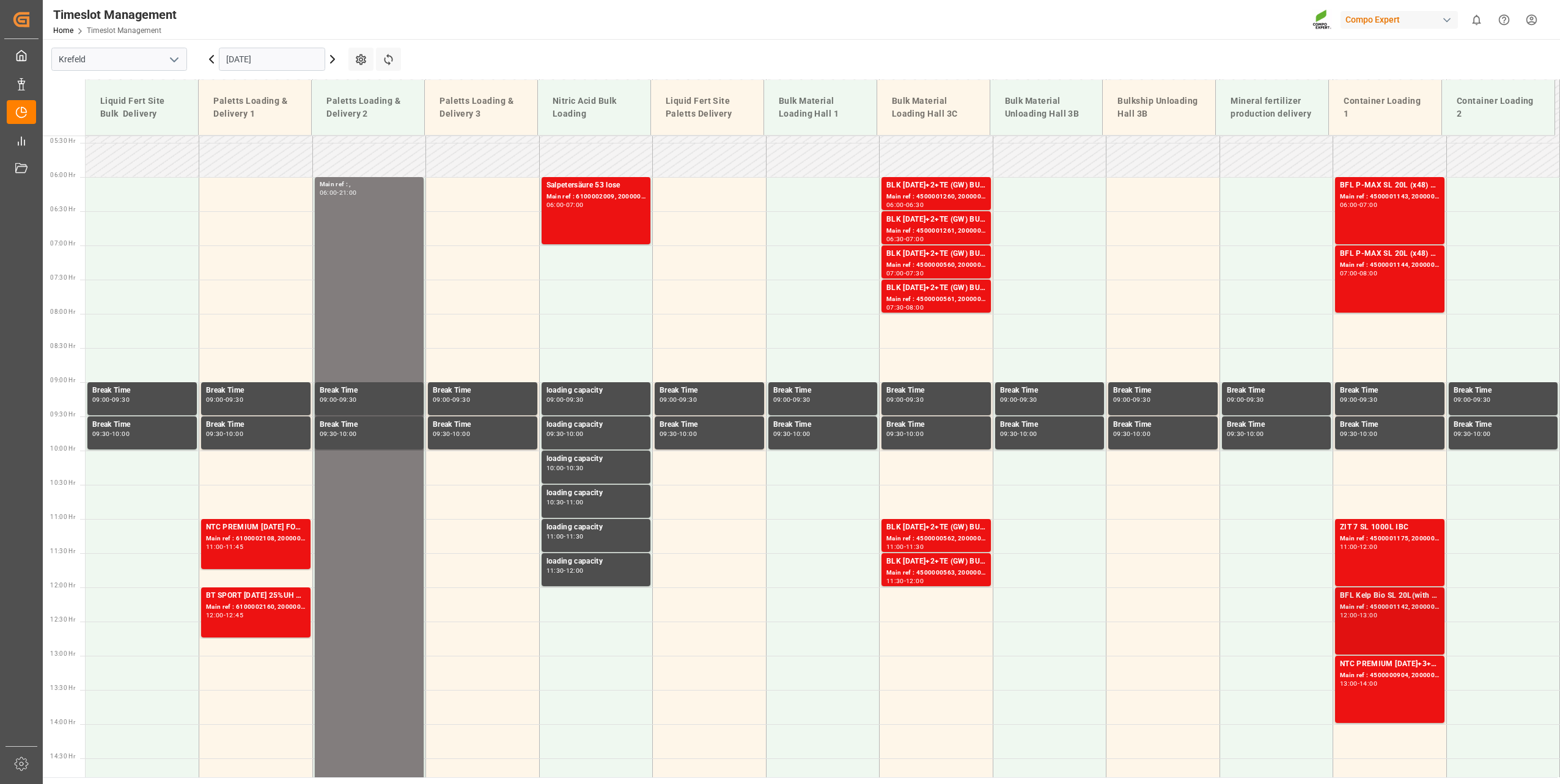
click at [1401, 609] on div "Main ref : 4500001142, 2000000350" at bounding box center [1389, 608] width 100 height 10
click at [1365, 202] on div "07:00" at bounding box center [1368, 205] width 17 height 5
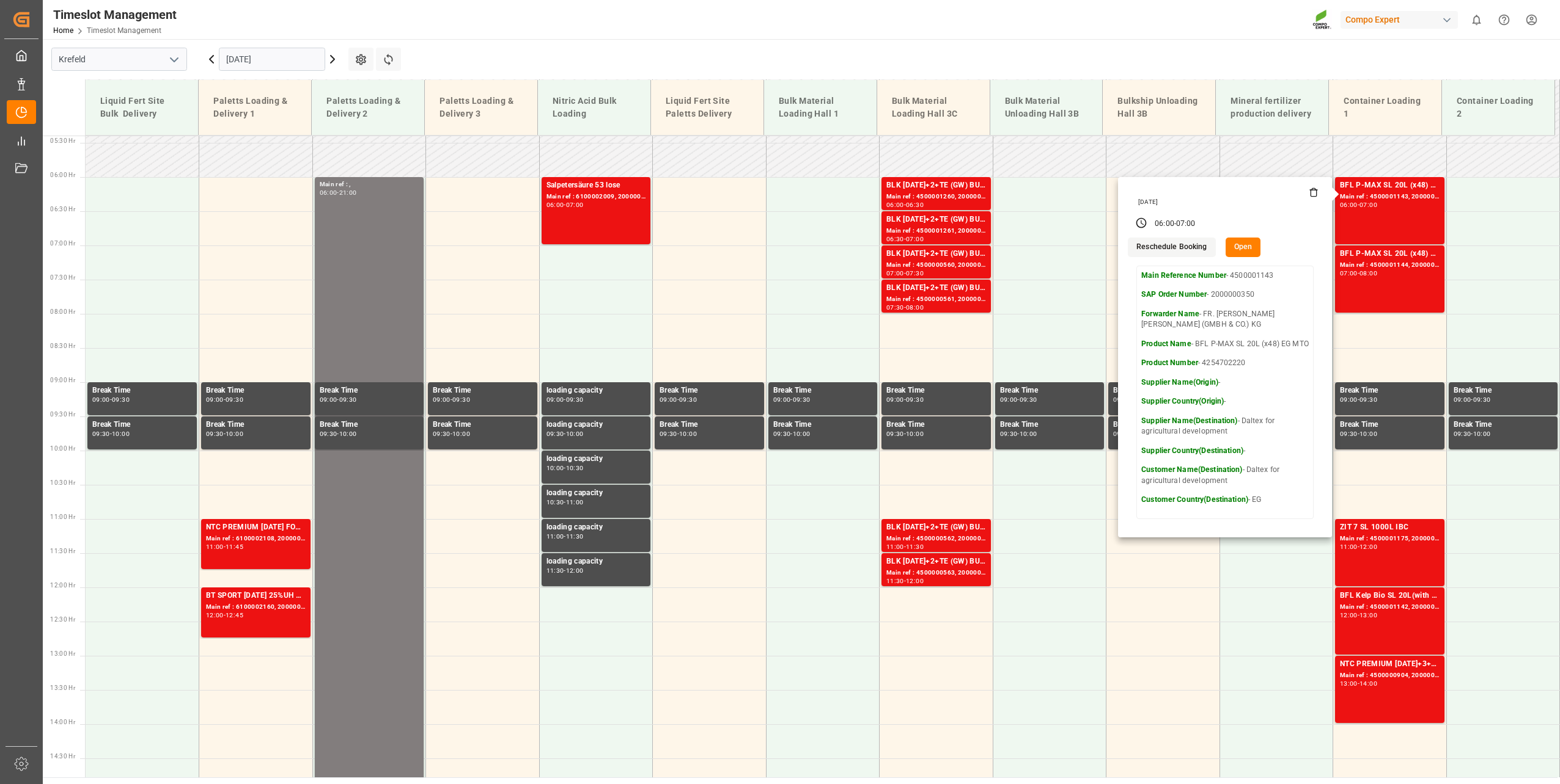
click at [1240, 247] on button "Open" at bounding box center [1243, 247] width 36 height 20
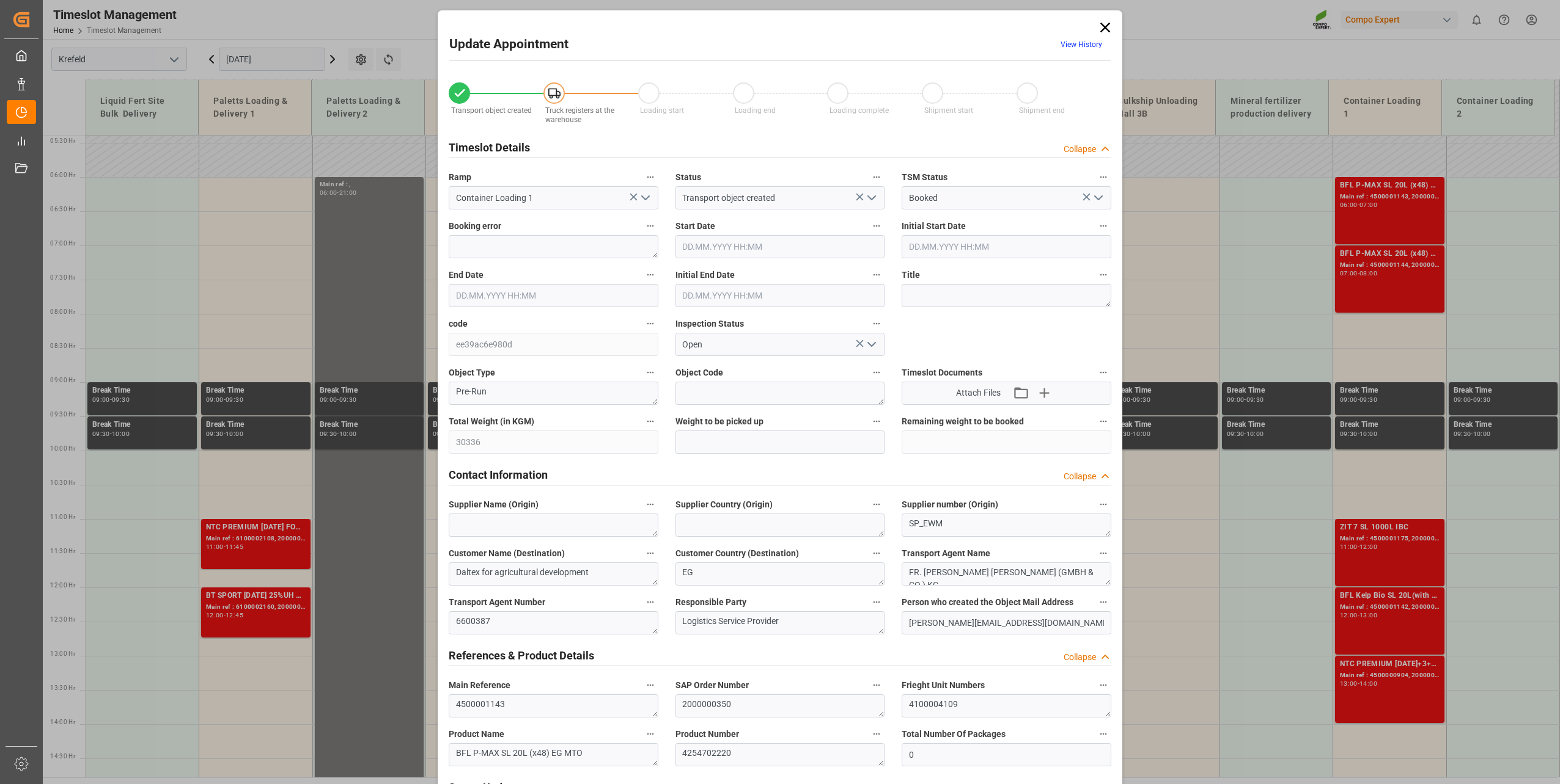
type input "30336"
type input "0"
type input "24.09.2025 06:00"
type input "24.09.2025 07:00"
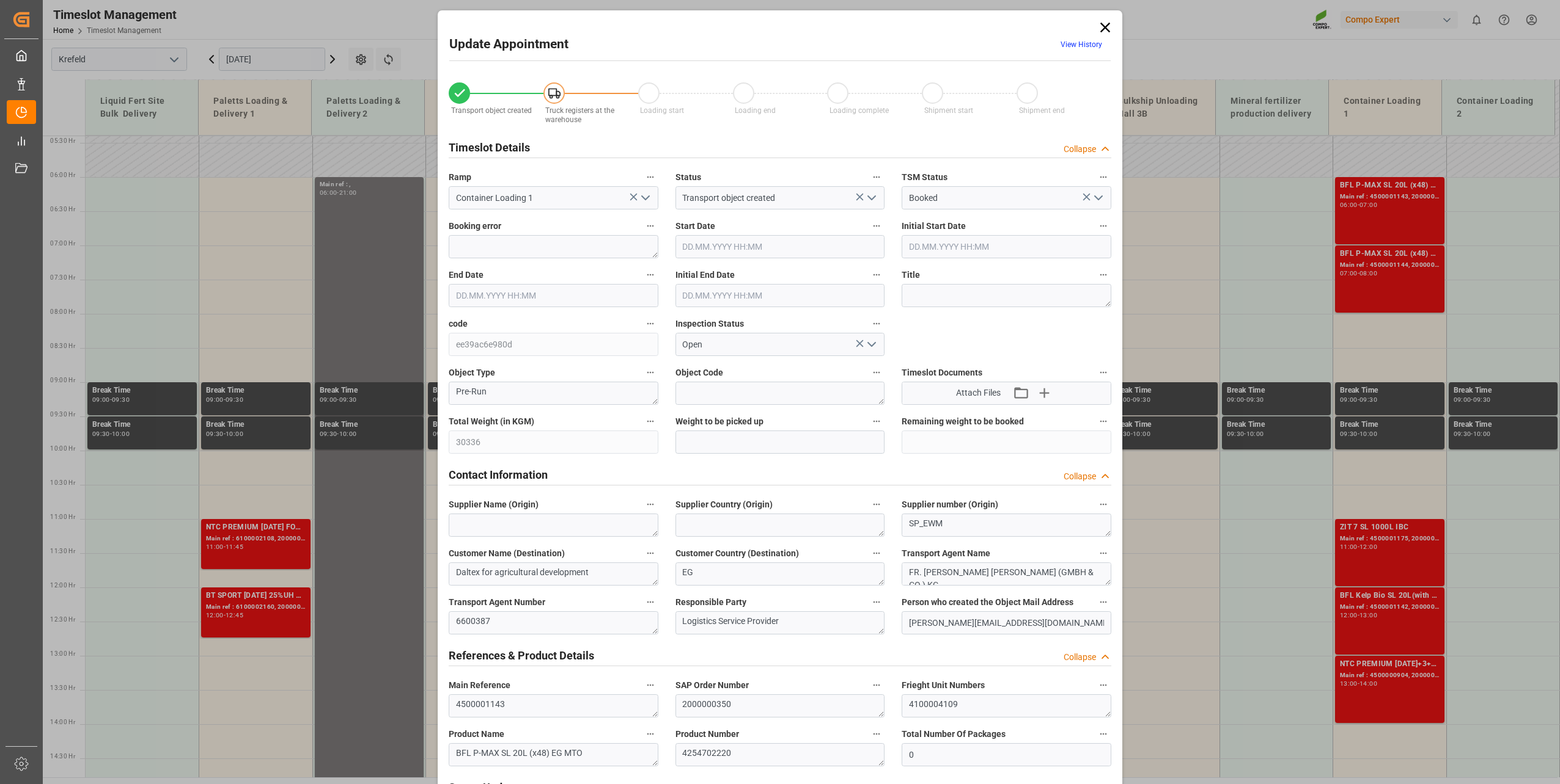
type input "24.09.2025 06:30"
type input "11.09.2025 15:18"
type input "10.09.2025 10:25"
click at [1081, 43] on link "View History" at bounding box center [1081, 44] width 42 height 9
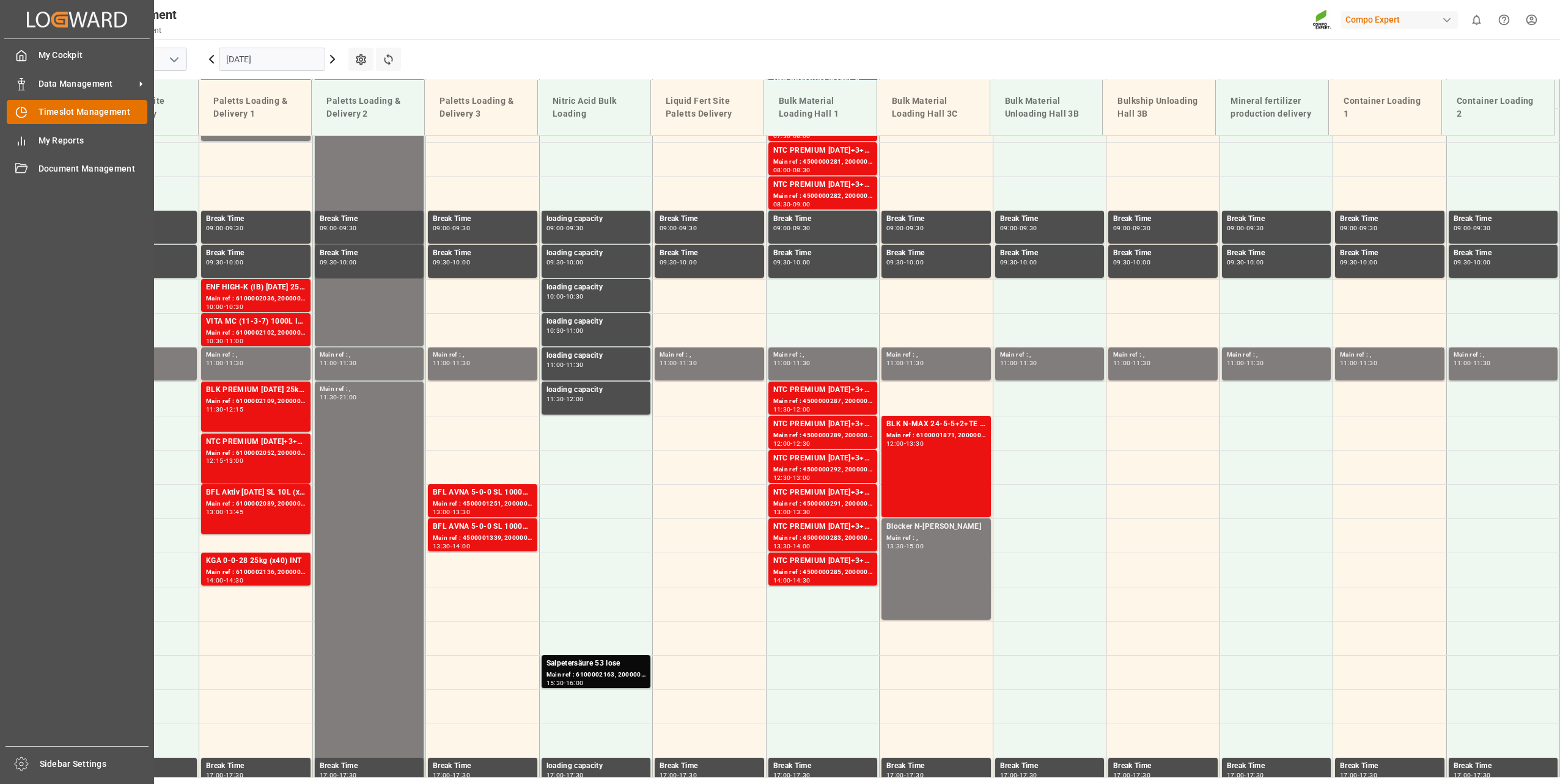
scroll to position [552, 0]
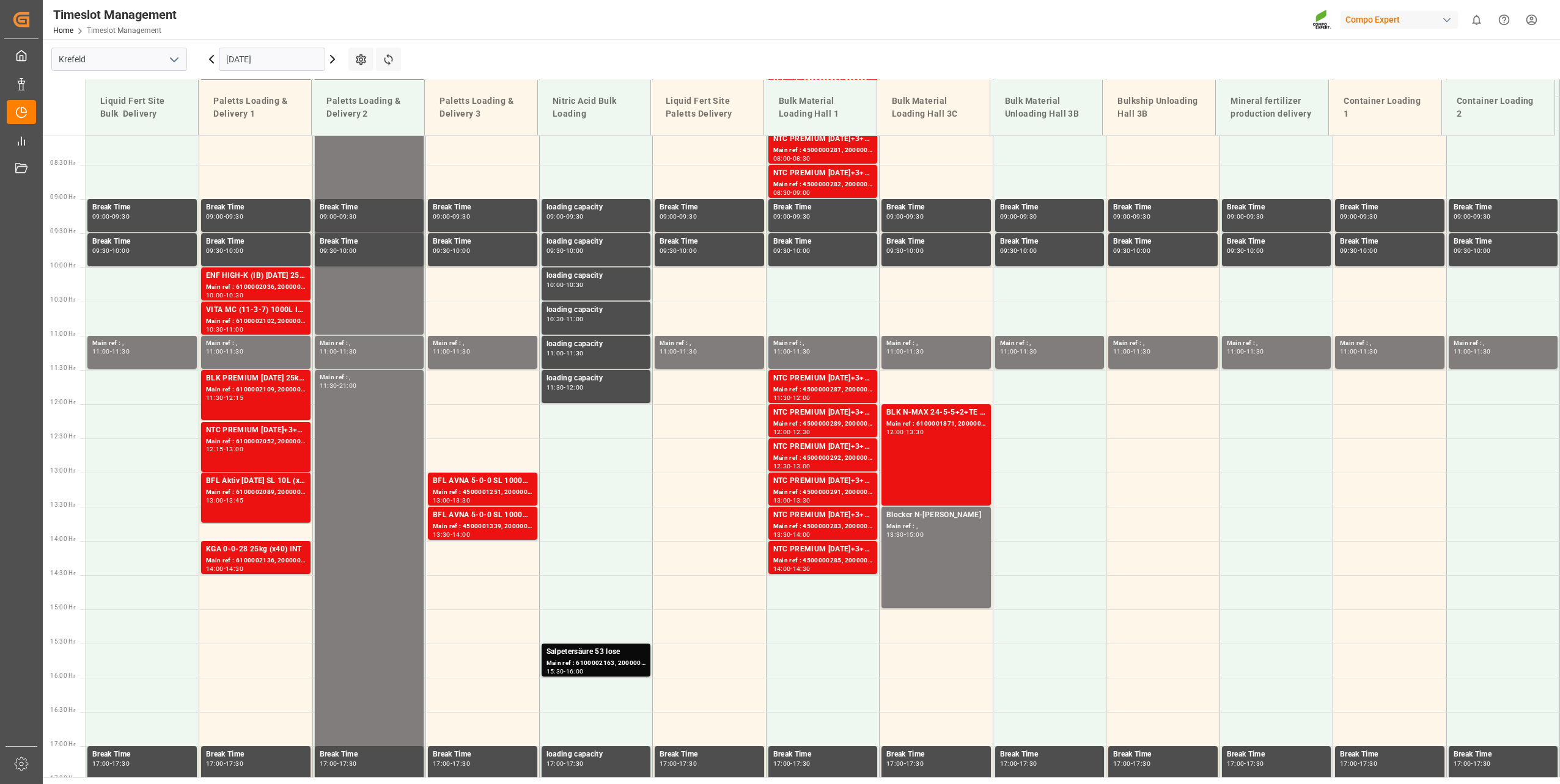
click at [271, 56] on input "23.09.2025" at bounding box center [272, 59] width 106 height 23
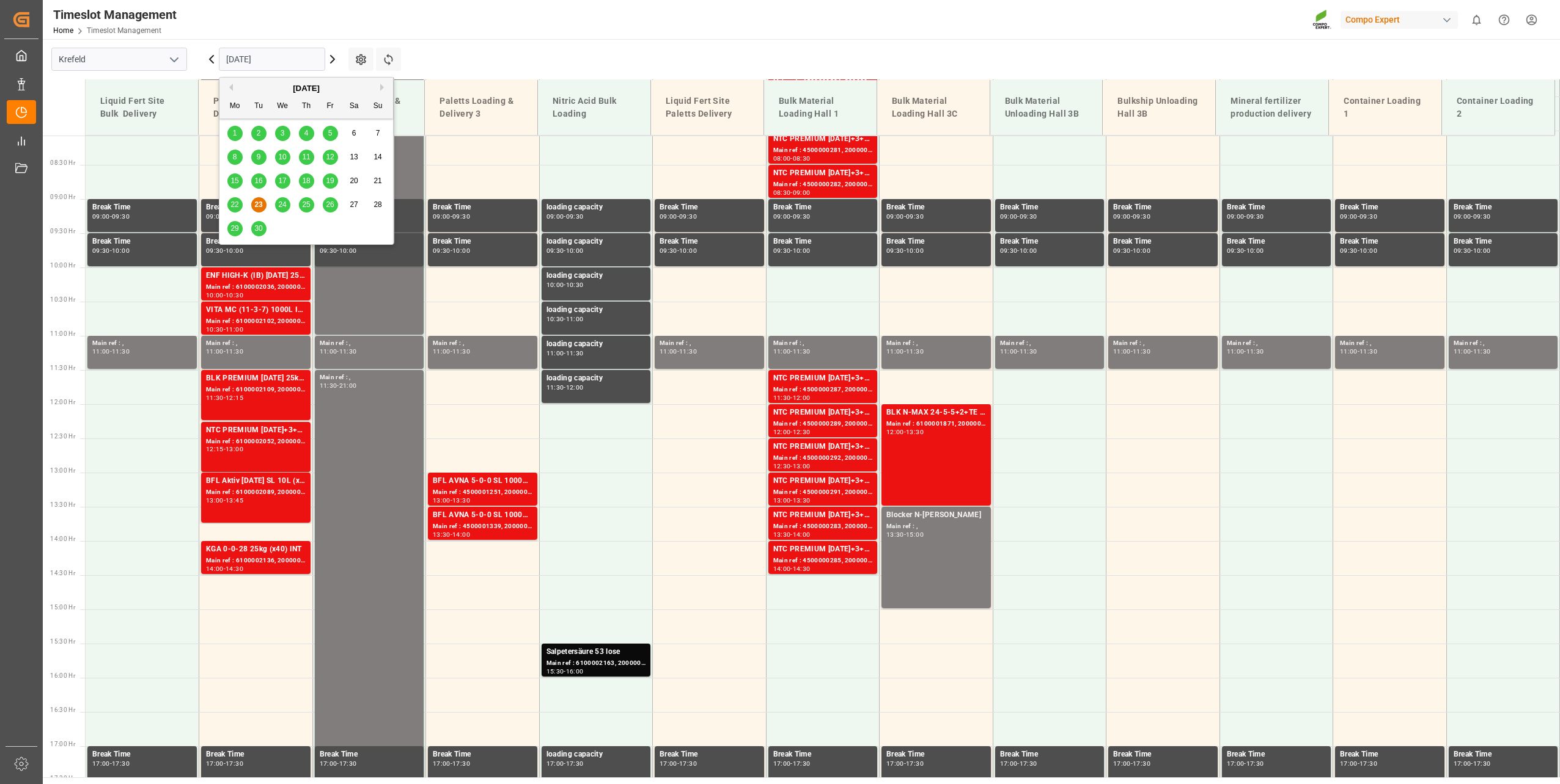
click at [281, 208] on span "24" at bounding box center [281, 205] width 8 height 9
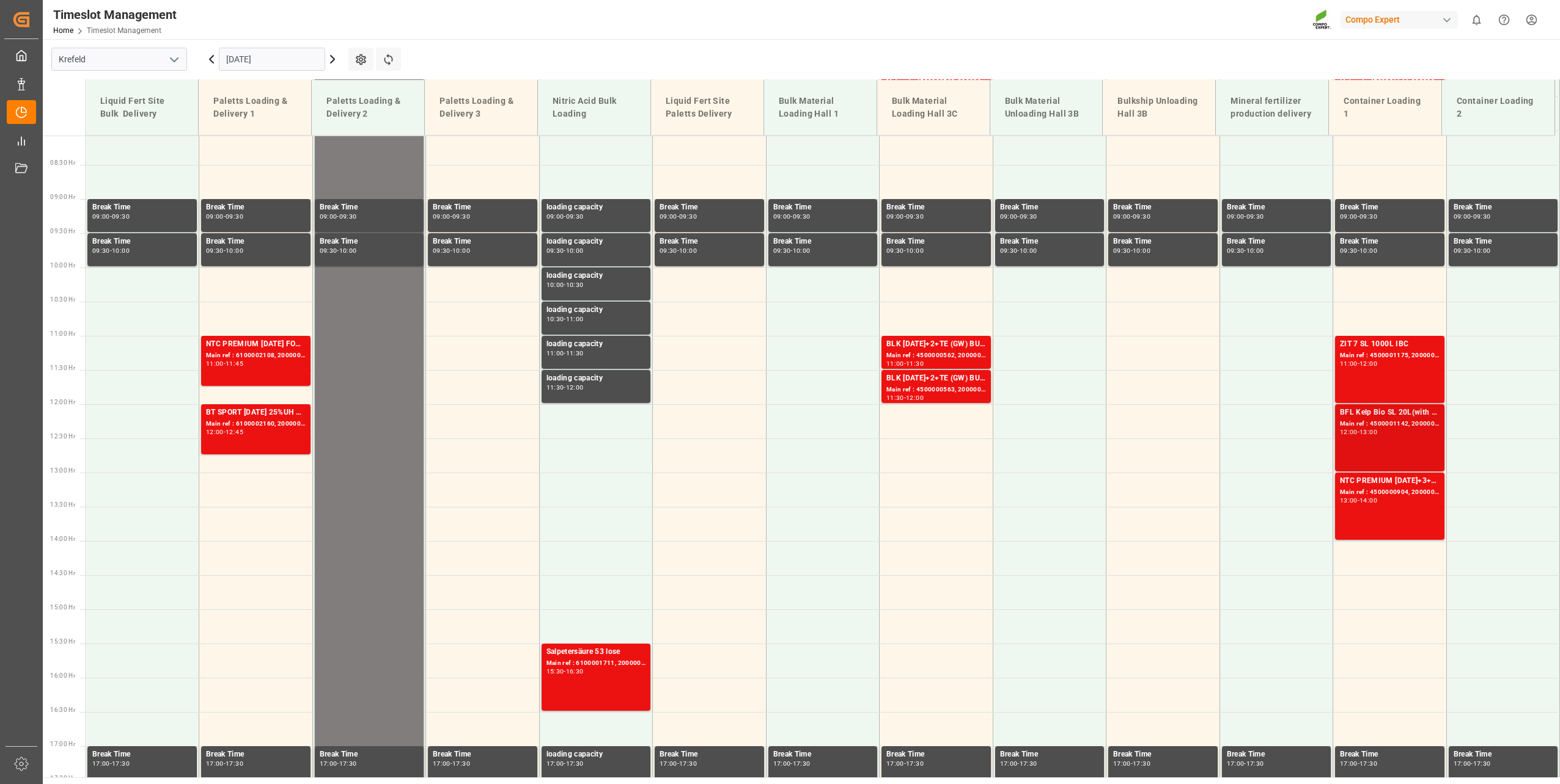
click at [1371, 418] on div "BFL Kelp Bio SL 20L(with B)(x48) EGY MTOBFL KELP BIO SL (with B) 12x1L (x60) EG…" at bounding box center [1389, 413] width 100 height 12
